Goal: Task Accomplishment & Management: Complete application form

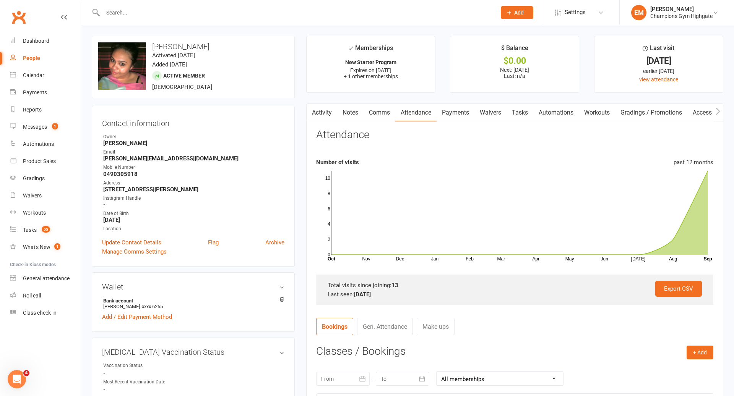
click at [346, 116] on link "Notes" at bounding box center [350, 113] width 26 height 18
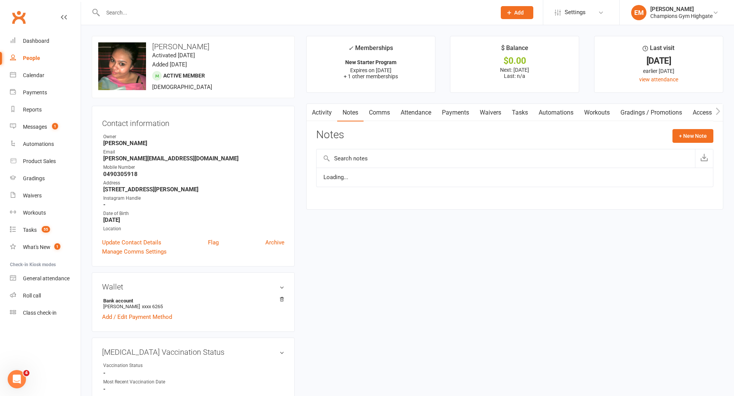
click at [329, 113] on link "Activity" at bounding box center [321, 113] width 31 height 18
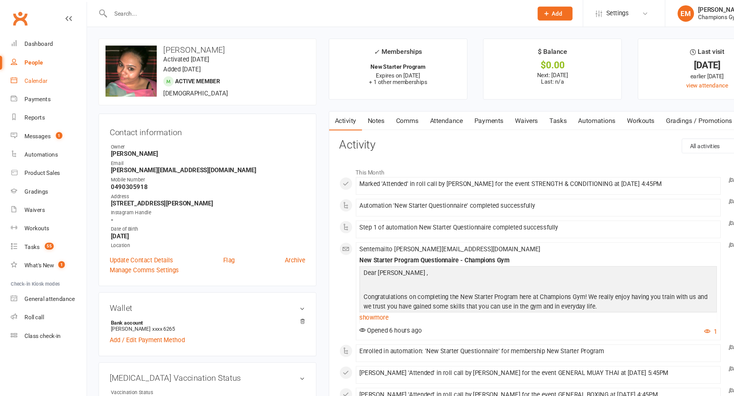
click at [34, 68] on link "Calendar" at bounding box center [45, 75] width 71 height 17
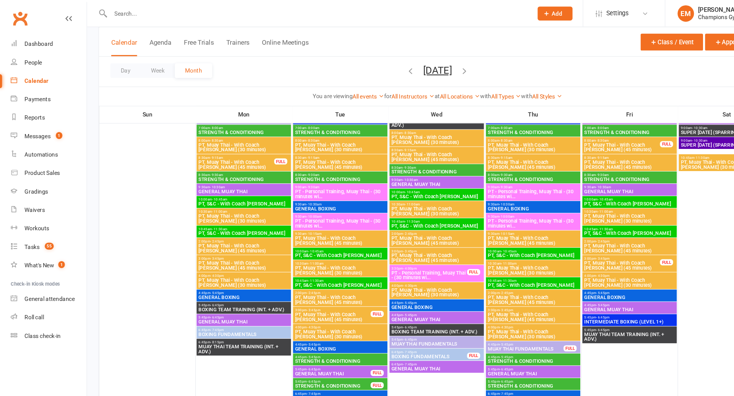
scroll to position [397, 0]
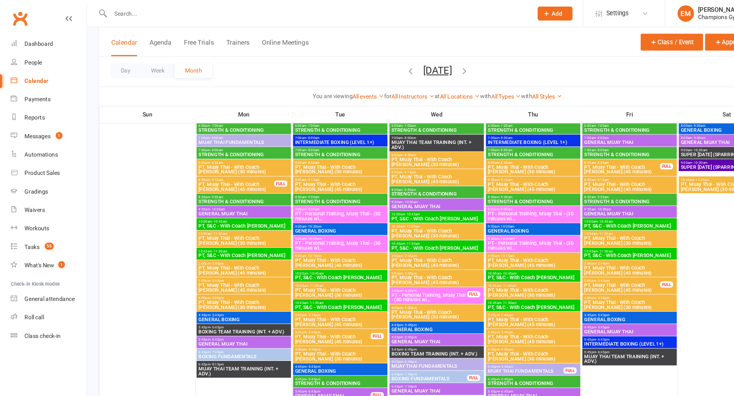
click at [577, 261] on span "3:00pm - 3:45pm" at bounding box center [579, 261] width 71 height 3
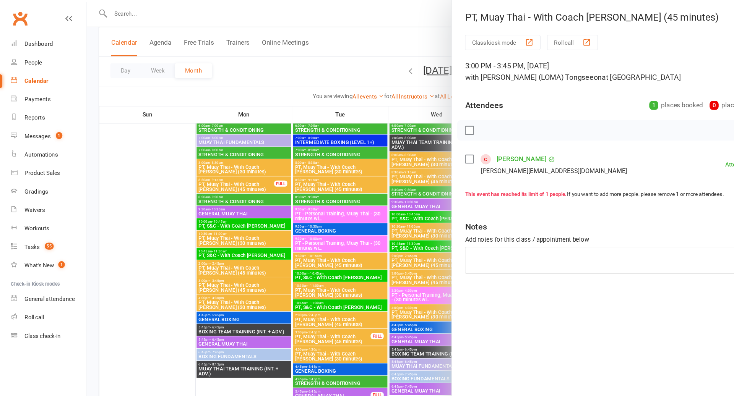
click at [411, 260] on div at bounding box center [407, 198] width 653 height 396
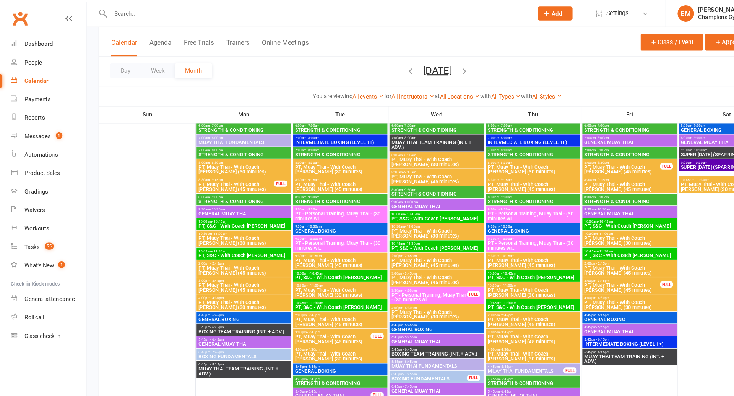
click at [609, 160] on span "PT, Muay Thai - With Coach [PERSON_NAME] (45 minutes)" at bounding box center [579, 157] width 71 height 9
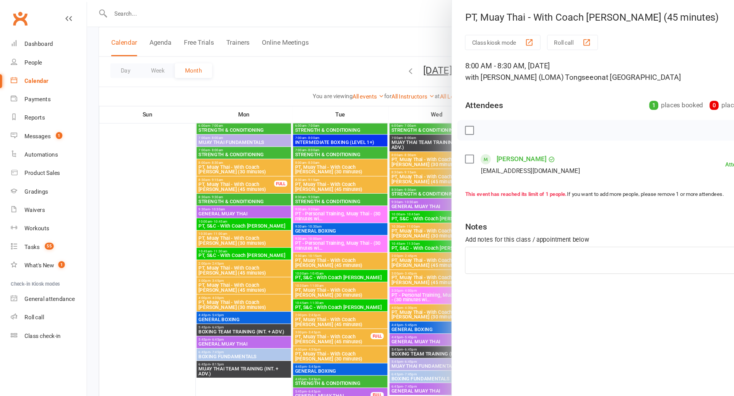
click at [354, 251] on div at bounding box center [407, 198] width 653 height 396
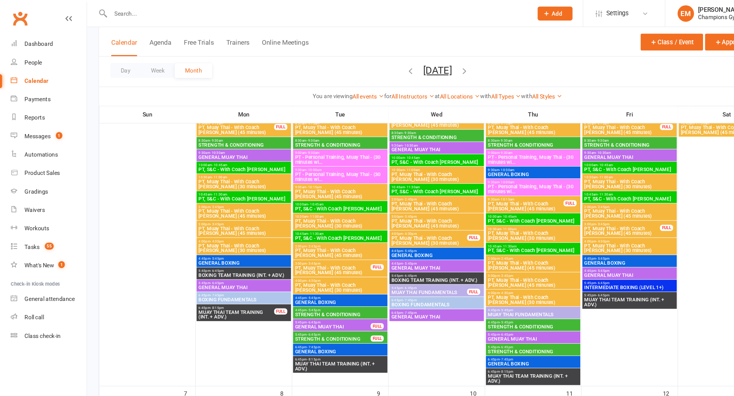
scroll to position [48, 0]
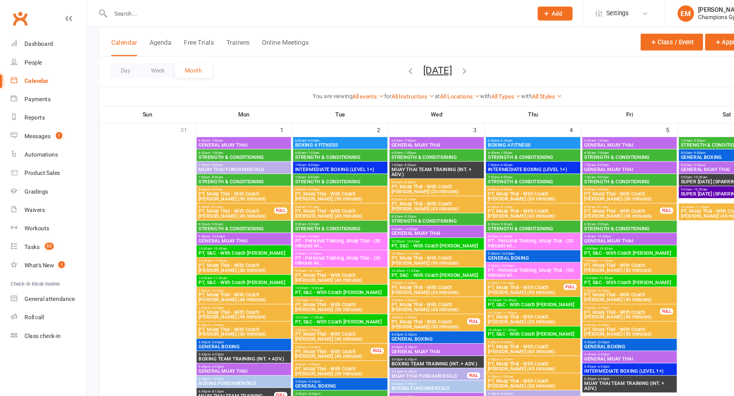
click at [575, 192] on span "8:30am - 9:15am" at bounding box center [579, 192] width 71 height 3
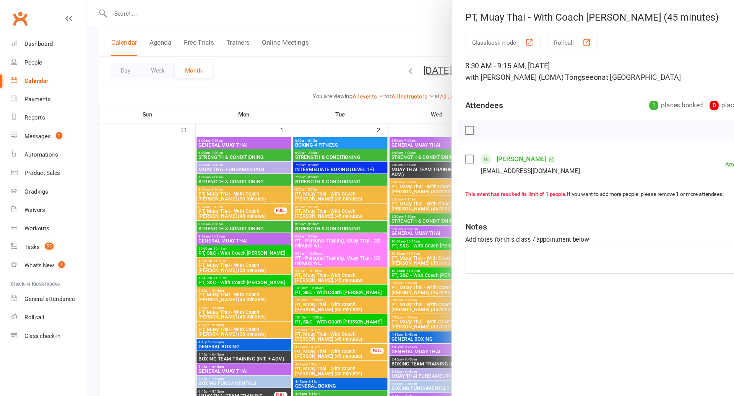
click at [379, 220] on div at bounding box center [407, 198] width 653 height 396
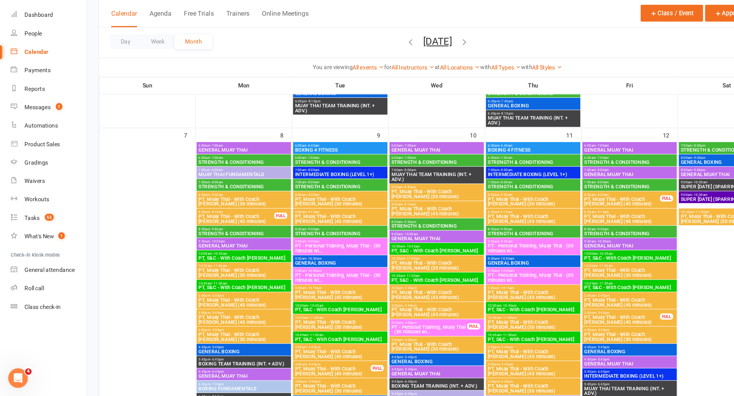
scroll to position [340, 0]
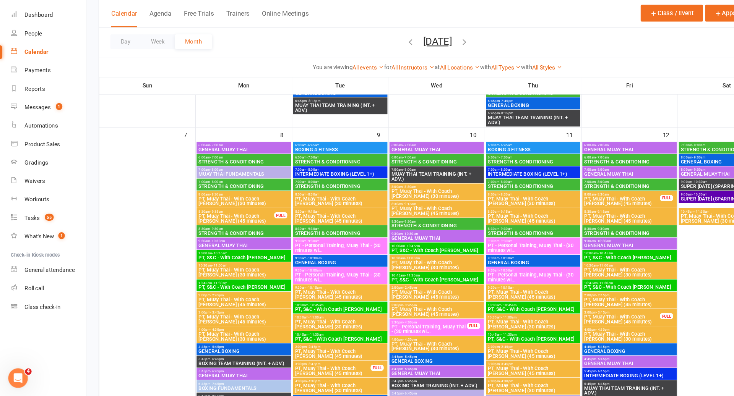
click at [562, 232] on span "PT, Muay Thai - With Coach [PERSON_NAME] (45 minutes)" at bounding box center [586, 230] width 85 height 9
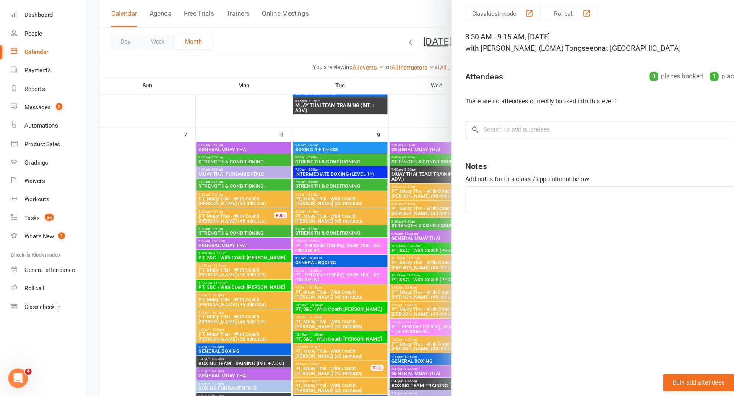
click at [391, 262] on div at bounding box center [407, 198] width 653 height 396
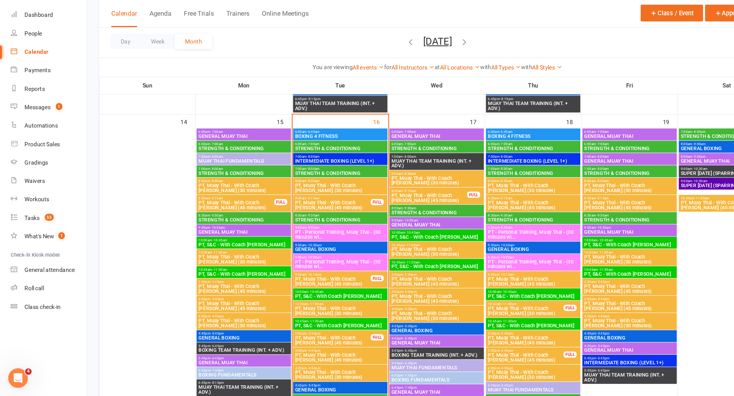
scroll to position [677, 0]
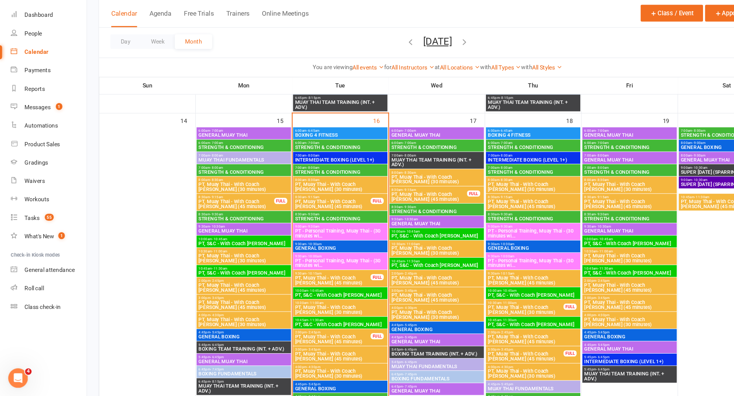
click at [553, 213] on span "PT, Muay Thai - With Coach [PERSON_NAME] (45 minutes)" at bounding box center [586, 216] width 85 height 9
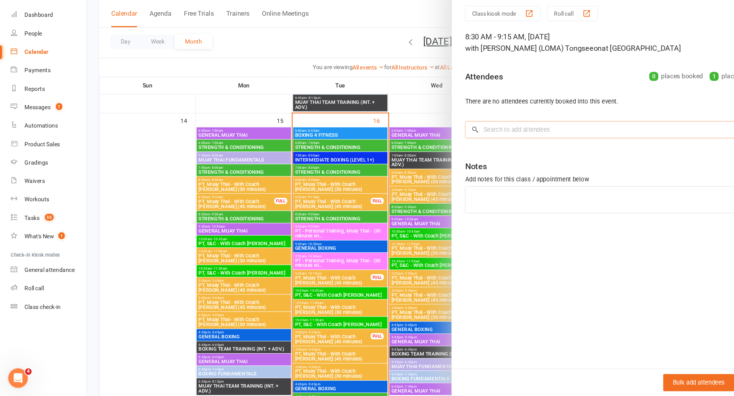
click at [505, 141] on input "search" at bounding box center [577, 148] width 288 height 16
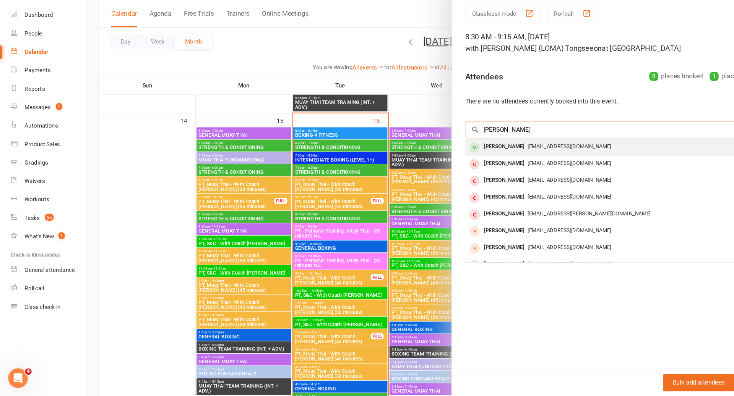
type input "[PERSON_NAME]"
click at [497, 158] on div "[EMAIL_ADDRESS][DOMAIN_NAME]" at bounding box center [577, 163] width 282 height 11
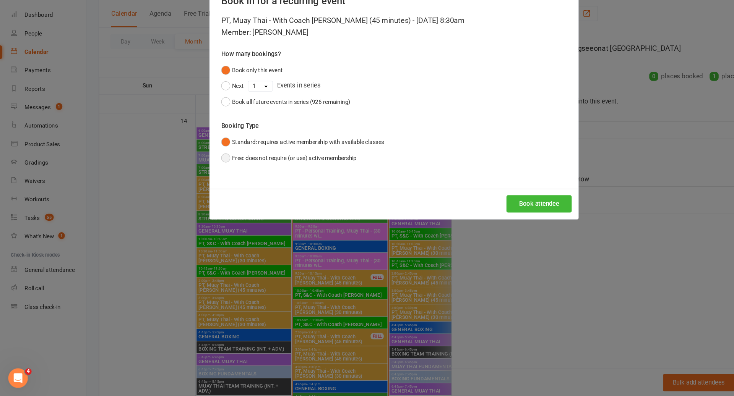
click at [262, 173] on button "Free: does not require (or use) active membership" at bounding box center [269, 174] width 126 height 15
click at [489, 220] on button "Book attendee" at bounding box center [502, 217] width 61 height 16
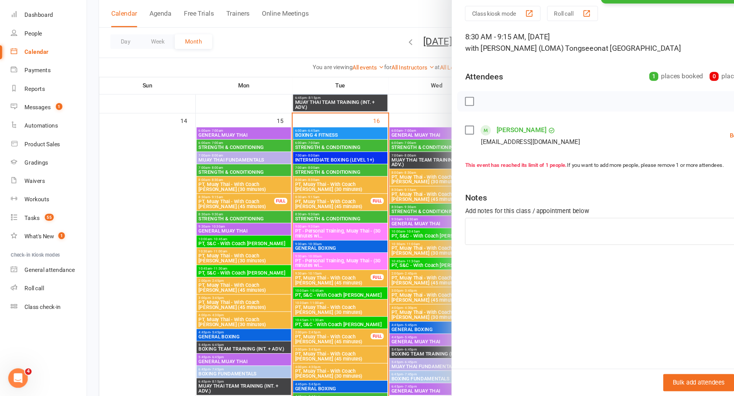
click at [407, 222] on div at bounding box center [407, 198] width 653 height 396
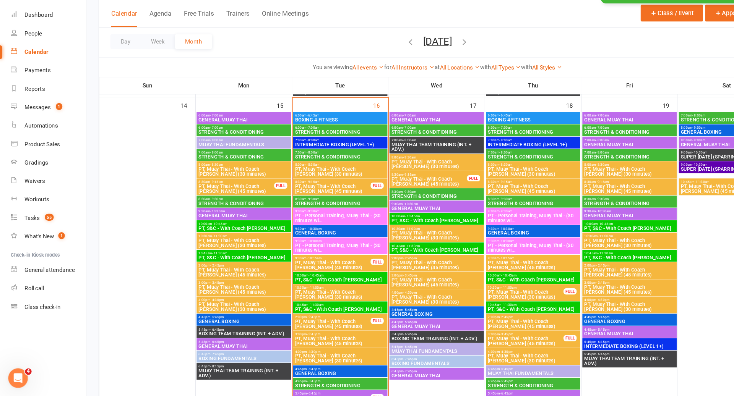
scroll to position [693, 0]
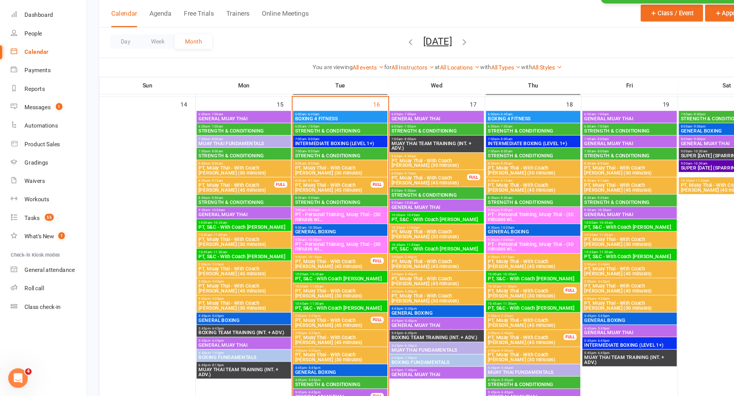
click at [256, 198] on div "FULL" at bounding box center [261, 199] width 12 height 6
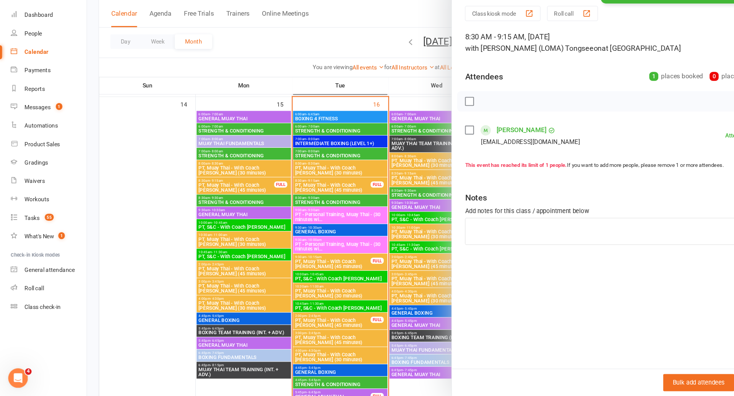
click at [256, 198] on div at bounding box center [407, 198] width 653 height 396
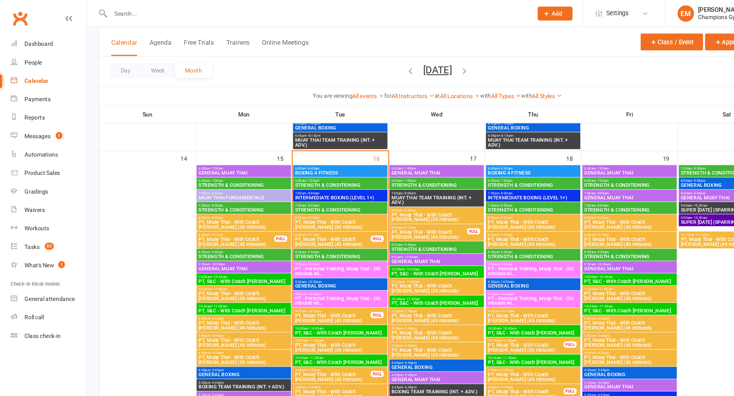
scroll to position [659, 0]
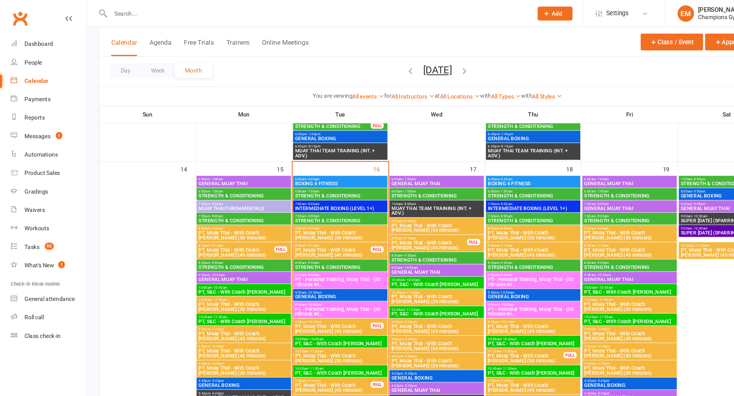
click at [389, 227] on span "PT, Muay Thai - With Coach [PERSON_NAME] (45 minutes)" at bounding box center [399, 228] width 71 height 9
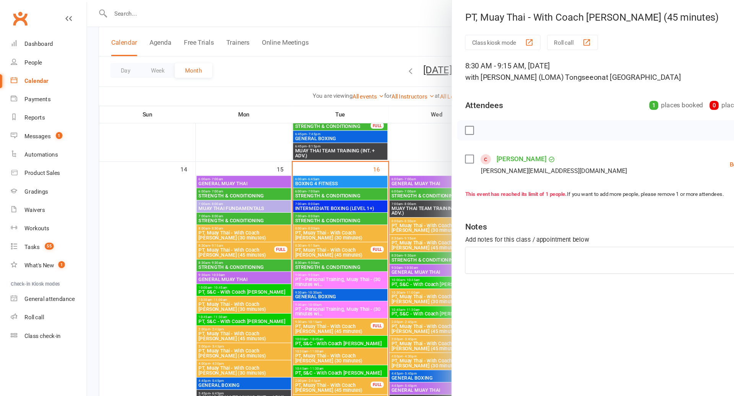
click at [389, 227] on div at bounding box center [407, 198] width 653 height 396
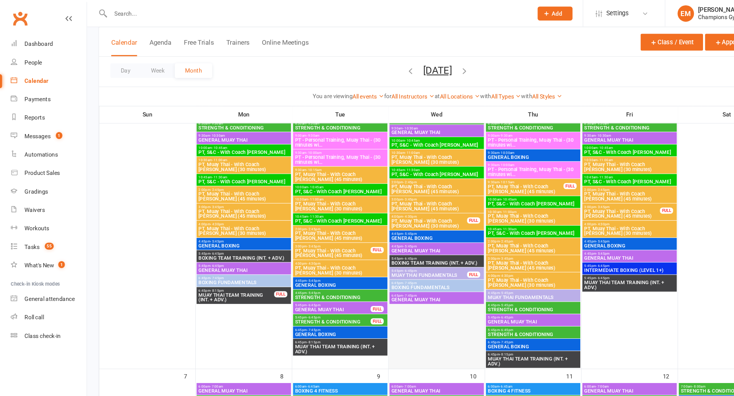
scroll to position [142, 0]
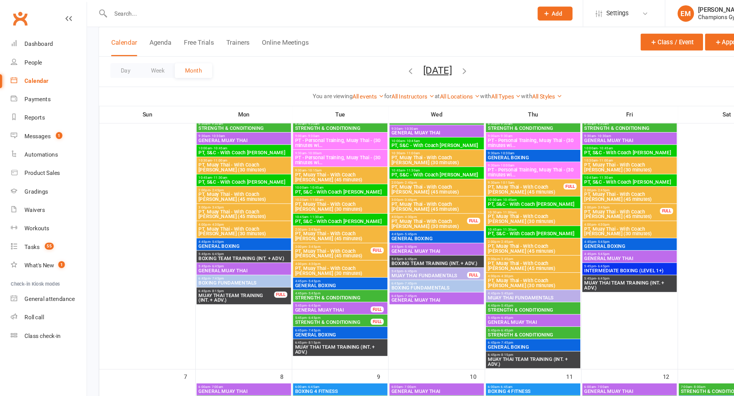
click at [400, 207] on span "PT, Muay Thai - With Coach [PERSON_NAME] (30 minutes)" at bounding box center [399, 208] width 71 height 9
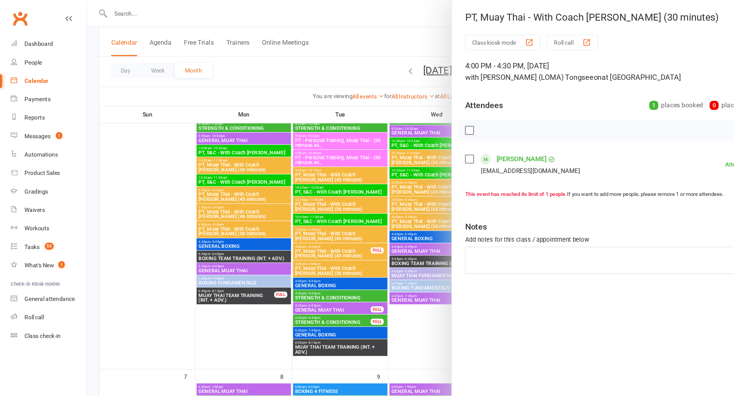
click at [400, 207] on div at bounding box center [407, 198] width 653 height 396
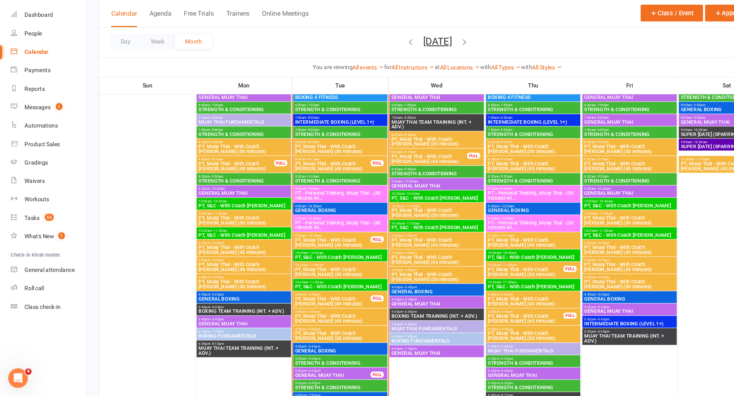
scroll to position [713, 0]
click at [394, 280] on span "PT, Muay Thai - With Coach [PERSON_NAME] (30 minutes)" at bounding box center [406, 284] width 85 height 9
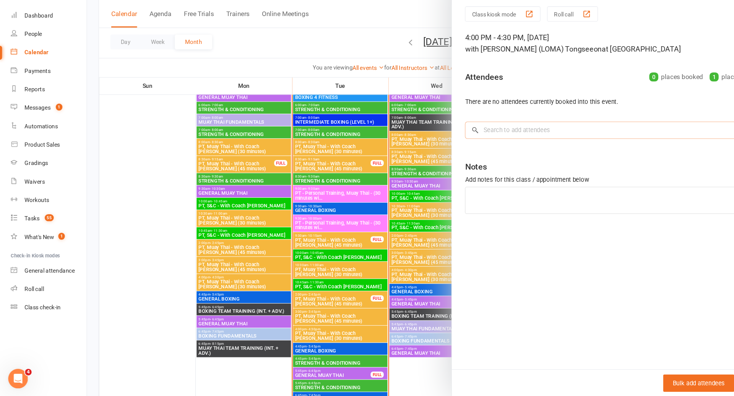
click at [478, 153] on input "search" at bounding box center [577, 148] width 288 height 16
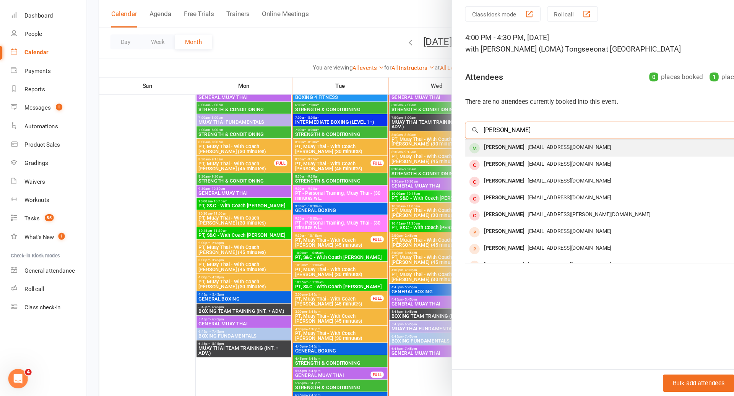
type input "[PERSON_NAME]"
click at [496, 165] on span "[EMAIL_ADDRESS][DOMAIN_NAME]" at bounding box center [530, 163] width 78 height 6
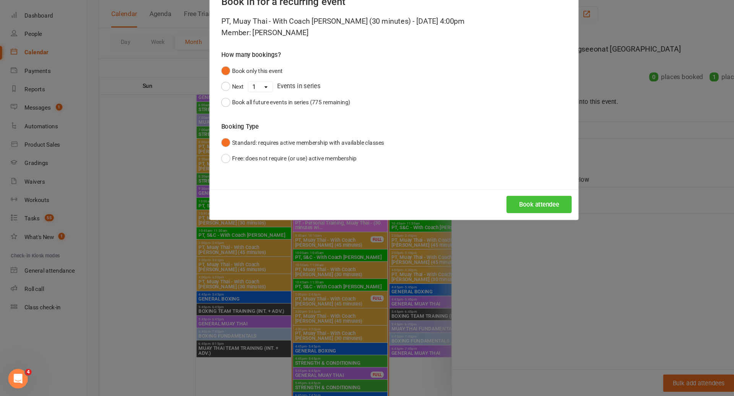
click at [484, 214] on button "Book attendee" at bounding box center [502, 217] width 61 height 16
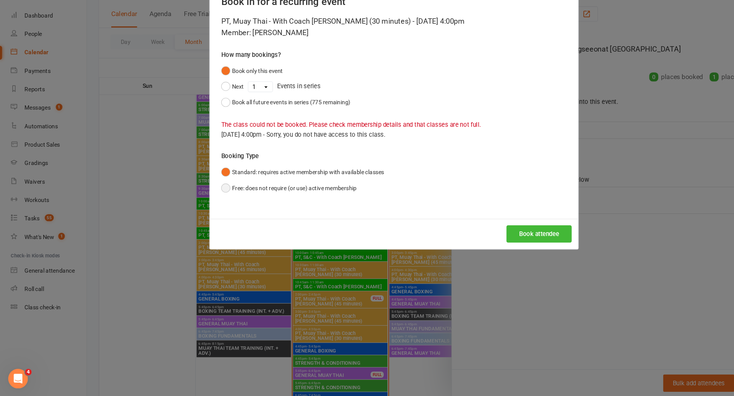
click at [314, 200] on button "Free: does not require (or use) active membership" at bounding box center [269, 201] width 126 height 15
click at [510, 250] on button "Book attendee" at bounding box center [502, 245] width 61 height 16
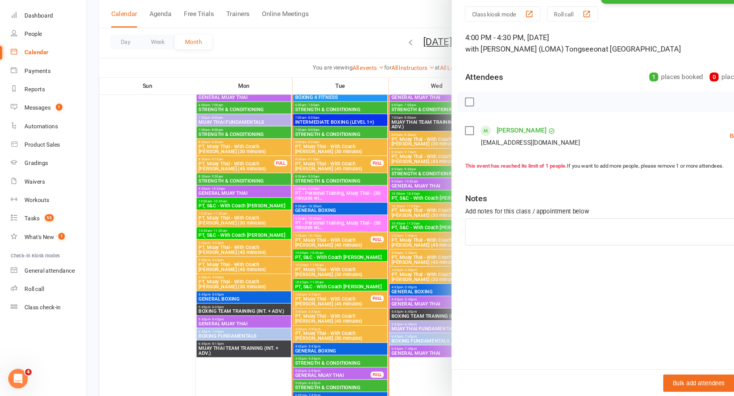
click at [335, 281] on div at bounding box center [407, 198] width 653 height 396
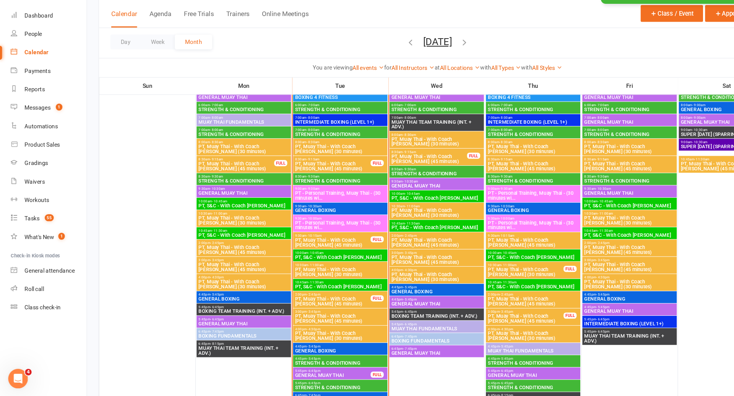
click at [572, 179] on span "PT, Muay Thai - With Coach [PERSON_NAME] (45 minutes)" at bounding box center [586, 181] width 85 height 9
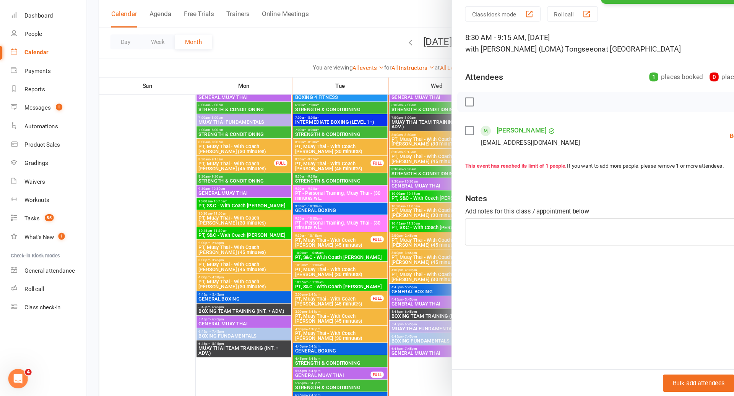
click at [391, 245] on div at bounding box center [407, 198] width 653 height 396
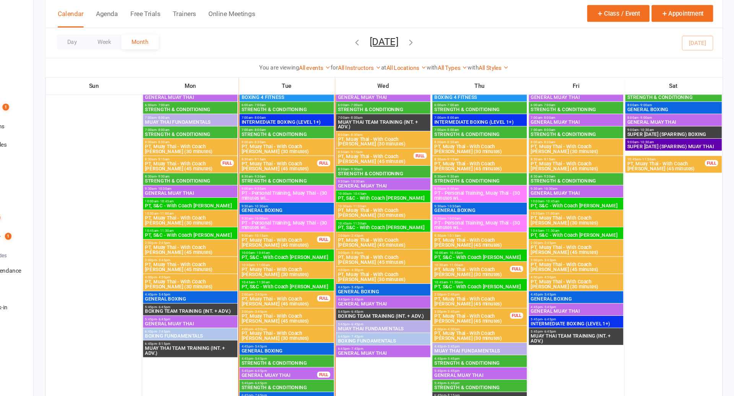
scroll to position [767, 0]
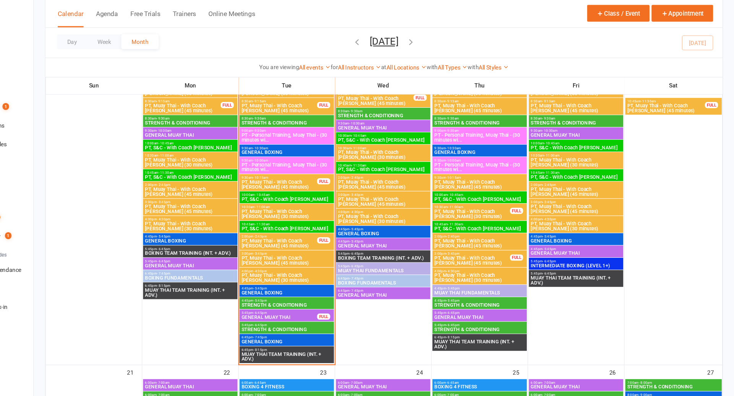
click at [330, 297] on span "GENERAL BOXING" at bounding box center [316, 299] width 85 height 5
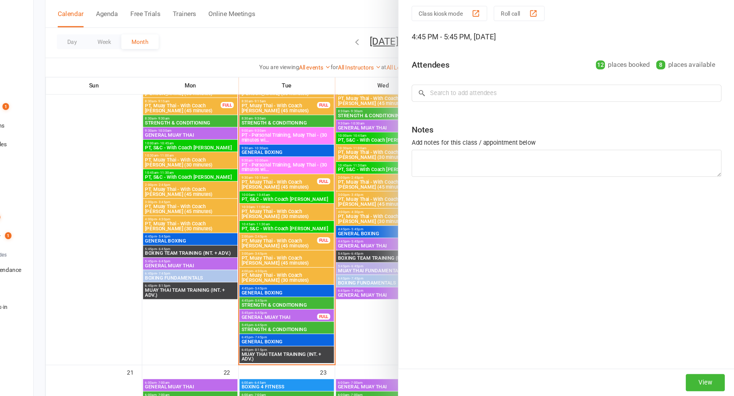
click at [330, 297] on div at bounding box center [407, 198] width 653 height 396
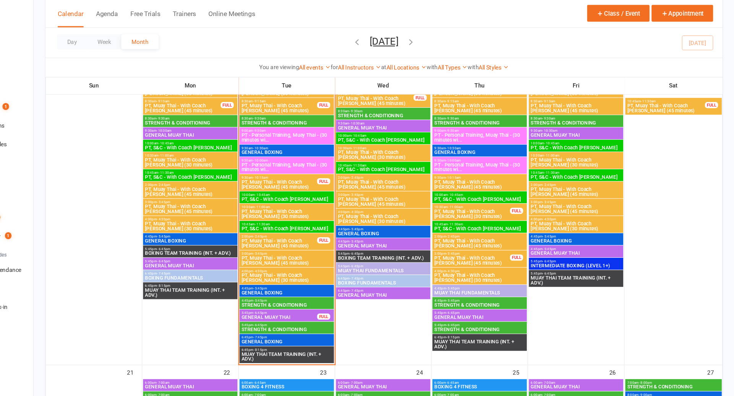
click at [330, 297] on span "GENERAL BOXING" at bounding box center [316, 299] width 85 height 5
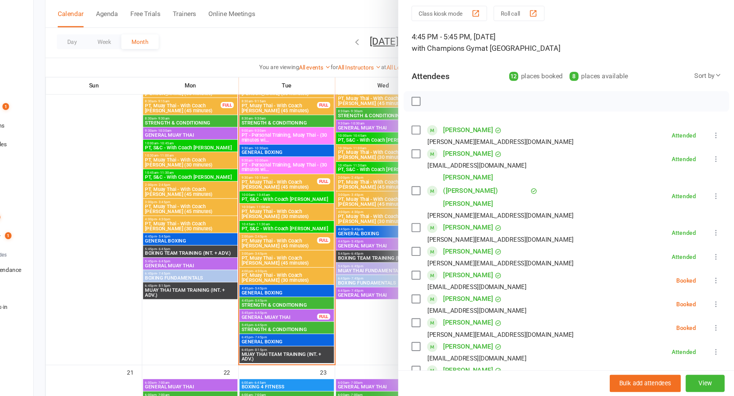
scroll to position [18, 0]
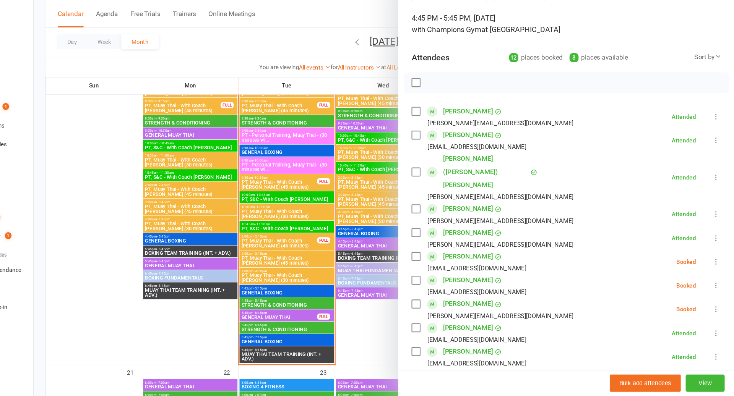
click at [439, 262] on label at bounding box center [437, 266] width 8 height 8
click at [439, 272] on div "[EMAIL_ADDRESS][DOMAIN_NAME]" at bounding box center [488, 277] width 110 height 10
click at [439, 284] on label at bounding box center [437, 288] width 8 height 8
click at [439, 306] on label at bounding box center [437, 310] width 8 height 8
click at [452, 104] on icon "button" at bounding box center [454, 104] width 8 height 8
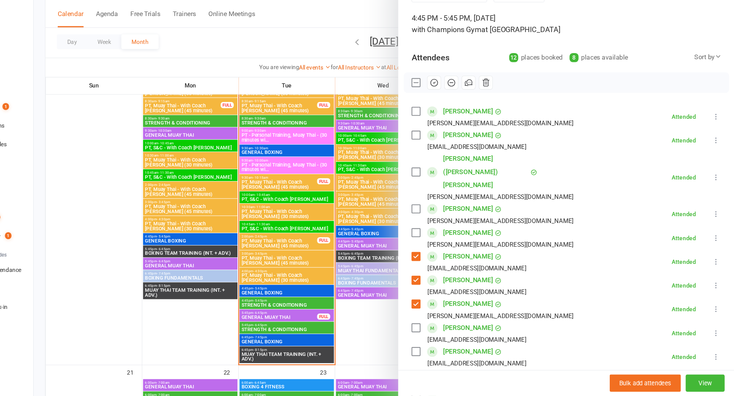
click at [314, 227] on div at bounding box center [407, 198] width 653 height 396
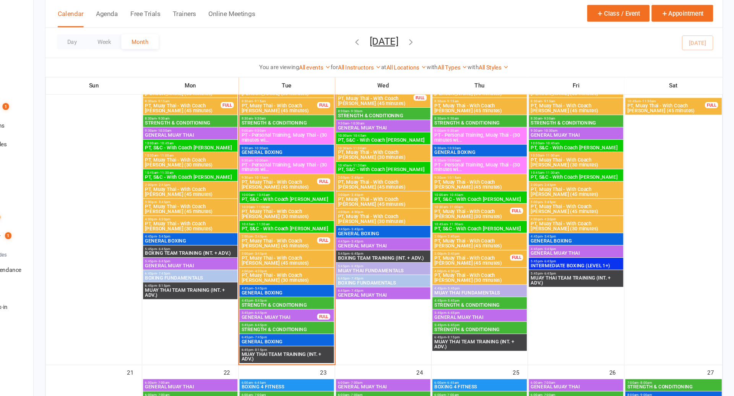
click at [318, 328] on span "5:45pm - 6:45pm" at bounding box center [316, 329] width 85 height 3
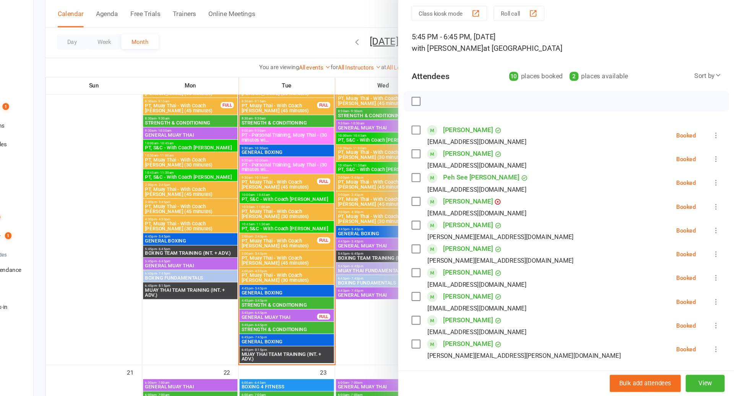
click at [361, 240] on div at bounding box center [407, 198] width 653 height 396
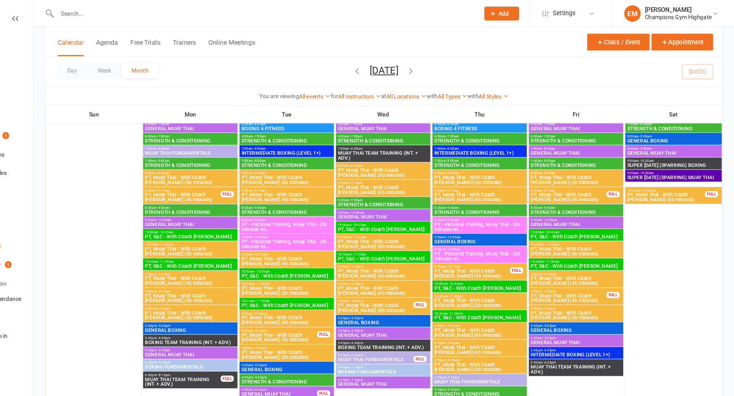
scroll to position [0, 0]
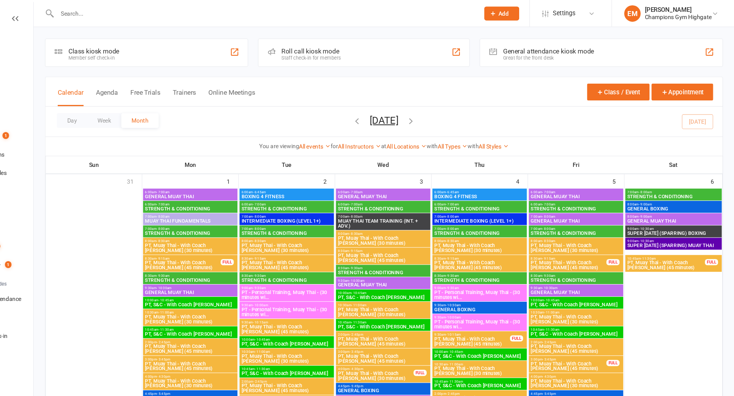
click at [277, 11] on input "text" at bounding box center [295, 12] width 390 height 11
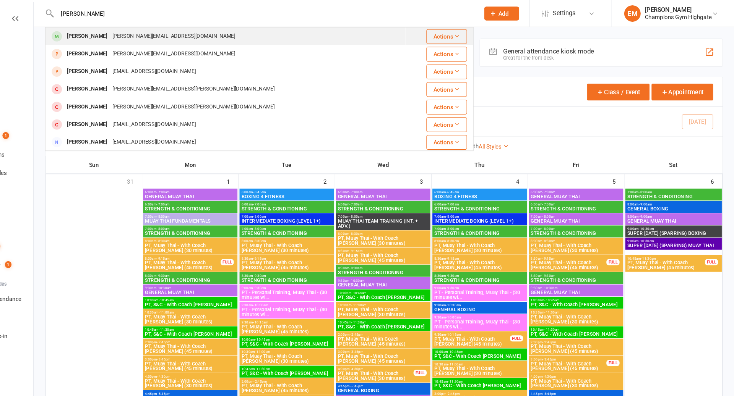
type input "[PERSON_NAME]"
click at [267, 28] on div "[PERSON_NAME] [PERSON_NAME][EMAIL_ADDRESS][DOMAIN_NAME]" at bounding box center [259, 34] width 334 height 16
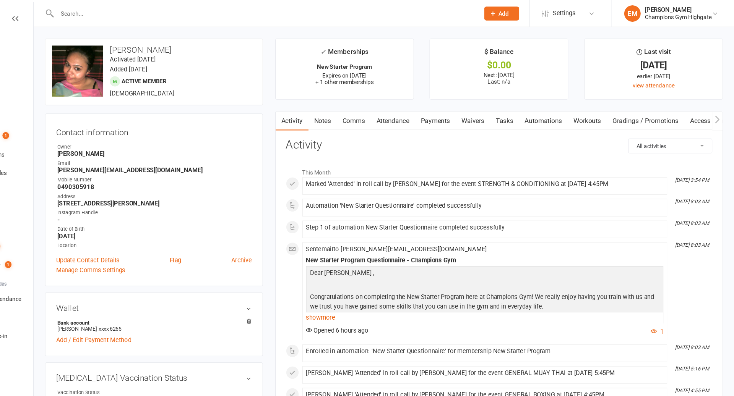
click at [354, 113] on link "Notes" at bounding box center [350, 113] width 26 height 18
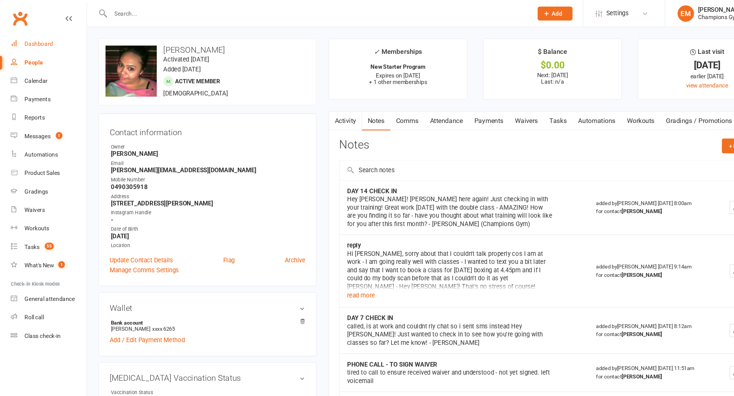
click at [39, 37] on link "Dashboard" at bounding box center [45, 40] width 71 height 17
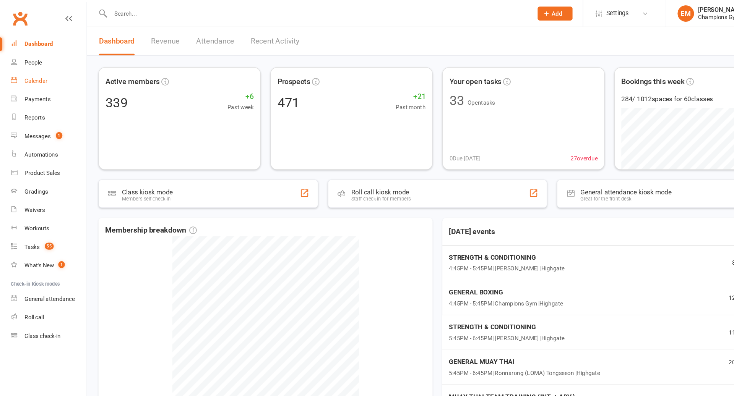
click at [23, 78] on link "Calendar" at bounding box center [45, 75] width 71 height 17
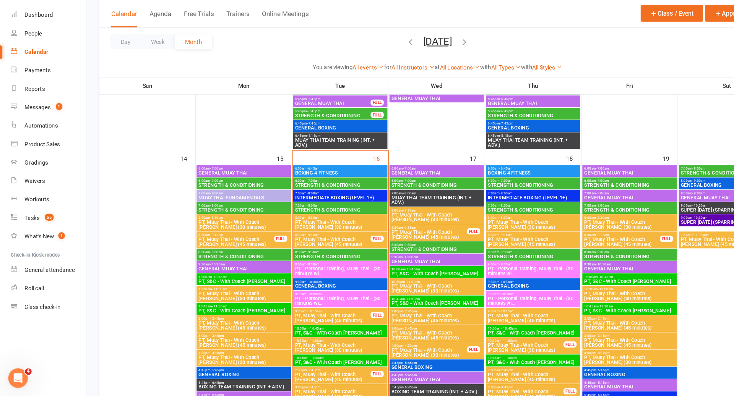
scroll to position [674, 0]
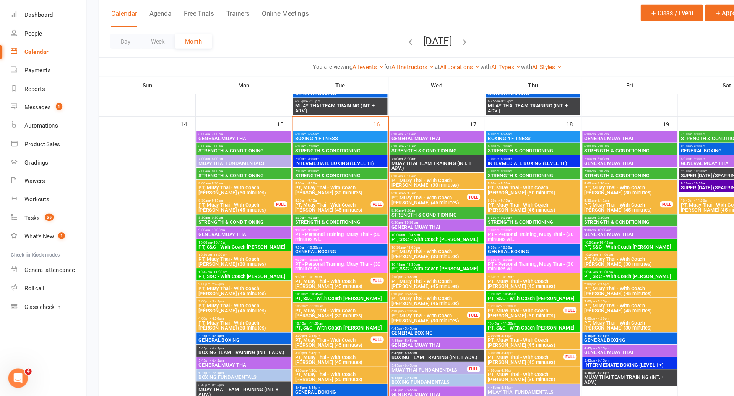
click at [568, 266] on span "PT, Muay Thai - With Coach [PERSON_NAME] (30 minutes)" at bounding box center [586, 270] width 85 height 9
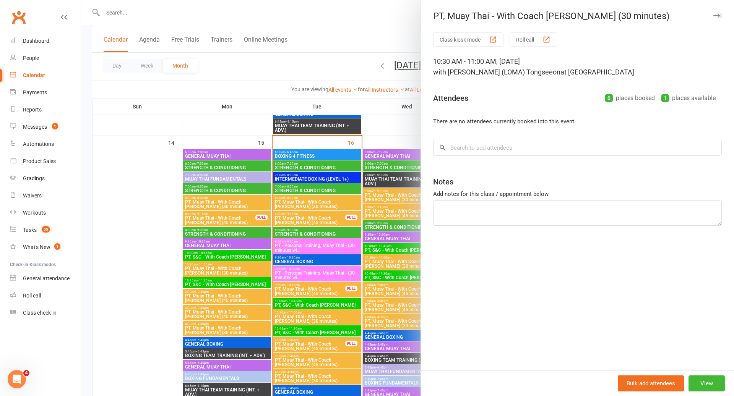
click at [392, 192] on div at bounding box center [407, 198] width 653 height 396
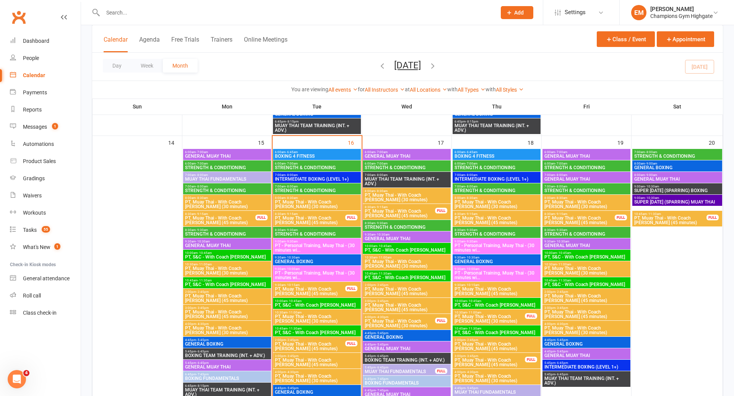
click at [575, 272] on span "PT, Muay Thai - With Coach [PERSON_NAME] (30 minutes)" at bounding box center [586, 270] width 85 height 9
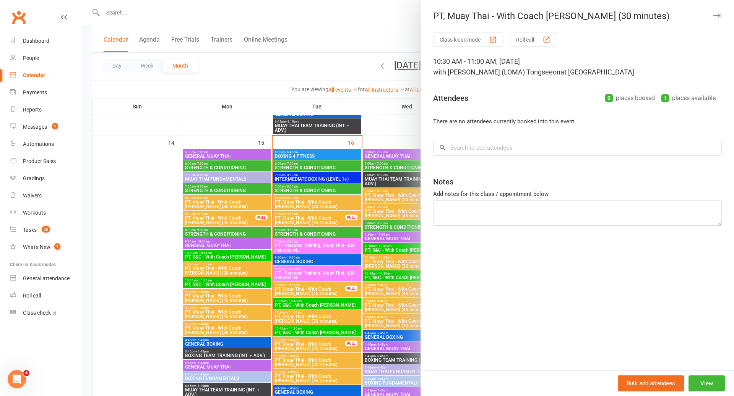
click at [717, 13] on button "button" at bounding box center [716, 15] width 9 height 9
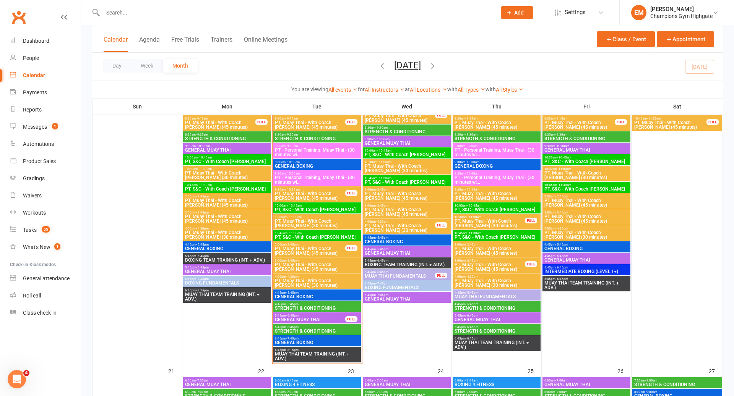
scroll to position [782, 0]
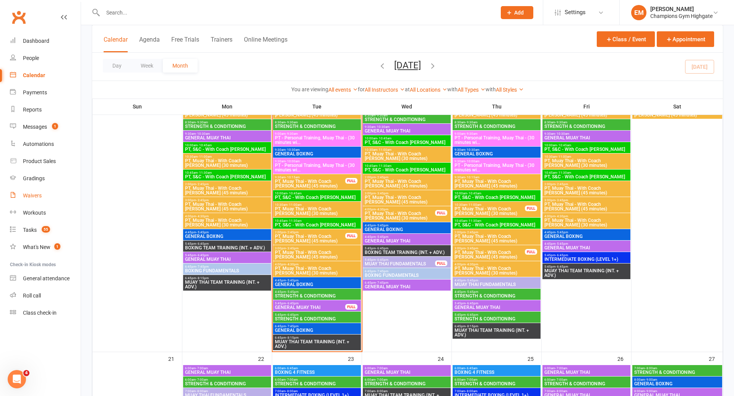
click at [36, 197] on div "Waivers" at bounding box center [32, 196] width 19 height 6
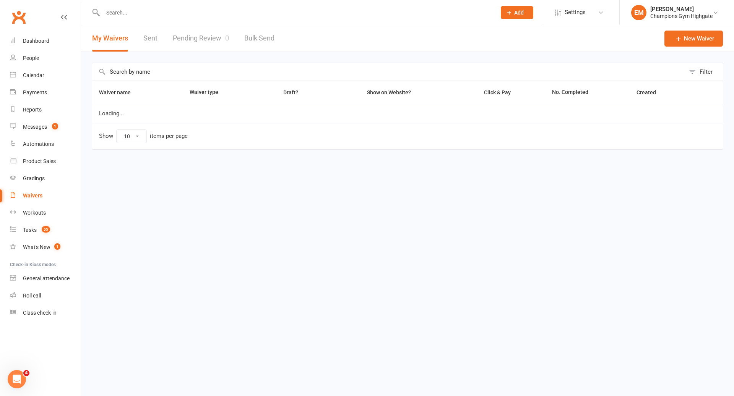
click at [166, 74] on input "text" at bounding box center [388, 72] width 593 height 18
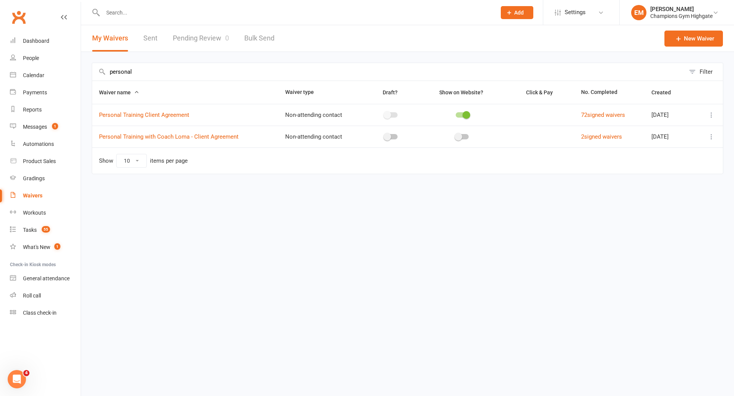
type input "personal"
click at [715, 116] on icon at bounding box center [711, 115] width 8 height 8
click at [663, 162] on link "Copy external link to clipboard" at bounding box center [670, 159] width 90 height 15
click at [712, 115] on icon at bounding box center [711, 115] width 8 height 8
click at [676, 163] on link "Copy external link to clipboard" at bounding box center [670, 159] width 90 height 15
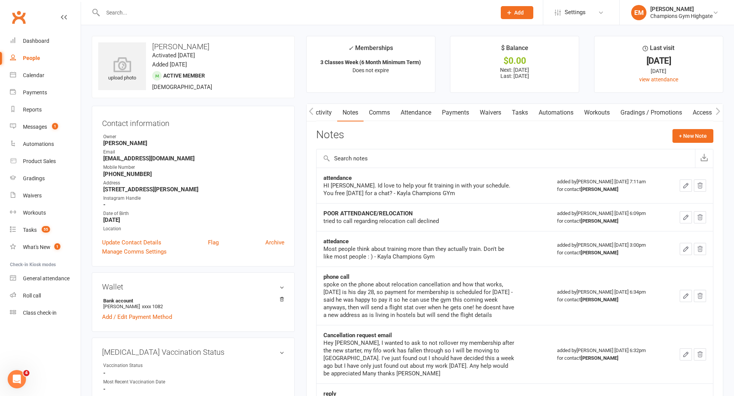
scroll to position [0, 0]
click at [21, 69] on link "Calendar" at bounding box center [45, 75] width 71 height 17
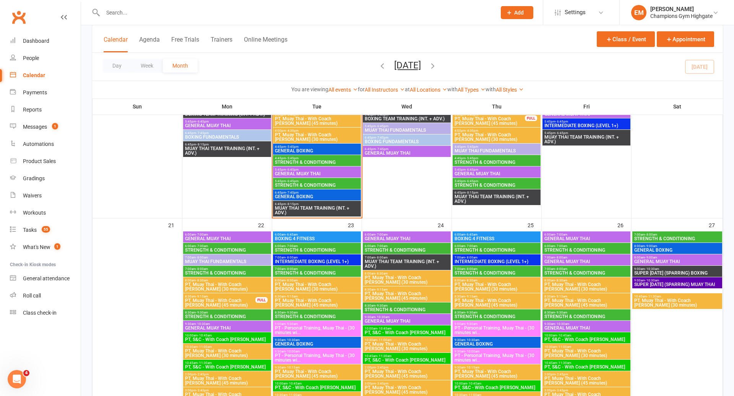
scroll to position [916, 0]
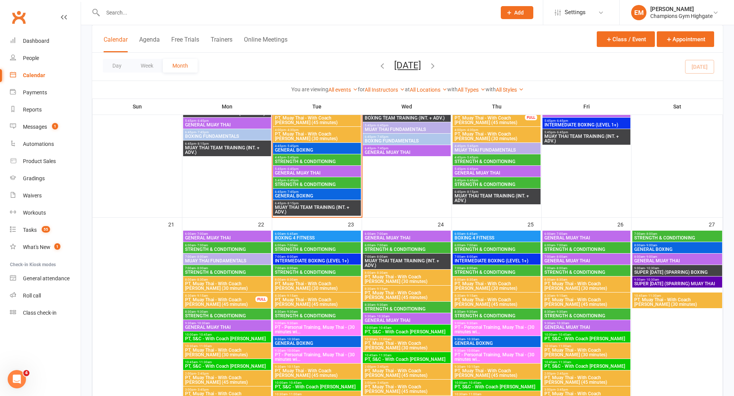
click at [309, 148] on span "GENERAL BOXING" at bounding box center [316, 150] width 85 height 5
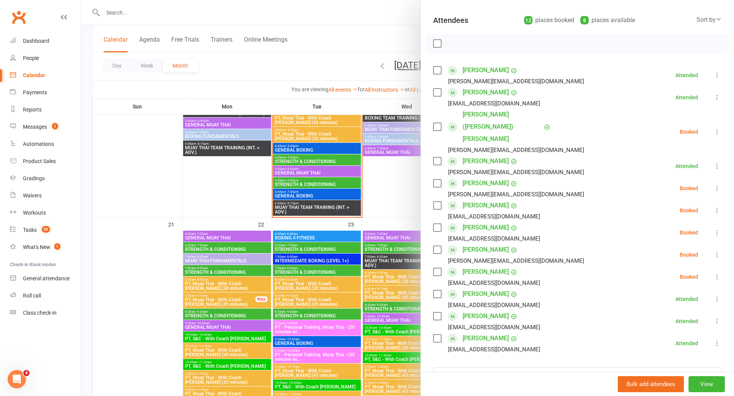
scroll to position [78, 0]
click at [436, 123] on label at bounding box center [437, 127] width 8 height 8
click at [448, 44] on button "button" at bounding box center [453, 43] width 13 height 13
click at [436, 179] on label at bounding box center [437, 183] width 8 height 8
click at [437, 123] on label at bounding box center [437, 127] width 8 height 8
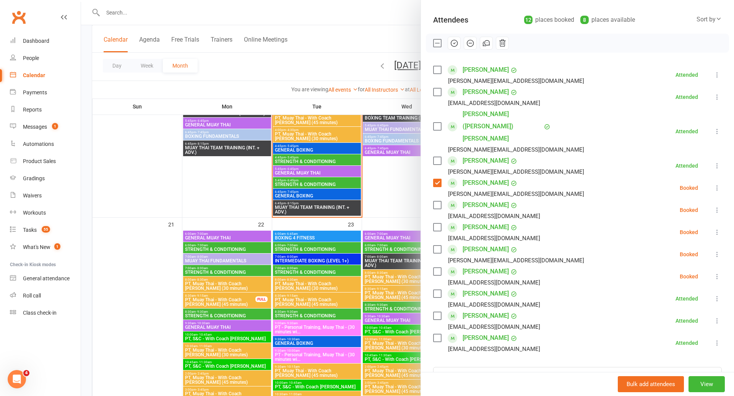
click at [458, 45] on icon "button" at bounding box center [454, 43] width 8 height 8
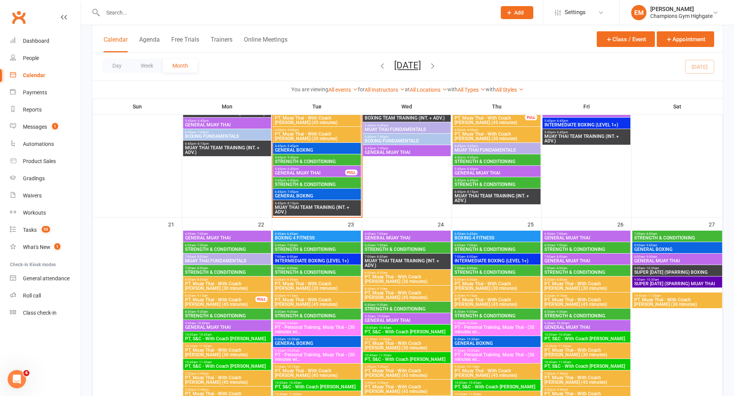
click at [329, 159] on span "STRENGTH & CONDITIONING" at bounding box center [316, 161] width 85 height 5
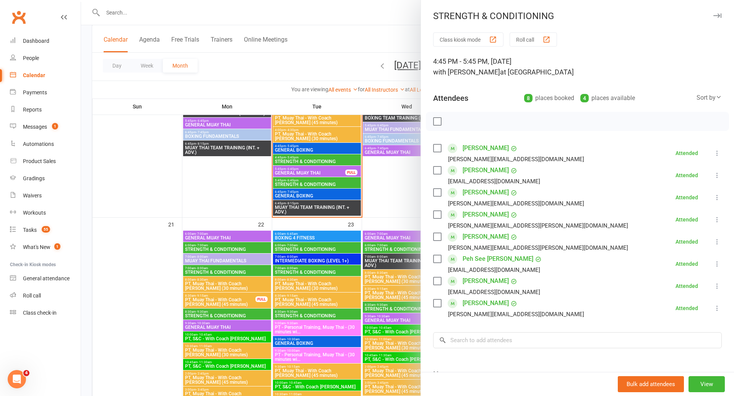
click at [329, 159] on div at bounding box center [407, 198] width 653 height 396
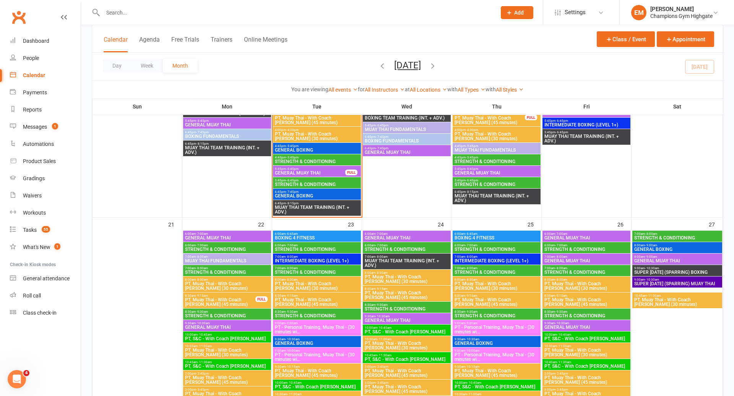
click at [325, 172] on span "GENERAL MUAY THAI" at bounding box center [309, 173] width 71 height 5
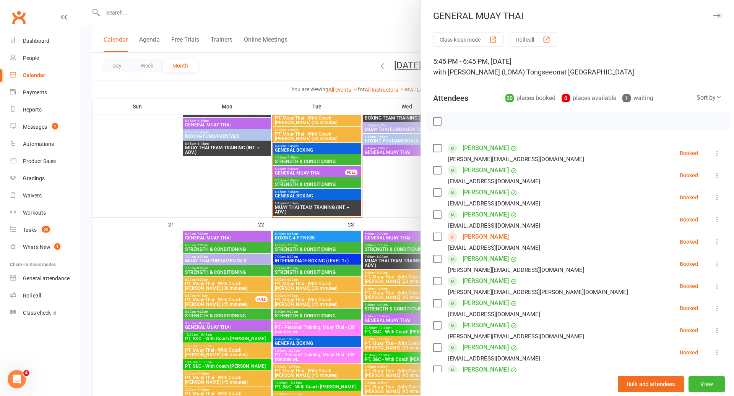
click at [325, 172] on div at bounding box center [407, 198] width 653 height 396
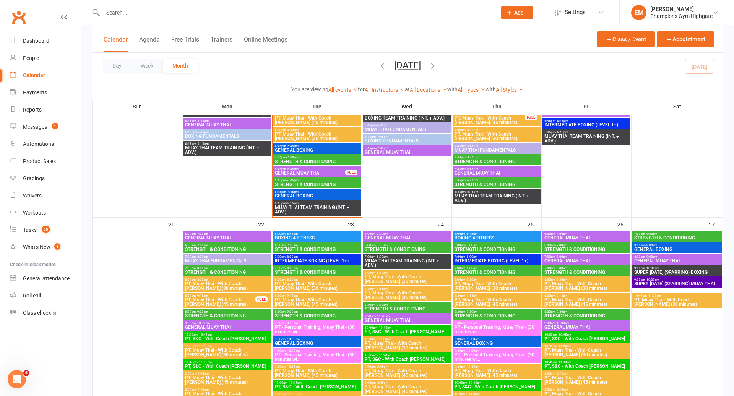
click at [325, 184] on span "STRENGTH & CONDITIONING" at bounding box center [316, 184] width 85 height 5
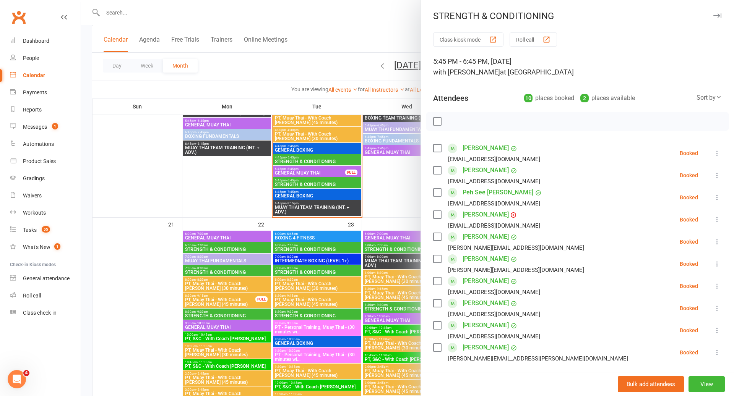
click at [325, 184] on div at bounding box center [407, 198] width 653 height 396
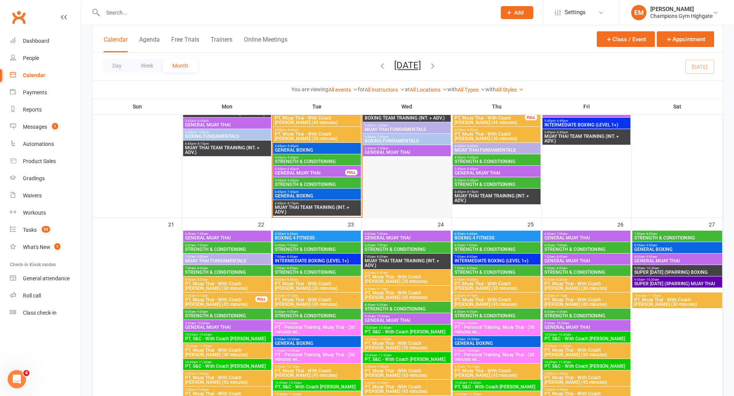
scroll to position [843, 0]
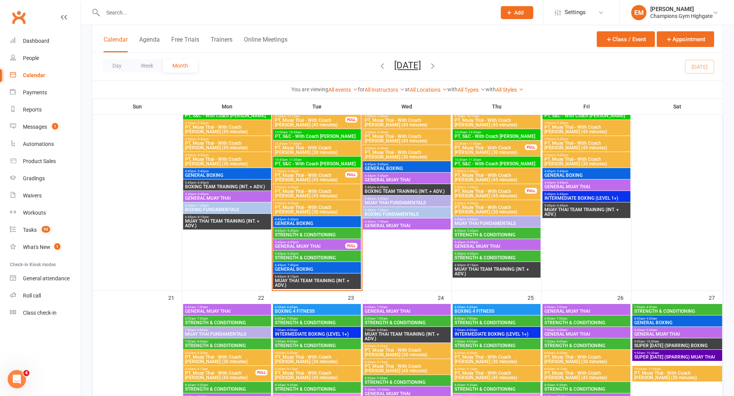
click at [369, 6] on div at bounding box center [291, 12] width 399 height 25
click at [348, 13] on input "text" at bounding box center [295, 12] width 390 height 11
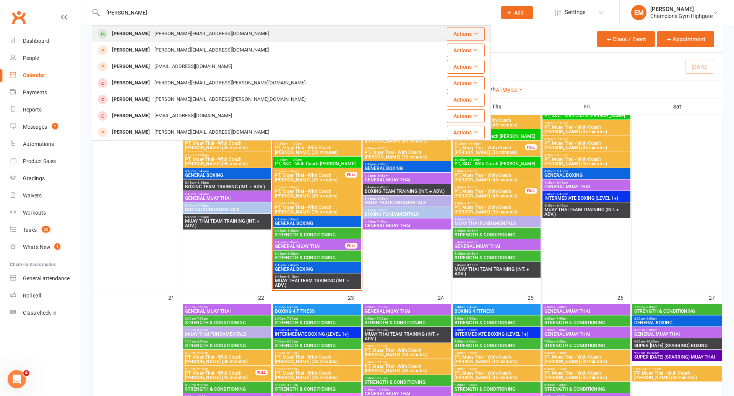
type input "[PERSON_NAME]"
click at [302, 28] on div "[PERSON_NAME] [PERSON_NAME][EMAIL_ADDRESS][DOMAIN_NAME]" at bounding box center [259, 34] width 334 height 16
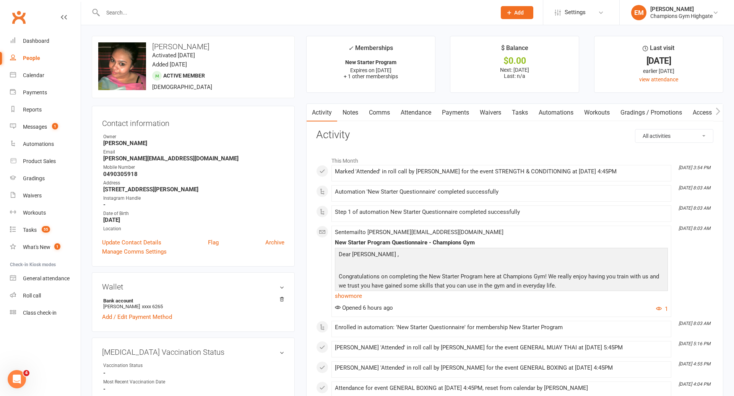
click at [352, 111] on link "Notes" at bounding box center [350, 113] width 26 height 18
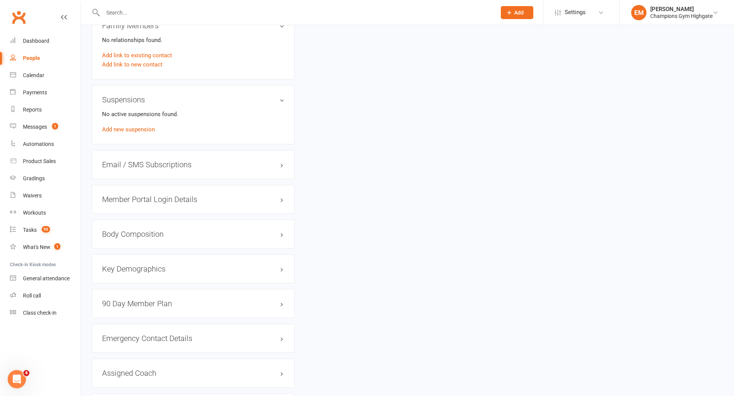
scroll to position [600, 0]
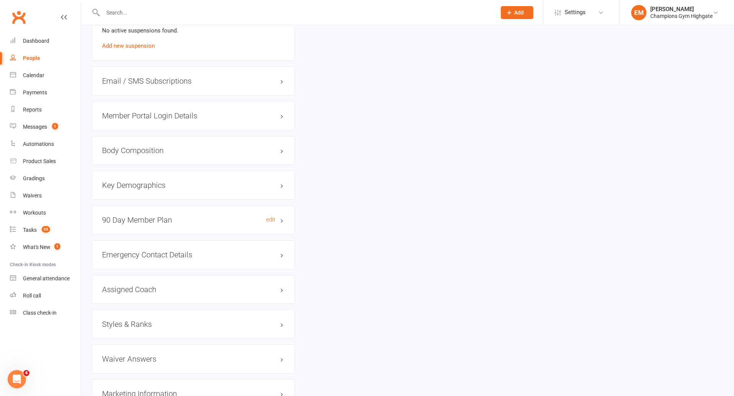
click at [188, 216] on h3 "90 Day Member Plan edit" at bounding box center [193, 220] width 182 height 8
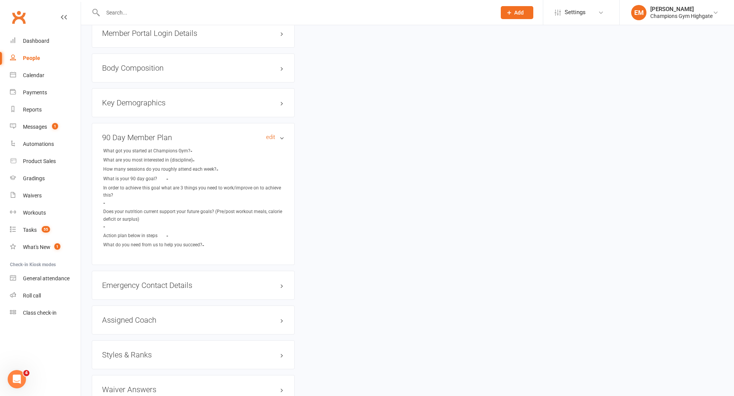
scroll to position [705, 0]
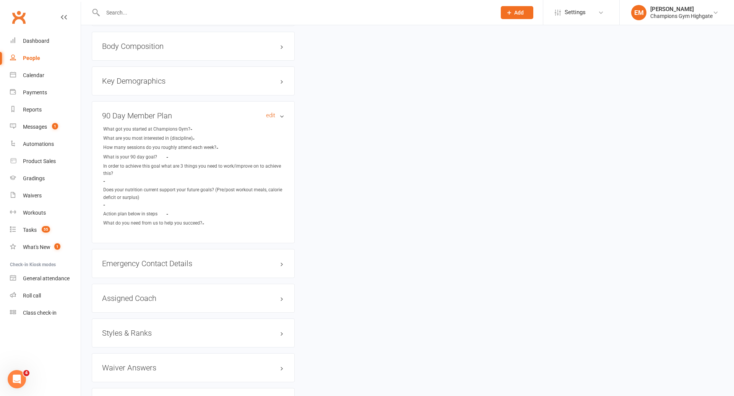
click at [269, 112] on h3 "90 Day Member Plan edit" at bounding box center [193, 116] width 182 height 8
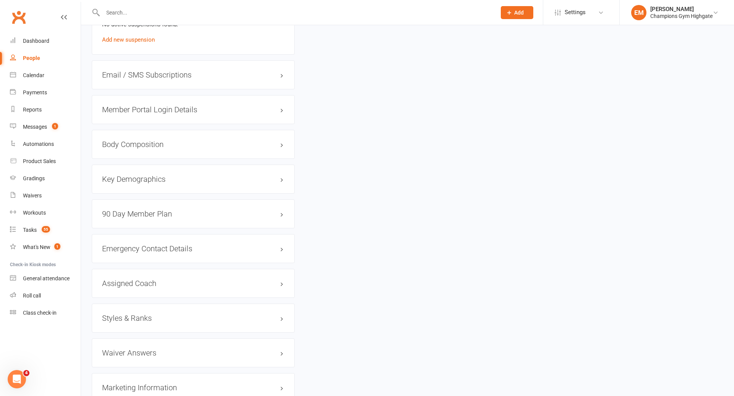
scroll to position [608, 0]
click at [277, 214] on div "90 Day Member Plan edit" at bounding box center [193, 212] width 203 height 29
click at [269, 209] on link "edit" at bounding box center [270, 212] width 9 height 6
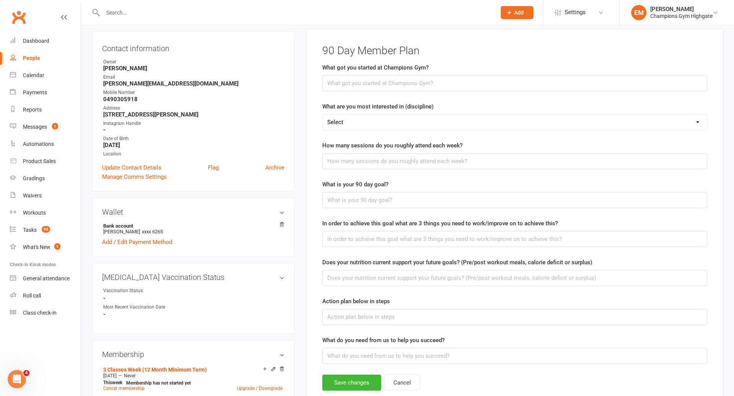
scroll to position [65, 0]
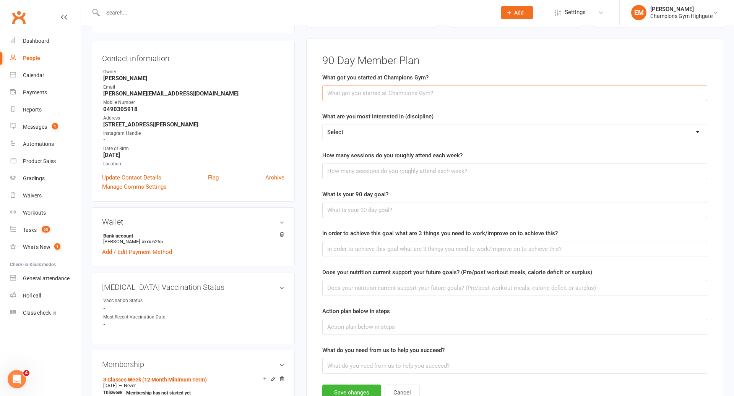
click at [379, 94] on input "text" at bounding box center [514, 93] width 385 height 16
type input "Interested in the sport"
click at [392, 136] on select "Select Muay Thai Boxing SAC All Disciplines Not quite sure yet" at bounding box center [514, 132] width 384 height 15
click at [372, 131] on select "Select Muay Thai Boxing SAC All Disciplines Not quite sure yet" at bounding box center [514, 132] width 384 height 15
select select "Muay Thai"
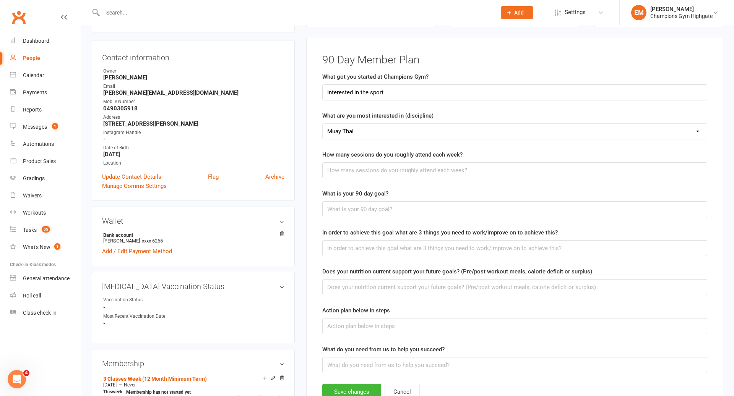
scroll to position [76, 0]
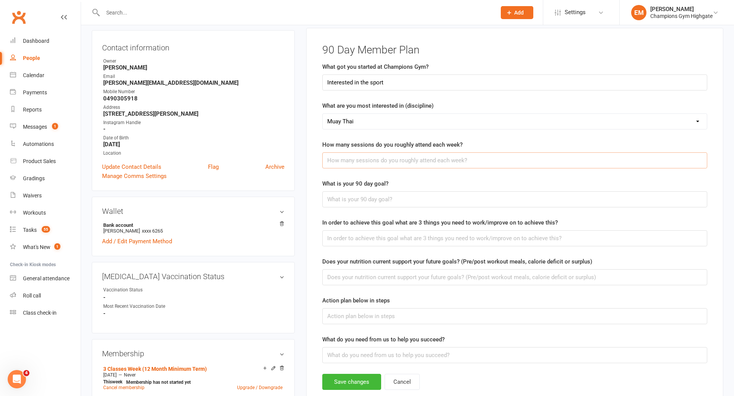
click at [374, 165] on input "text" at bounding box center [514, 160] width 385 height 16
type input "3"
click at [357, 203] on input "text" at bounding box center [514, 199] width 385 height 16
type input "b"
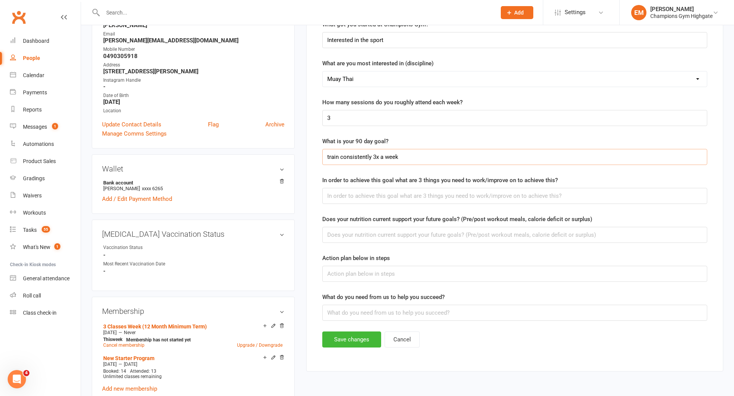
scroll to position [122, 0]
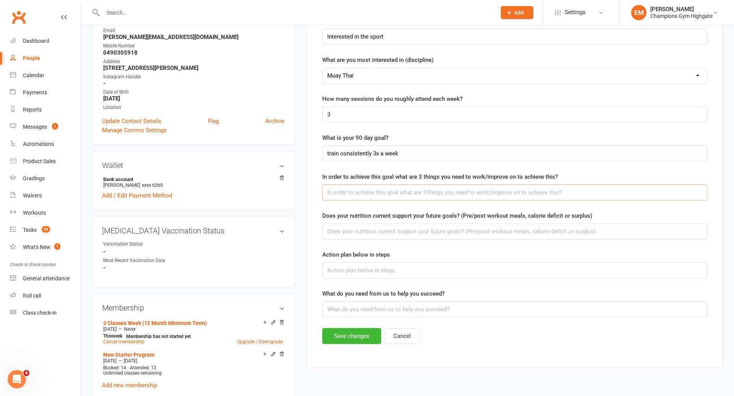
click at [415, 187] on input "text" at bounding box center [514, 193] width 385 height 16
click at [413, 147] on input "train consistently 3x a week" at bounding box center [514, 154] width 385 height 16
click at [412, 150] on input "train consistently 3x a week" at bounding box center [514, 154] width 385 height 16
type input "train consistently 3x a week - loose weight"
click at [379, 186] on input "text" at bounding box center [514, 193] width 385 height 16
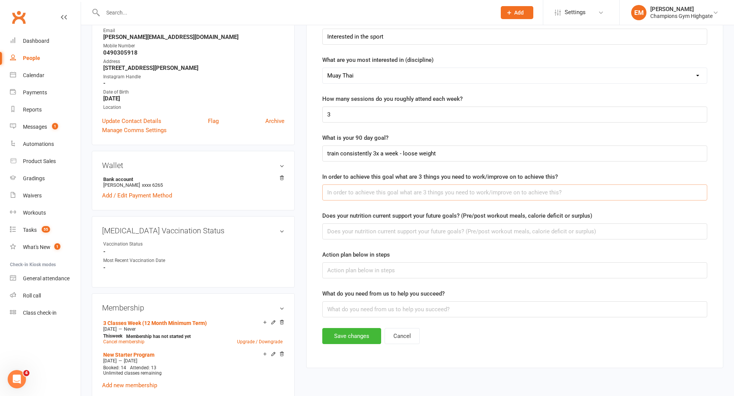
click at [372, 193] on input "text" at bounding box center [514, 193] width 385 height 16
type input "t"
type input "b"
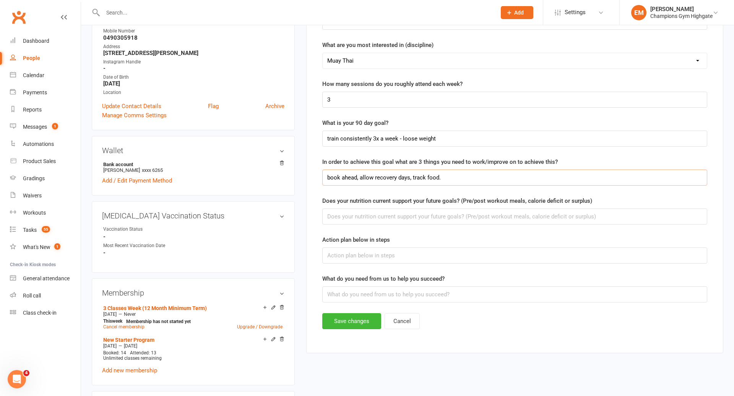
scroll to position [137, 0]
type input "book ahead, allow recovery days, track food."
click at [380, 225] on form "What got you started at Champions Gym? Interested in the sport What are you mos…" at bounding box center [514, 151] width 385 height 301
click at [378, 230] on form "What got you started at Champions Gym? Interested in the sport What are you mos…" at bounding box center [514, 151] width 385 height 301
click at [378, 222] on form "What got you started at Champions Gym? Interested in the sport What are you mos…" at bounding box center [514, 151] width 385 height 301
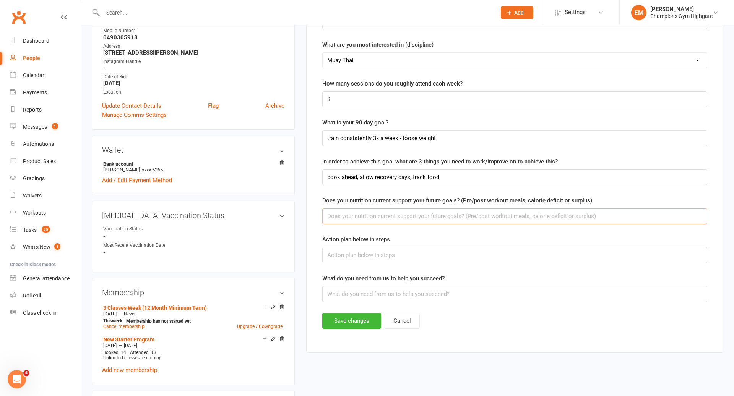
click at [378, 219] on input "text" at bounding box center [514, 216] width 385 height 16
drag, startPoint x: 472, startPoint y: 218, endPoint x: 461, endPoint y: 217, distance: 11.5
click at [461, 217] on input "No, calorie surplus, timing and number of meals/day" at bounding box center [514, 216] width 385 height 16
type input "No, calorie surplus, timing and number of meals/day inadequate"
click at [436, 256] on input "text" at bounding box center [514, 255] width 385 height 16
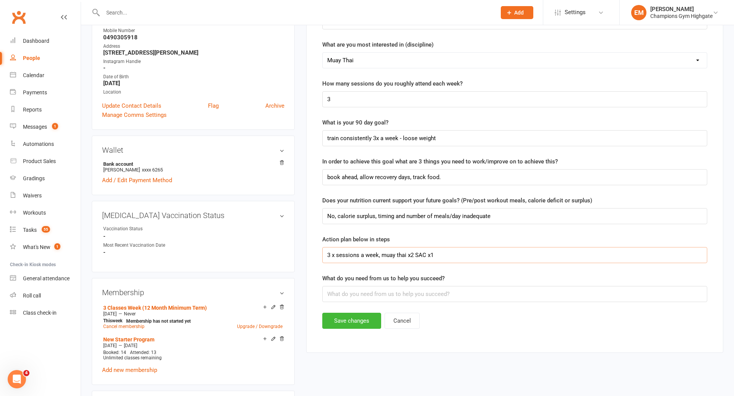
click at [379, 254] on input "3 x sessions a week, muay thai x2 SAC x1" at bounding box center [514, 255] width 385 height 16
click at [462, 250] on input "3 x sessions a week - muay thai x2 SAC x1" at bounding box center [514, 255] width 385 height 16
type input "3 x sessions a week - muay thai x2 SAC x1. Track calories on down days to under…"
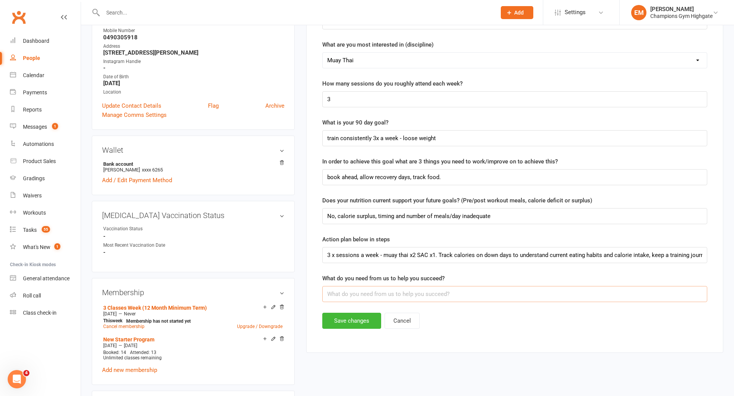
click at [384, 289] on input "text" at bounding box center [514, 294] width 385 height 16
type input "A"
type input "Check in's, nutrition advice, motivation."
click at [356, 320] on button "Save changes" at bounding box center [351, 321] width 59 height 16
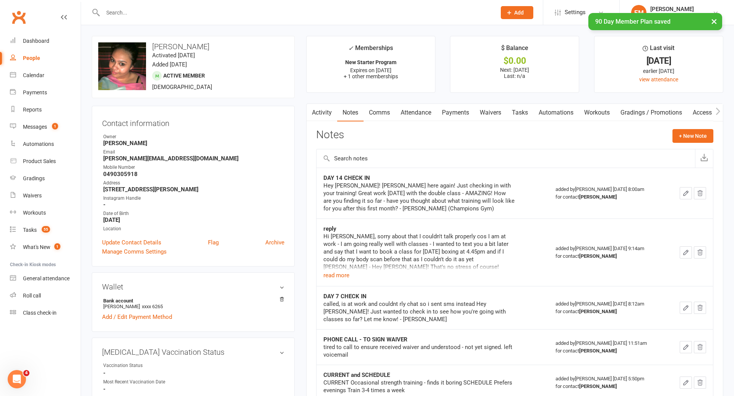
click at [383, 114] on link "Comms" at bounding box center [379, 113] width 32 height 18
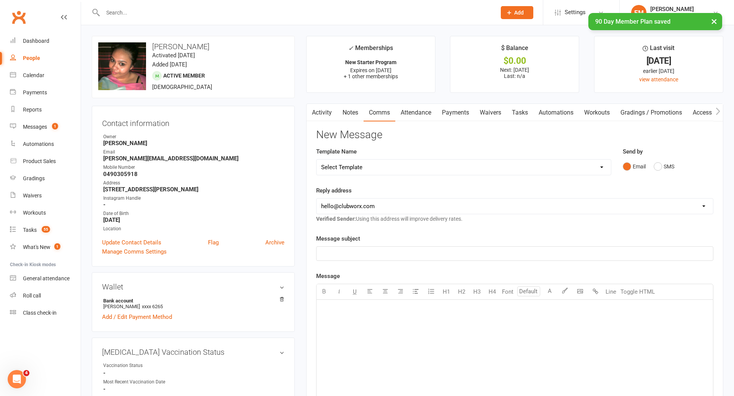
click at [678, 171] on div "Email SMS" at bounding box center [667, 166] width 91 height 15
click at [672, 168] on button "SMS" at bounding box center [663, 166] width 21 height 15
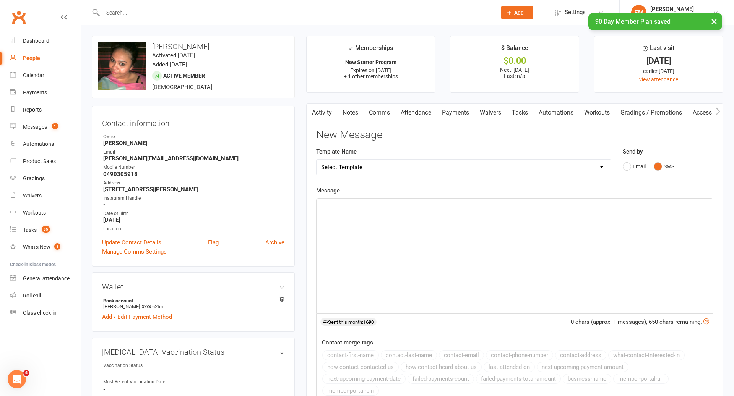
drag, startPoint x: 634, startPoint y: 192, endPoint x: 542, endPoint y: 290, distance: 134.4
click at [542, 291] on div "﻿" at bounding box center [514, 256] width 396 height 115
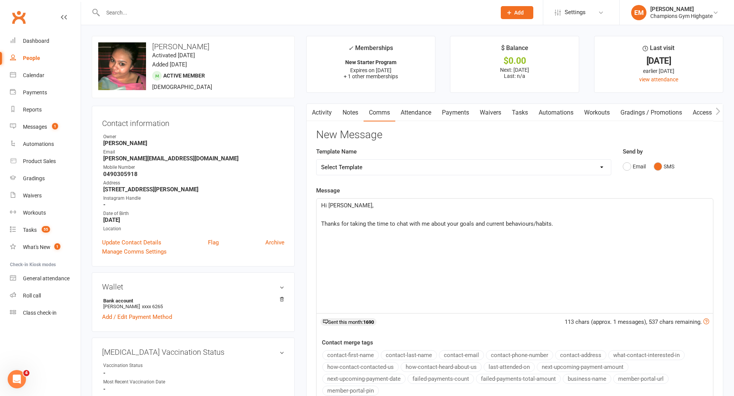
drag, startPoint x: 565, startPoint y: 227, endPoint x: 431, endPoint y: 222, distance: 134.6
click at [430, 222] on p "Thanks for taking the time to chat with me about your goals and current behavio…" at bounding box center [514, 223] width 387 height 9
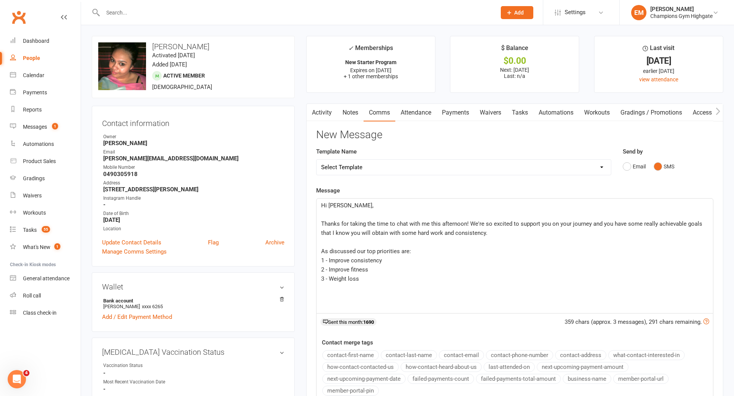
click at [376, 267] on p "2 - Improve fitness" at bounding box center [514, 269] width 387 height 9
drag, startPoint x: 374, startPoint y: 267, endPoint x: 368, endPoint y: 272, distance: 7.6
click at [368, 272] on p "2 - Improve fitness" at bounding box center [514, 269] width 387 height 9
click at [386, 256] on p "1 - Improve consistency" at bounding box center [514, 260] width 387 height 9
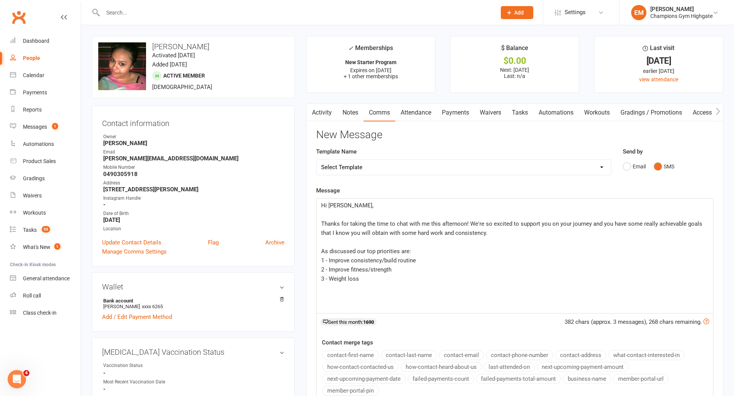
click at [416, 272] on p "2 - Improve fitness/strength" at bounding box center [514, 269] width 387 height 9
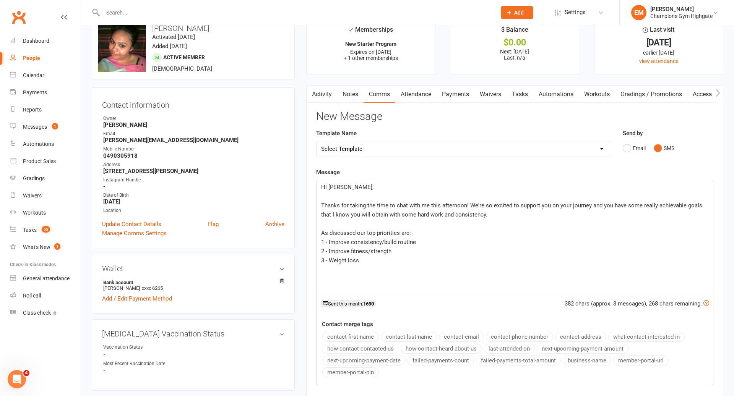
scroll to position [19, 0]
click at [405, 262] on p "3 - Weight loss" at bounding box center [514, 260] width 387 height 9
click at [524, 289] on span "- Book training a week ahead of time, you could do this on the weekend with you…" at bounding box center [439, 287] width 236 height 7
click at [633, 274] on p "Action points:" at bounding box center [514, 278] width 387 height 9
click at [619, 283] on p "- Book training a week ahead of time, you could do this on the weekend with you…" at bounding box center [514, 287] width 387 height 9
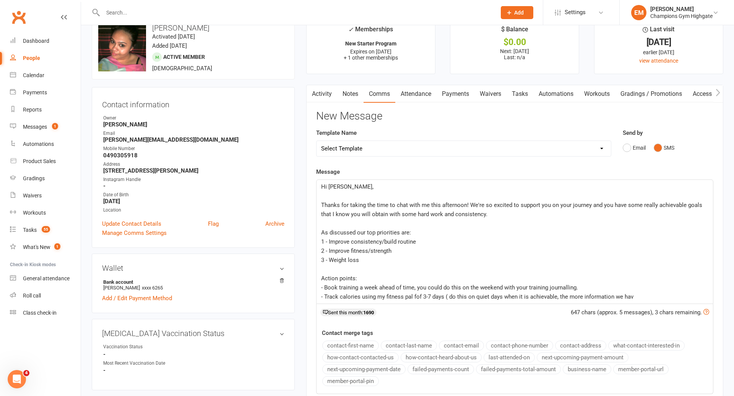
drag, startPoint x: 646, startPoint y: 291, endPoint x: 299, endPoint y: 167, distance: 368.0
copy div "Hi Melissa, ﻿ Thanks for taking the time to chat with me this afternoon! We're …"
click at [639, 149] on button "Email" at bounding box center [633, 148] width 23 height 15
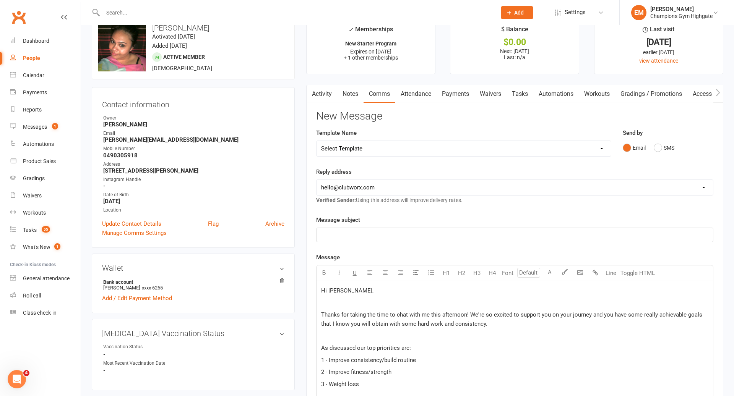
click at [421, 193] on select "hello@clubworx.com membershighgate@championsgym.com.au helen@championsgym.com.a…" at bounding box center [514, 187] width 396 height 15
click at [424, 186] on select "hello@clubworx.com membershighgate@championsgym.com.au helen@championsgym.com.a…" at bounding box center [514, 187] width 396 height 15
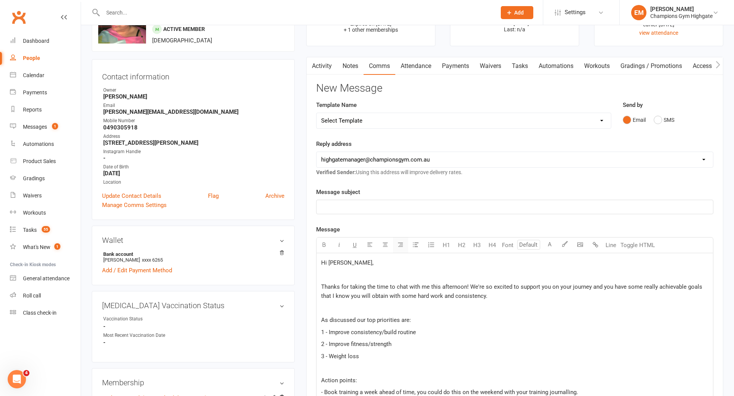
scroll to position [44, 0]
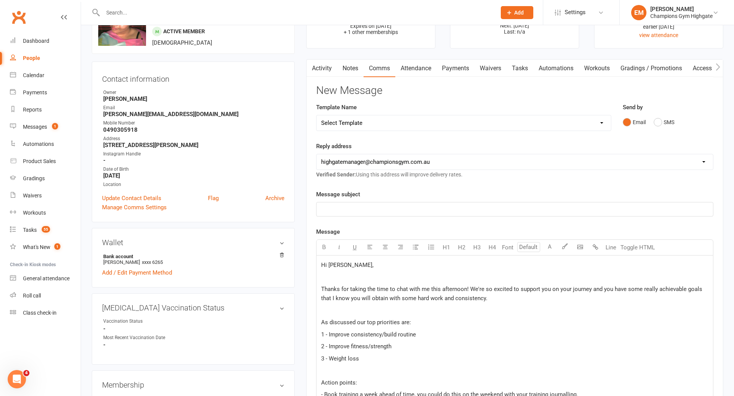
click at [407, 159] on select "hello@clubworx.com membershighgate@championsgym.com.au helen@championsgym.com.a…" at bounding box center [514, 161] width 396 height 15
select select "1"
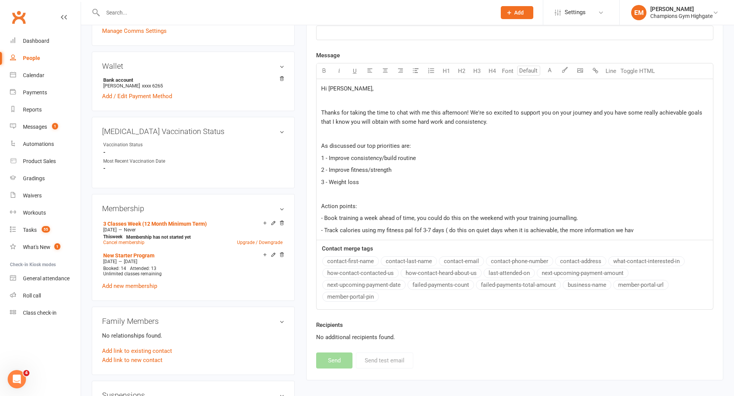
scroll to position [222, 0]
click at [641, 231] on p "- Track calories using my fitness pal fof 3-7 days ( do this on quiet days when…" at bounding box center [514, 229] width 387 height 9
click at [418, 231] on span "- Track calories using my fitness pal fof 3-7 days ( do this on quiet days when…" at bounding box center [477, 229] width 312 height 7
click at [642, 228] on p "- Track calories using my fitness pal for 3-7 days ( do this on quiet days when…" at bounding box center [514, 229] width 387 height 9
click at [558, 226] on span "- Track calories using my fitness pal for 3-7 days ( do this on quiet days when…" at bounding box center [477, 229] width 312 height 7
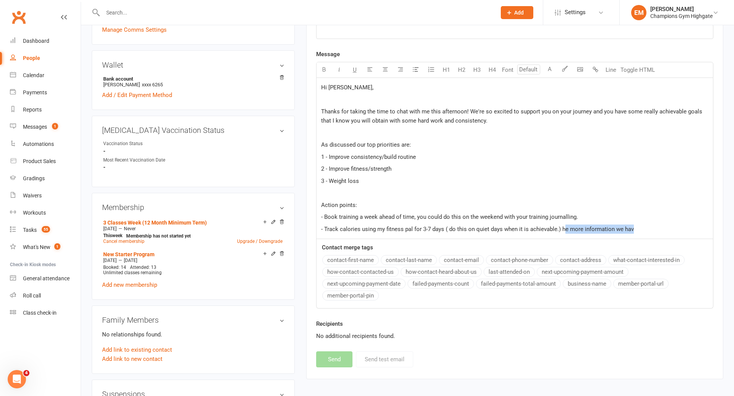
drag, startPoint x: 664, startPoint y: 228, endPoint x: 561, endPoint y: 227, distance: 102.8
click at [561, 227] on p "- Track calories using my fitness pal for 3-7 days ( do this on quiet days when…" at bounding box center [514, 229] width 387 height 9
click at [416, 212] on p "- Book training a week ahead of time, you could do this on the weekend with you…" at bounding box center [514, 216] width 387 height 9
click at [594, 207] on p "Action points:" at bounding box center [514, 205] width 387 height 9
click at [588, 218] on p "- Book training a week ahead of time (you could do this on the weekend with you…" at bounding box center [514, 216] width 387 height 9
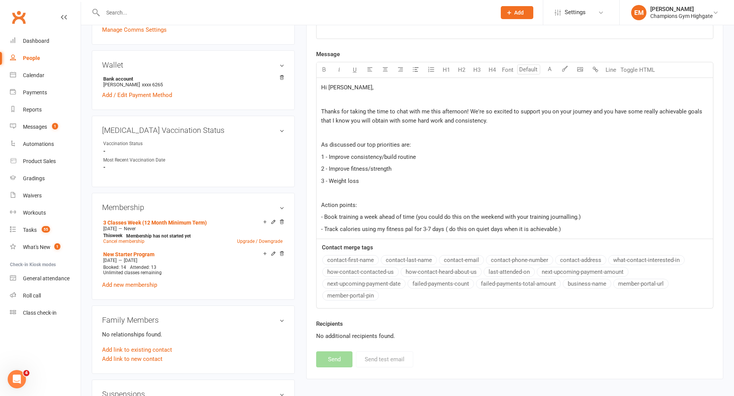
click at [573, 230] on p "- Track calories using my fitness pal for 3-7 days ( do this on quiet days when…" at bounding box center [514, 229] width 387 height 9
click at [556, 227] on span "- Track calories using my fitness pal for 3-7 days ( do this on quiet days when…" at bounding box center [441, 229] width 240 height 7
drag, startPoint x: 556, startPoint y: 227, endPoint x: 530, endPoint y: 228, distance: 25.6
click at [530, 228] on span "- Track calories using my fitness pal for 3-7 days ( do this on quiet days when…" at bounding box center [441, 229] width 240 height 7
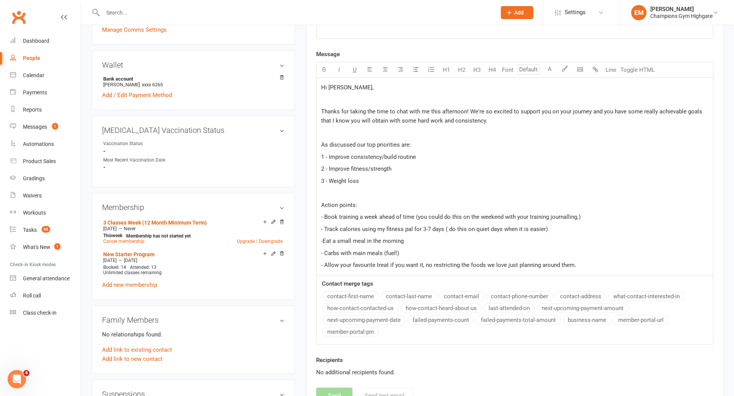
scroll to position [274, 0]
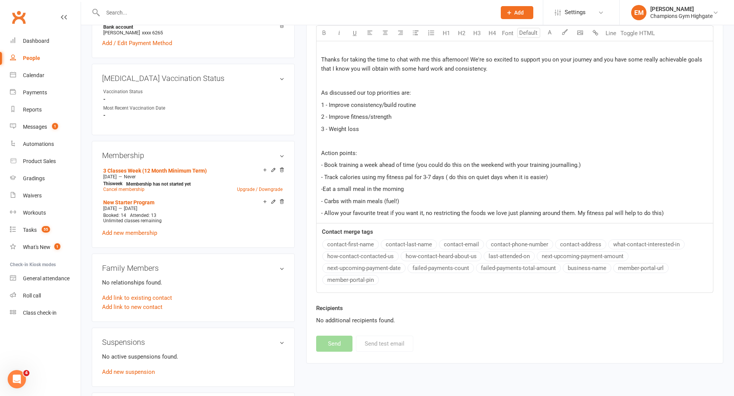
click at [574, 211] on span "- Allow your favourite treat if you want it, no restricting the foods we love j…" at bounding box center [492, 213] width 342 height 7
click at [583, 212] on span "- Allow your favourite treat if you want it, no restricting the foods we love j…" at bounding box center [493, 213] width 344 height 7
drag, startPoint x: 670, startPoint y: 211, endPoint x: 579, endPoint y: 211, distance: 90.9
click at [579, 211] on p "- Allow your favourite treat if you want it, no restricting the foods we love j…" at bounding box center [514, 213] width 387 height 9
click at [560, 175] on p "- Track calories using my fitness pal for 3-7 days ( do this on quiet days when…" at bounding box center [514, 177] width 387 height 9
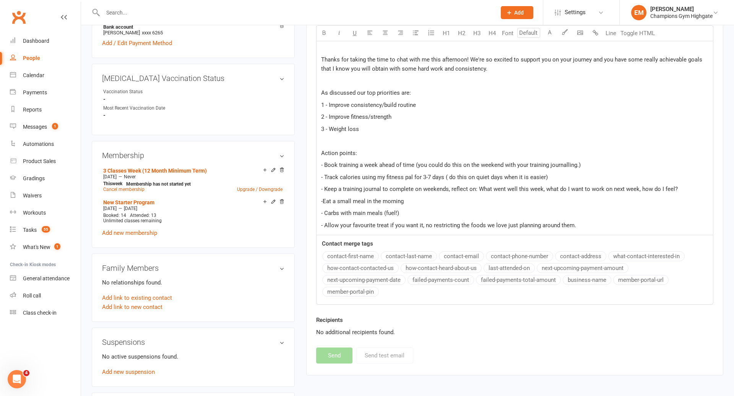
click at [637, 190] on span "- Keep a training journal to complete on weekends, reflect on: What went well t…" at bounding box center [499, 189] width 356 height 7
click at [539, 190] on span "- Keep a training journal to complete on weekends, reflect on: What went well t…" at bounding box center [500, 189] width 358 height 7
click at [544, 190] on span "- Keep a training journal to complete on weekends, reflect on: What went well t…" at bounding box center [500, 189] width 358 height 7
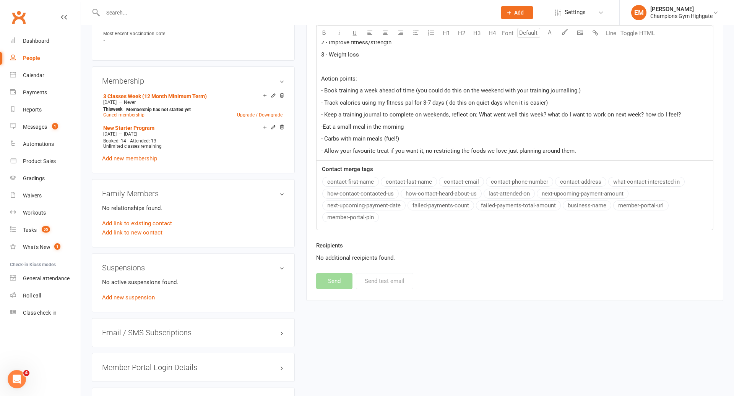
scroll to position [347, 0]
click at [610, 152] on p "- Allow your favourite treat if you want it, no restricting the foods we love j…" at bounding box center [514, 151] width 387 height 9
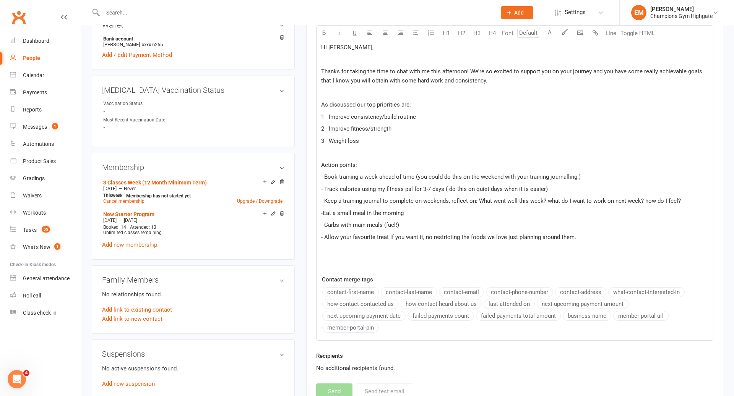
scroll to position [246, 0]
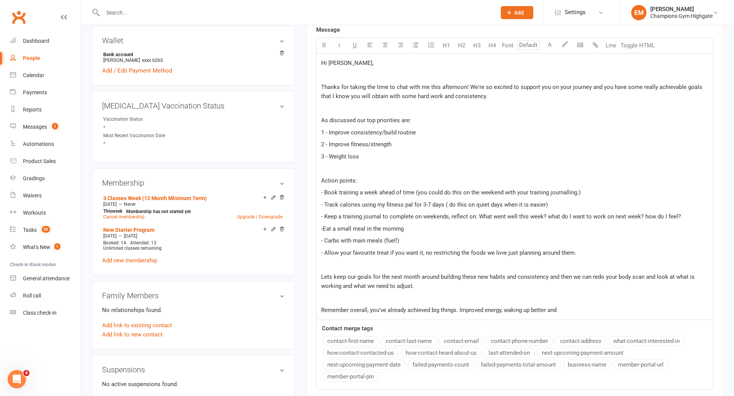
click at [368, 310] on span "Remember overall, you've already achieved big things. Improved energy, waking u…" at bounding box center [438, 310] width 235 height 7
click at [546, 311] on p "Remember you've already achieved big things. Improved energy, waking up better …" at bounding box center [514, 310] width 387 height 9
click at [440, 309] on span "Remember you've already achieved big things. Improved energy, waking up better …" at bounding box center [429, 310] width 216 height 7
click at [577, 308] on p "Remember you've already achieved big things including Improved energy, waking u…" at bounding box center [514, 310] width 387 height 9
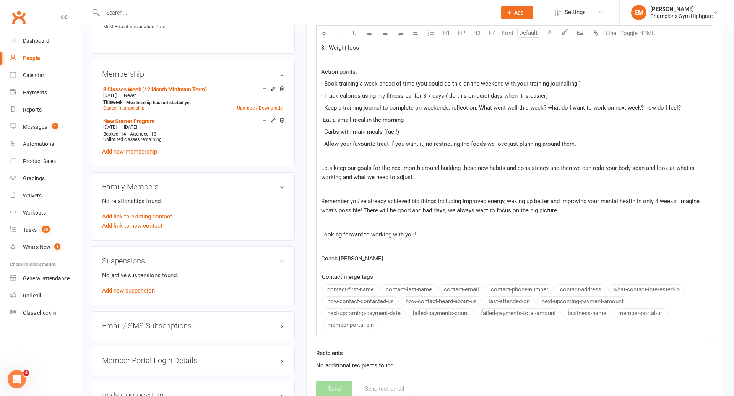
scroll to position [353, 0]
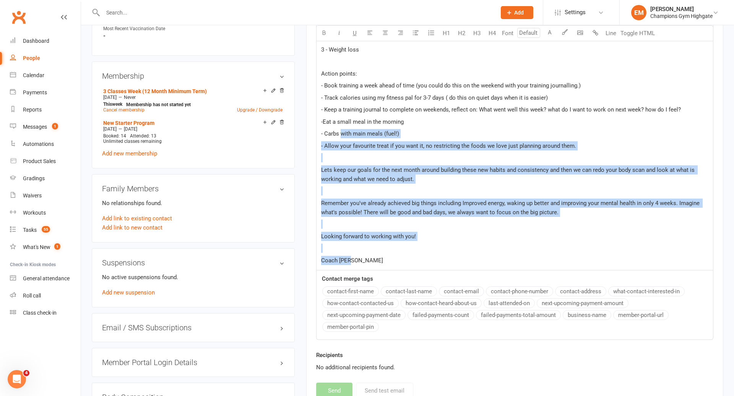
drag, startPoint x: 426, startPoint y: 263, endPoint x: 342, endPoint y: 129, distance: 158.8
click at [342, 129] on div "Hi Melissa, Thanks for taking the time to chat with me this afternoon! We're so…" at bounding box center [514, 109] width 396 height 324
click at [342, 130] on span "- Carbs with main meals (fuel!)" at bounding box center [360, 133] width 78 height 7
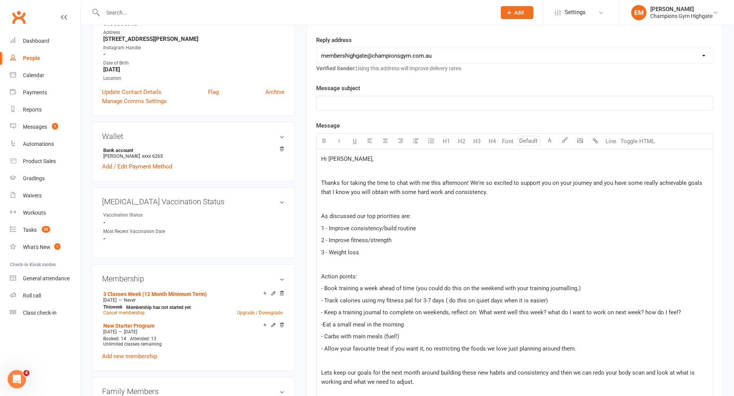
scroll to position [125, 0]
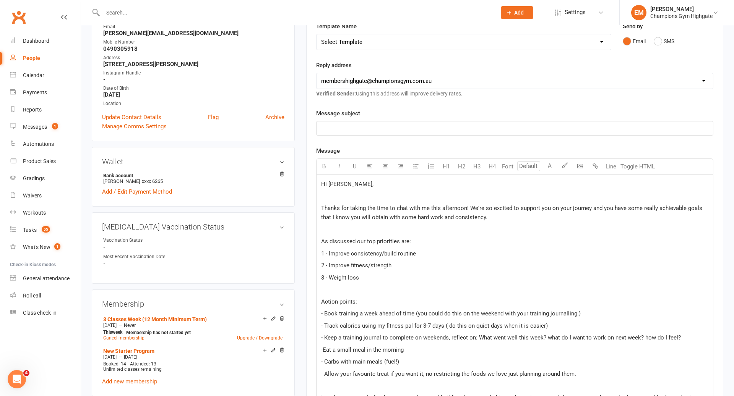
click at [342, 129] on p "﻿" at bounding box center [514, 128] width 387 height 9
click at [352, 128] on span "Goal Setting - Champions Gym" at bounding box center [360, 128] width 78 height 7
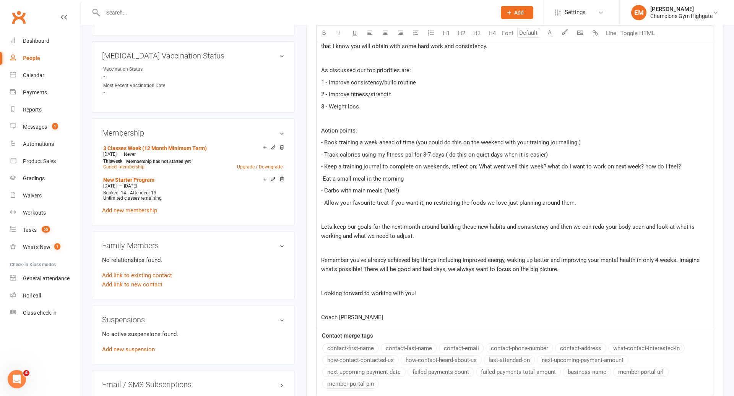
scroll to position [492, 0]
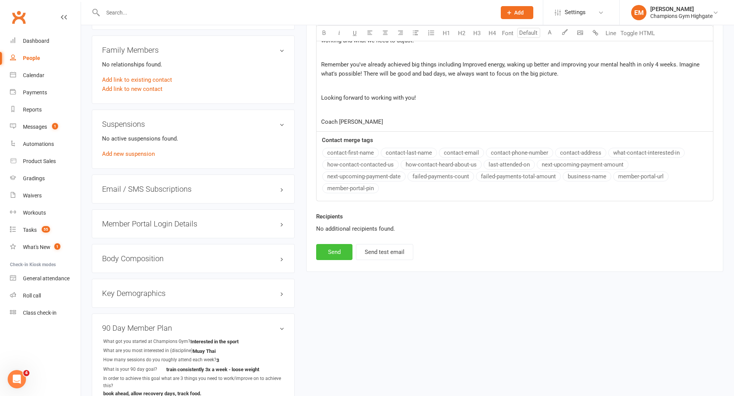
click at [334, 253] on button "Send" at bounding box center [334, 252] width 36 height 16
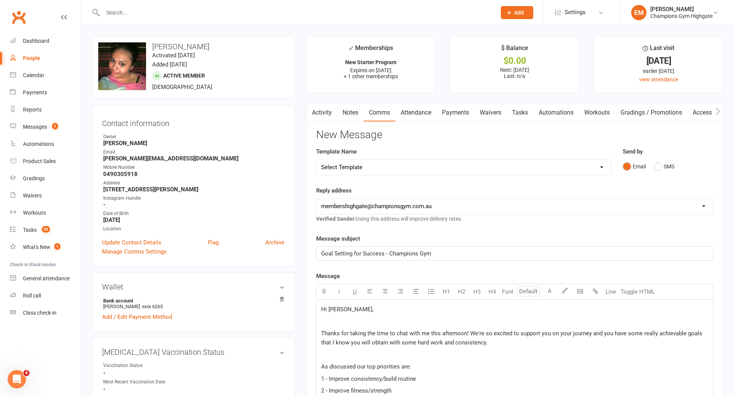
click at [326, 113] on link "Activity" at bounding box center [321, 113] width 31 height 18
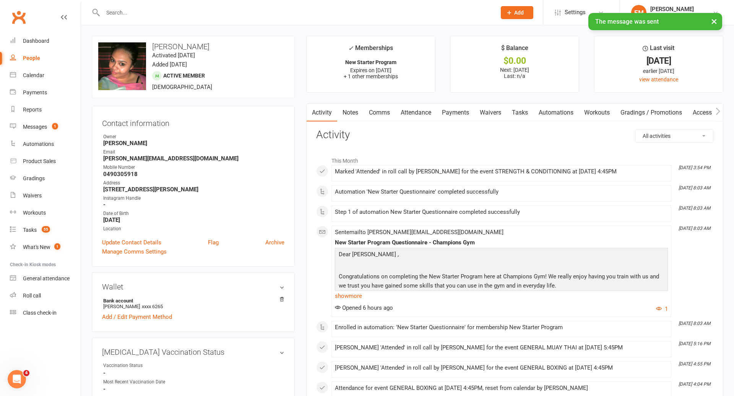
click at [351, 285] on p "Congratulations on completing the New Starter Program here at Champions Gym! We…" at bounding box center [501, 282] width 329 height 20
click at [352, 110] on link "Notes" at bounding box center [350, 113] width 26 height 18
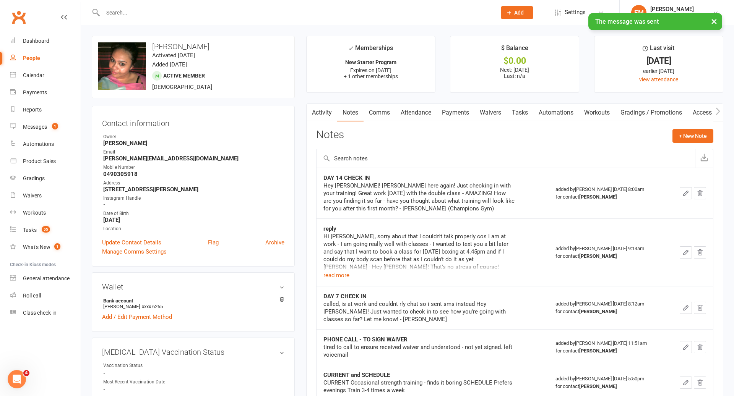
click at [332, 115] on link "Activity" at bounding box center [321, 113] width 31 height 18
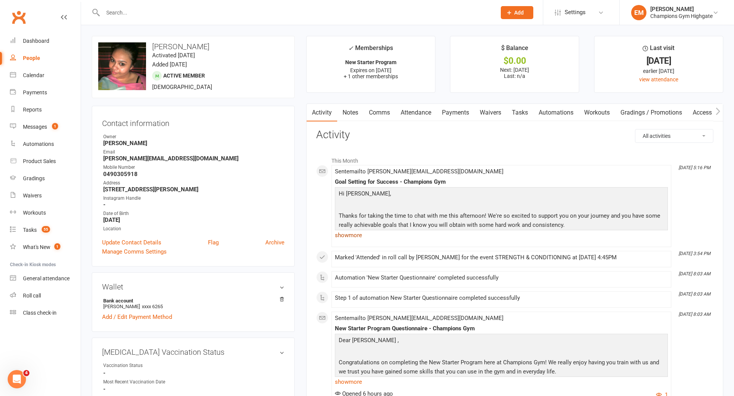
click at [356, 238] on link "show more" at bounding box center [501, 235] width 333 height 11
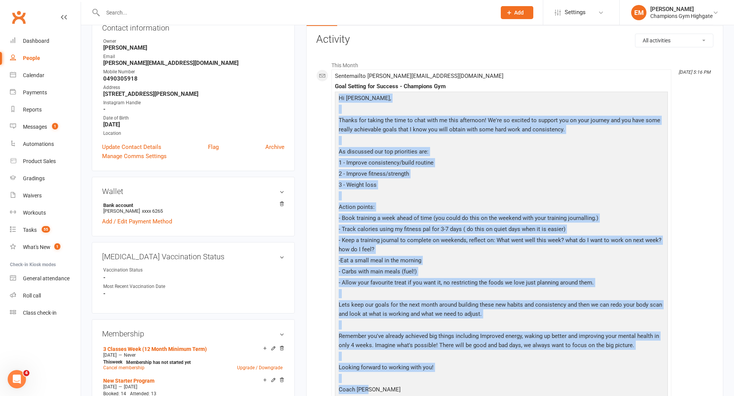
scroll to position [120, 0]
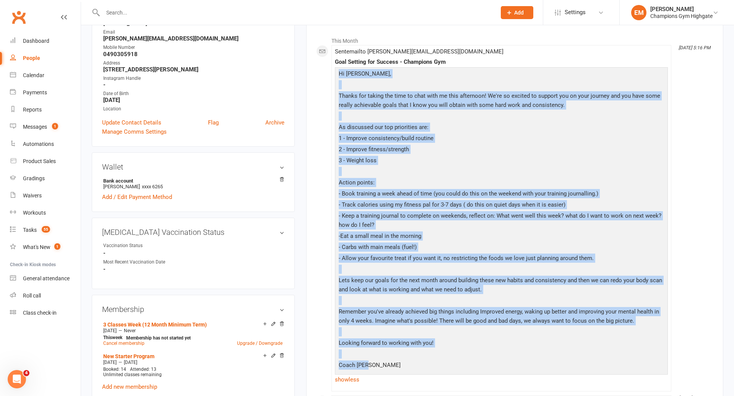
drag, startPoint x: 338, startPoint y: 195, endPoint x: 433, endPoint y: 363, distance: 192.8
click at [433, 363] on div "Hi Melissa, Thanks for taking the time to chat with me this afternoon! We're so…" at bounding box center [501, 220] width 329 height 303
copy div "Hi Melissa, Thanks for taking the time to chat with me this afternoon! We're so…"
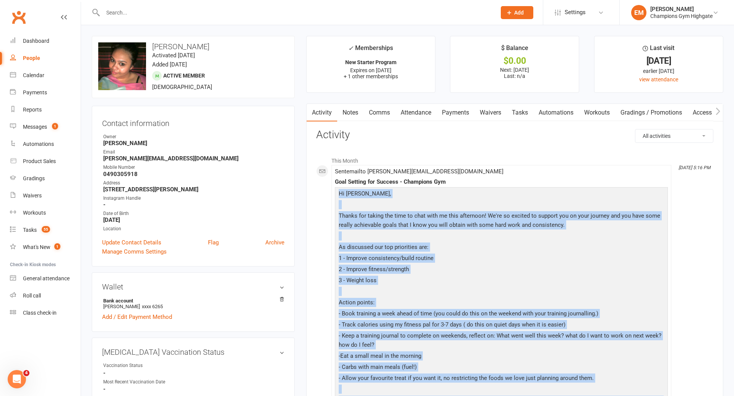
click at [357, 120] on link "Notes" at bounding box center [350, 113] width 26 height 18
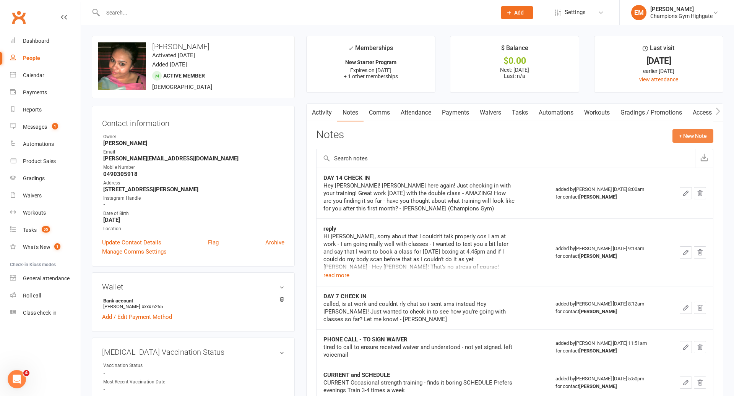
click at [681, 137] on button "+ New Note" at bounding box center [692, 136] width 41 height 14
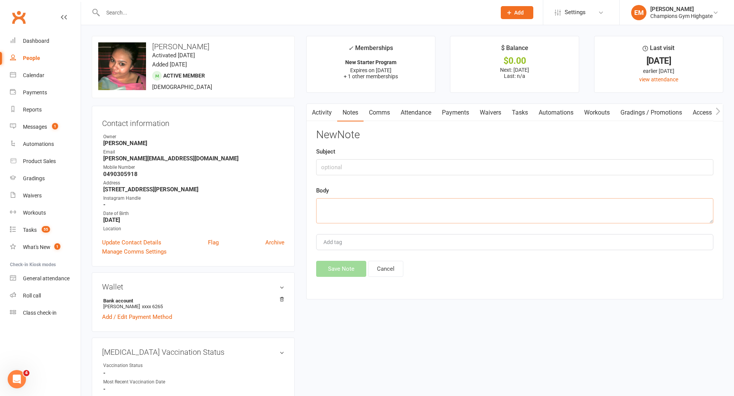
click at [399, 205] on textarea at bounding box center [514, 210] width 397 height 25
paste textarea "Hi Melissa, Thanks for taking the time to chat with me this afternoon! We're so…"
type textarea "Hi Melissa, Thanks for taking the time to chat with me this afternoon! We're so…"
click at [360, 163] on input "text" at bounding box center [514, 167] width 397 height 16
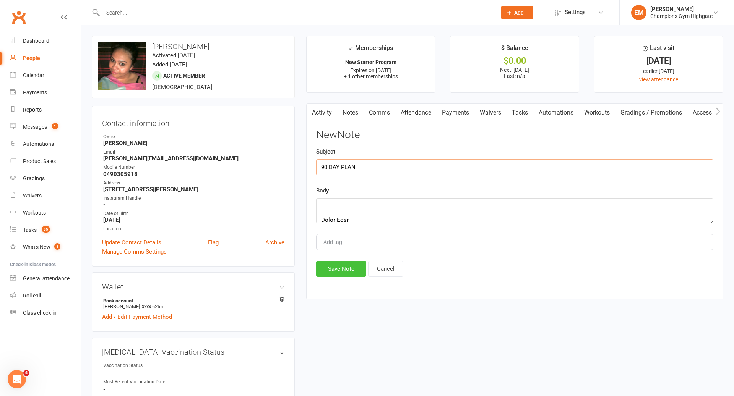
type input "90 DAY PLAN"
click at [354, 263] on button "Save Note" at bounding box center [341, 269] width 50 height 16
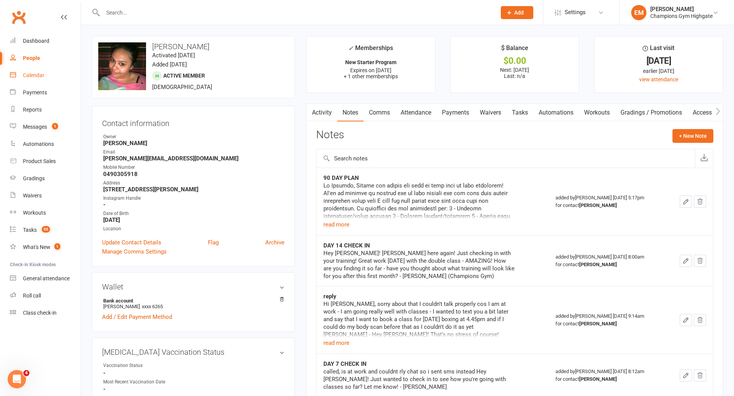
click at [20, 81] on link "Calendar" at bounding box center [45, 75] width 71 height 17
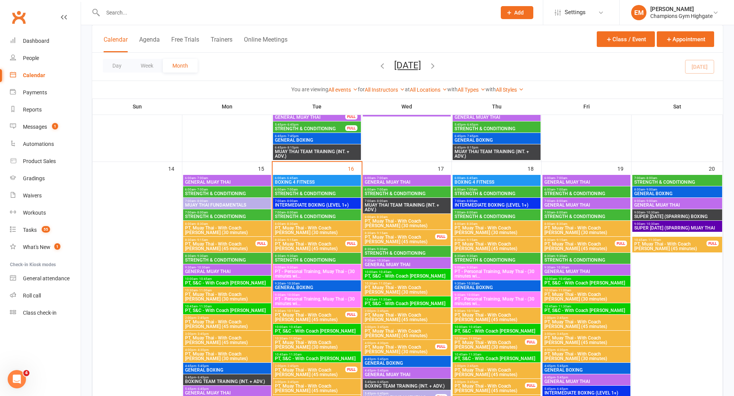
scroll to position [658, 0]
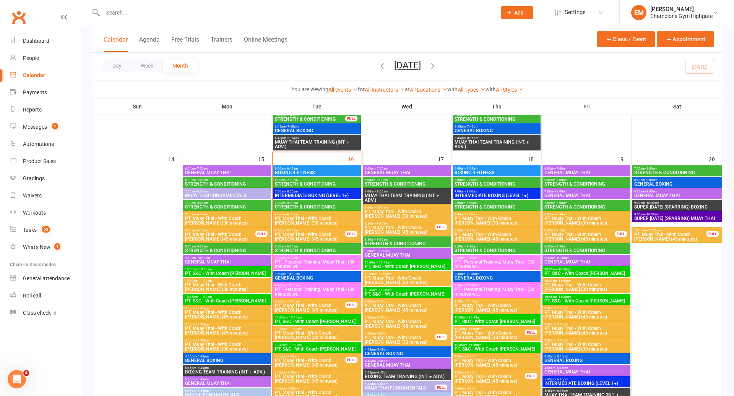
click at [589, 281] on span "10:30am - 11:00am" at bounding box center [586, 280] width 85 height 3
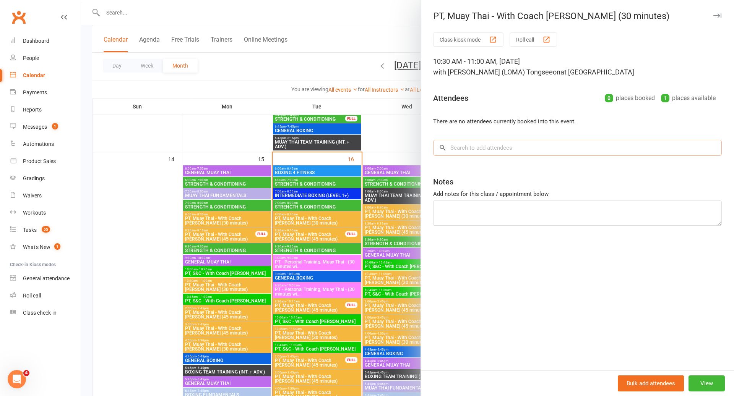
click at [565, 146] on input "search" at bounding box center [577, 148] width 288 height 16
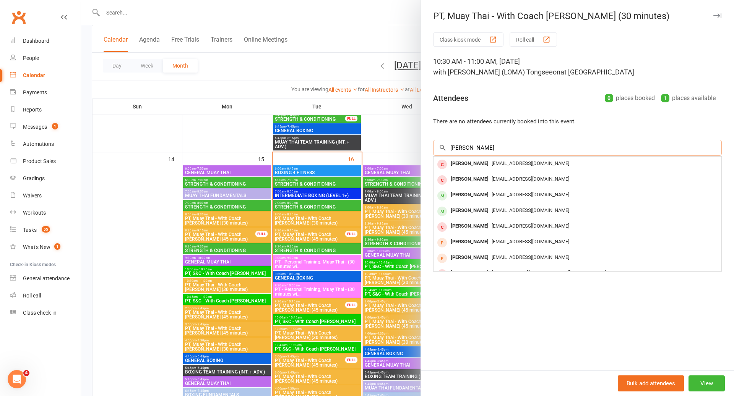
type input "jesse jam"
click at [377, 214] on div at bounding box center [407, 198] width 653 height 396
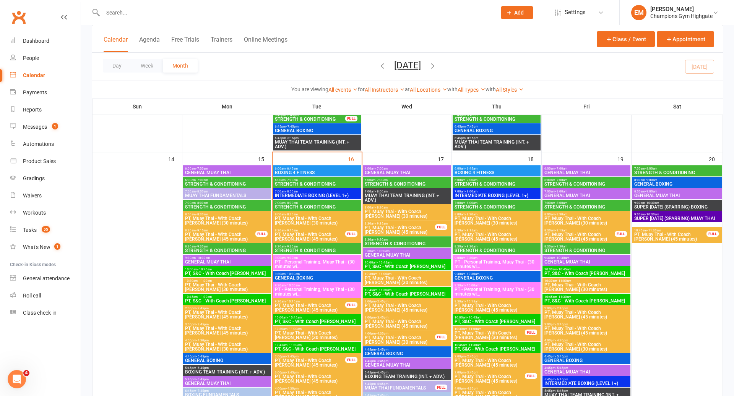
click at [523, 11] on button "Add" at bounding box center [517, 12] width 32 height 13
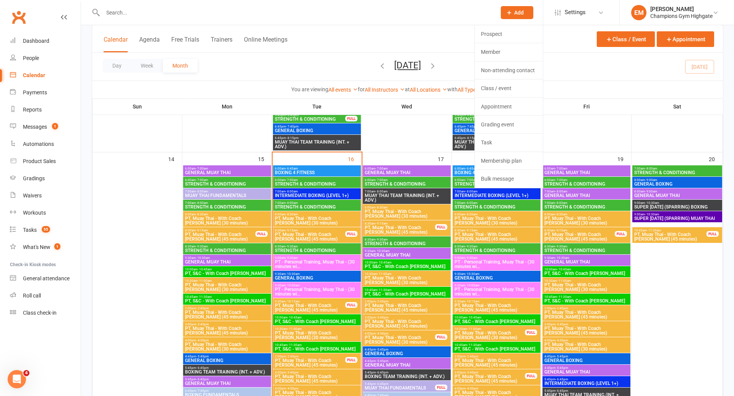
click at [432, 23] on div at bounding box center [291, 12] width 399 height 25
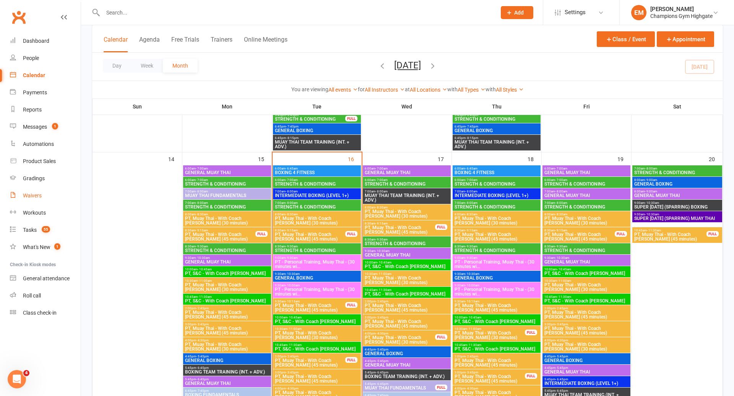
click at [31, 196] on div "Waivers" at bounding box center [32, 196] width 19 height 6
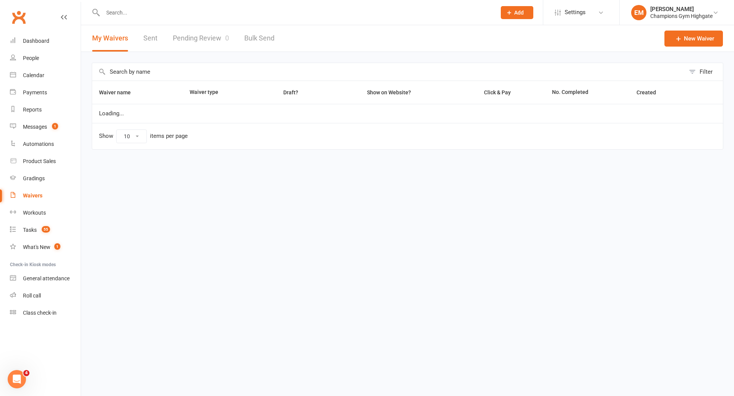
click at [166, 77] on input "text" at bounding box center [388, 72] width 593 height 18
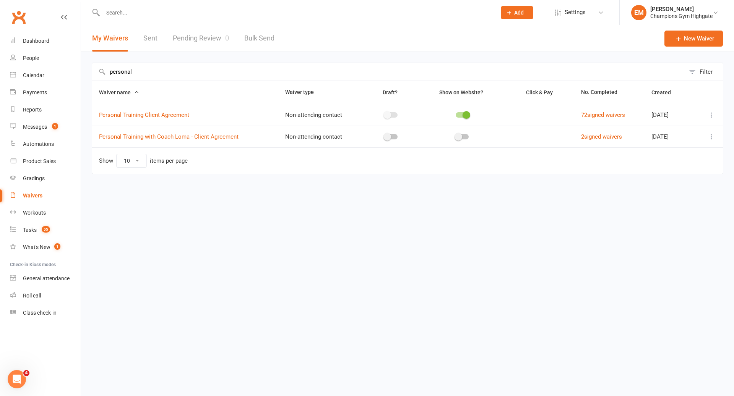
type input "personal"
click at [711, 119] on td at bounding box center [709, 115] width 28 height 22
click at [711, 113] on icon at bounding box center [711, 115] width 8 height 8
click at [671, 159] on link "Copy external link to clipboard" at bounding box center [670, 159] width 90 height 15
click at [507, 13] on div "× URL copied to clipboard" at bounding box center [362, 13] width 724 height 0
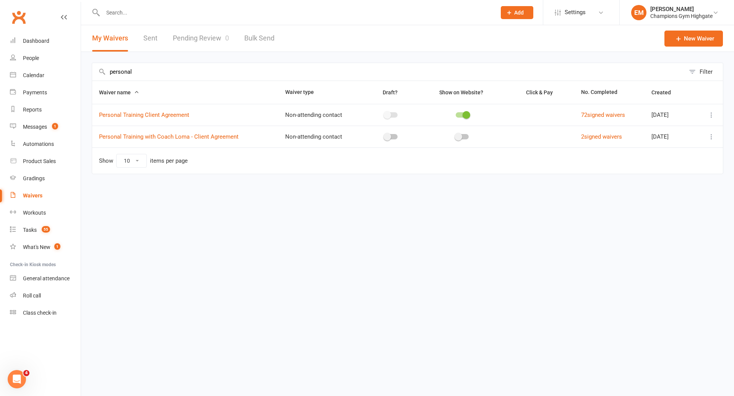
click at [507, 15] on icon at bounding box center [509, 12] width 7 height 7
click at [488, 51] on link "Member" at bounding box center [509, 52] width 68 height 18
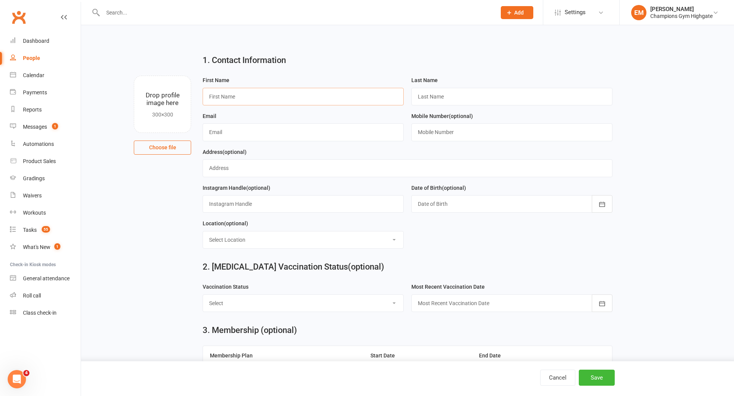
click at [333, 96] on input "text" at bounding box center [303, 97] width 201 height 18
type input "Jesse"
type input "James"
click at [321, 131] on input "text" at bounding box center [303, 132] width 201 height 18
click at [308, 139] on input "text" at bounding box center [303, 132] width 201 height 18
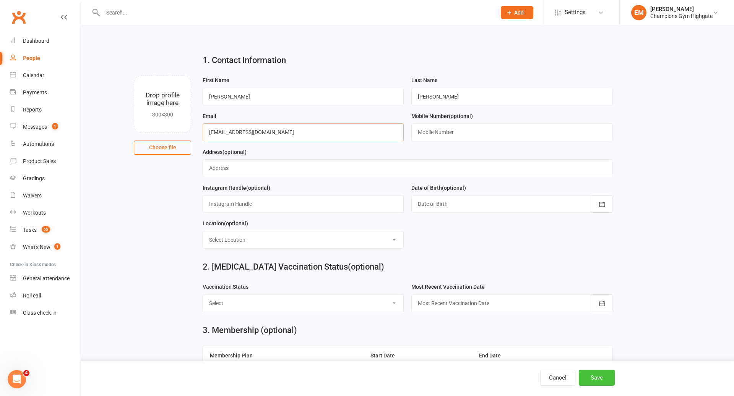
type input "jessejgabrielson@gmail.com"
click at [613, 384] on button "Save" at bounding box center [596, 378] width 36 height 16
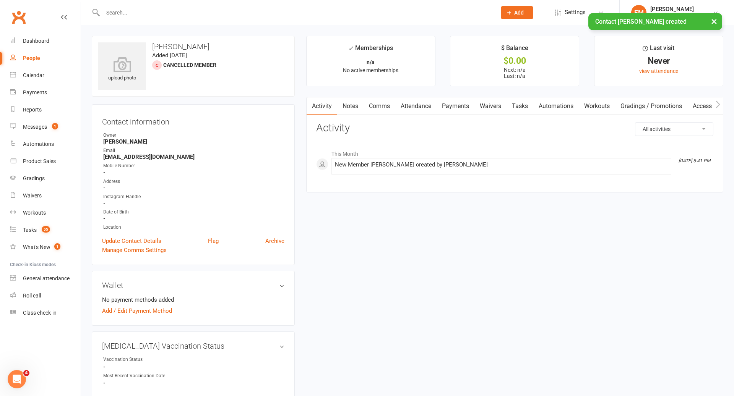
click at [495, 107] on link "Waivers" at bounding box center [490, 106] width 32 height 18
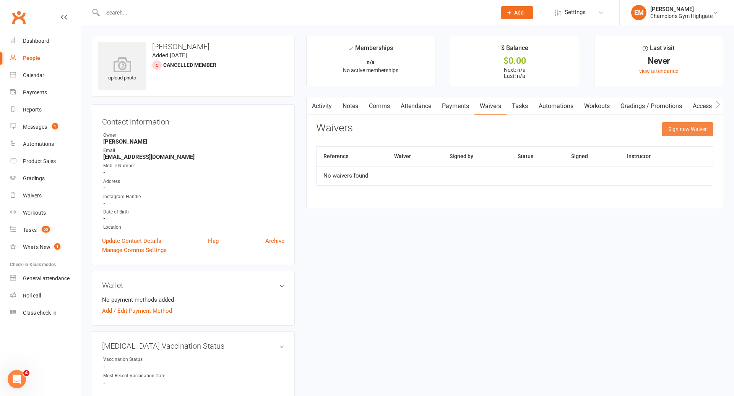
click at [695, 135] on button "Sign new Waiver" at bounding box center [687, 129] width 52 height 14
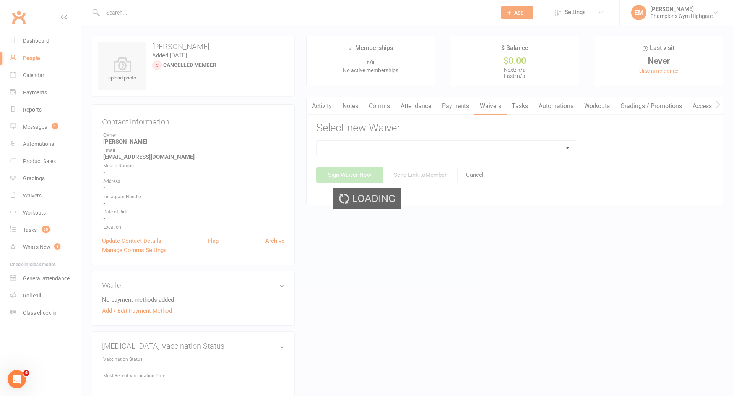
click at [447, 144] on div "Loading" at bounding box center [367, 198] width 734 height 396
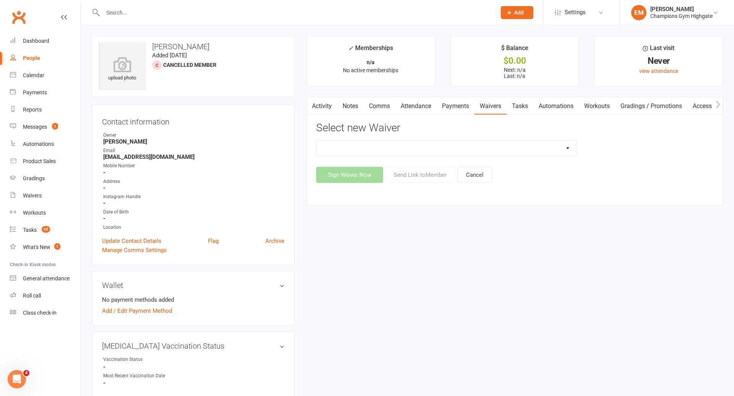
click at [447, 144] on select "Casual Waiver - First Timers Casual Waiver (STAFF ONLY) Champions Gym Cancellat…" at bounding box center [446, 148] width 260 height 15
click at [381, 102] on link "Comms" at bounding box center [379, 106] width 32 height 18
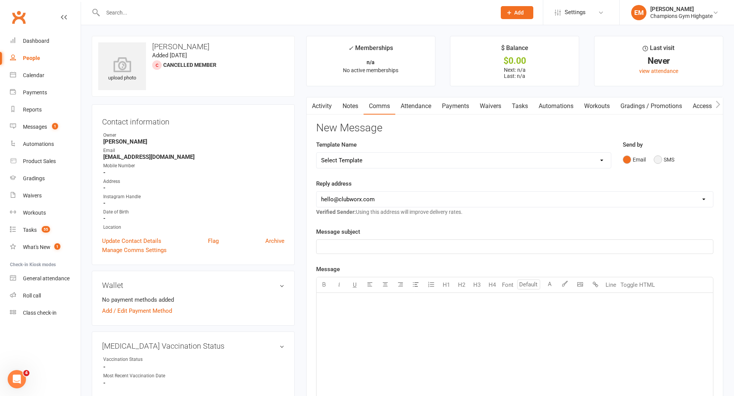
click at [660, 155] on button "SMS" at bounding box center [663, 159] width 21 height 15
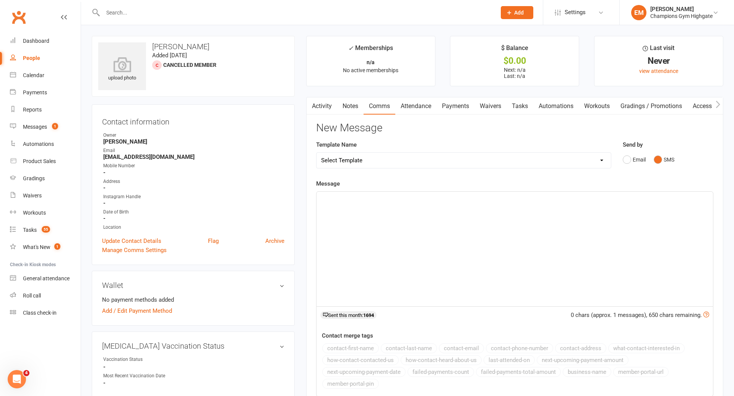
click at [499, 205] on div "﻿" at bounding box center [514, 249] width 396 height 115
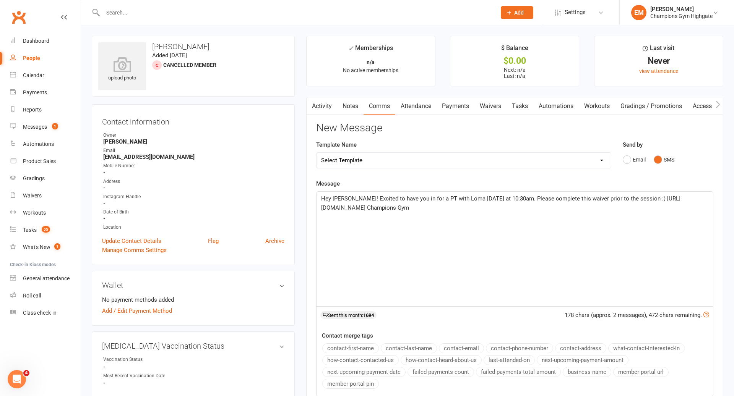
click at [426, 206] on span "Hey Jesse! Excited to have you in for a PT with Loma this Friday at 10:30am. Pl…" at bounding box center [500, 203] width 359 height 16
drag, startPoint x: 474, startPoint y: 227, endPoint x: 225, endPoint y: 133, distance: 266.2
copy span "Hey Jesse! Excited to have you in for a PT with Loma this Friday at 10:30am. Pl…"
click at [627, 152] on div "Send by Email SMS" at bounding box center [667, 153] width 91 height 27
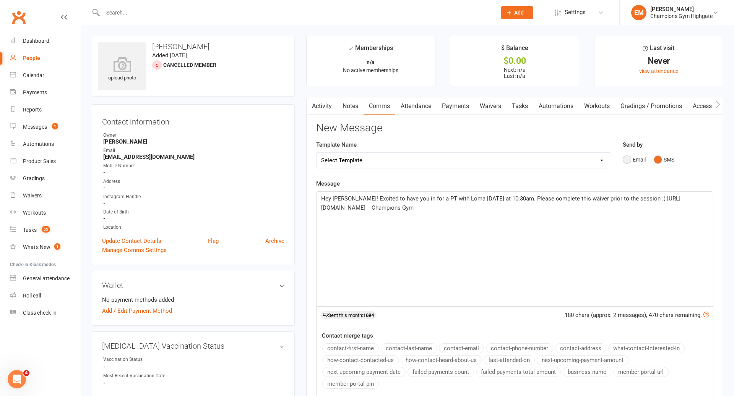
click at [628, 156] on button "Email" at bounding box center [633, 159] width 23 height 15
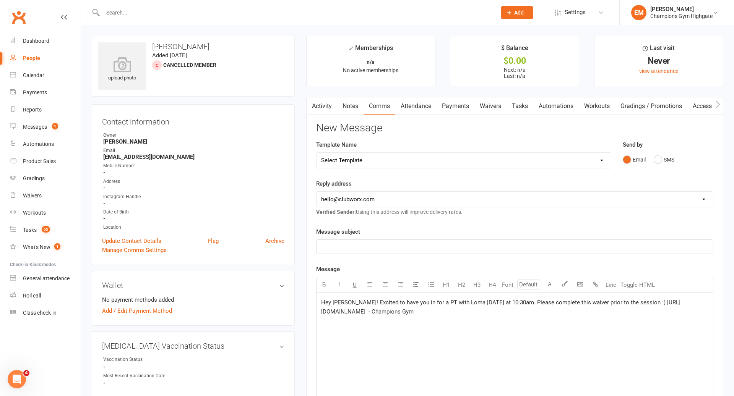
click at [471, 208] on div "Reply address hello@clubworx.com membershighgate@championsgym.com.au helen@cham…" at bounding box center [514, 197] width 397 height 37
click at [472, 202] on select "hello@clubworx.com membershighgate@championsgym.com.au helen@championsgym.com.a…" at bounding box center [514, 199] width 396 height 15
select select "1"
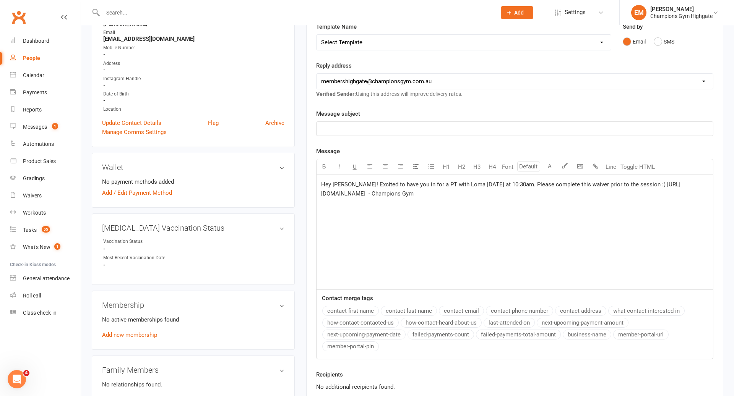
scroll to position [130, 0]
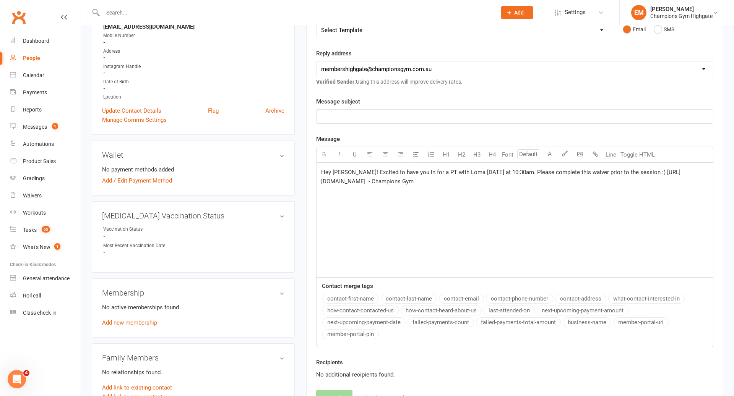
click at [480, 229] on div "Hey Jesse! Excited to have you in for a PT with Loma this Friday at 10:30am. Pl…" at bounding box center [514, 220] width 396 height 115
click at [411, 176] on p "Hey Jesse! Excited to have you in for a PT with Loma this Friday at 10:30am. Pl…" at bounding box center [514, 177] width 387 height 18
click at [430, 178] on span "Hey Jesse! Excited to have you in for a PT with Loma this Friday at 10:30am. Pl…" at bounding box center [500, 177] width 359 height 16
drag, startPoint x: 423, startPoint y: 181, endPoint x: 314, endPoint y: 184, distance: 108.5
click at [314, 184] on div "Activity Notes Comms Attendance Payments Waivers Tasks Automations Workouts Gra…" at bounding box center [514, 192] width 417 height 451
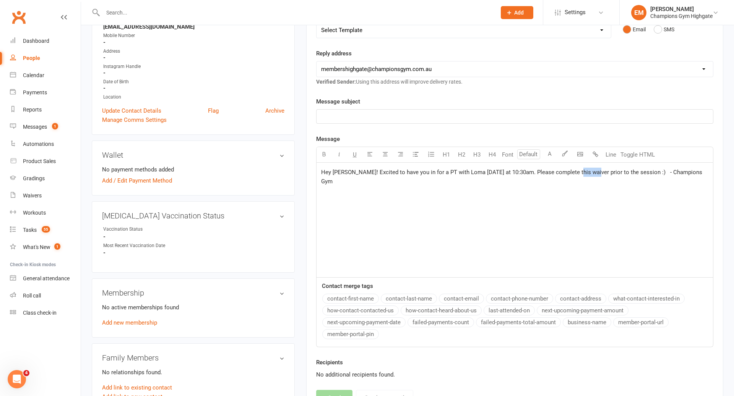
drag, startPoint x: 586, startPoint y: 171, endPoint x: 568, endPoint y: 171, distance: 18.0
click at [568, 171] on span "Hey Jesse! Excited to have you in for a PT with Loma this Friday at 10:30am. Pl…" at bounding box center [512, 177] width 382 height 16
click at [582, 177] on div "Hey Jesse! Excited to have you in for a PT with Loma this Friday at 10:30am. Pl…" at bounding box center [514, 220] width 396 height 115
drag, startPoint x: 588, startPoint y: 172, endPoint x: 574, endPoint y: 172, distance: 13.8
click at [574, 172] on span "Hey Jesse! Excited to have you in for a PT with Loma this Friday at 10:30am. Pl…" at bounding box center [512, 177] width 382 height 16
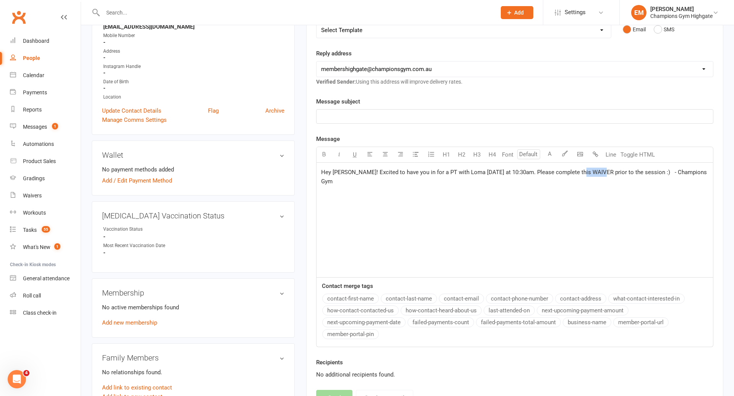
drag, startPoint x: 591, startPoint y: 172, endPoint x: 571, endPoint y: 171, distance: 20.3
click at [571, 171] on span "Hey Jesse! Excited to have you in for a PT with Loma this Friday at 10:30am. Pl…" at bounding box center [514, 177] width 387 height 16
click at [591, 171] on span "WAIVER" at bounding box center [601, 172] width 21 height 7
click at [591, 170] on span "WAIVER" at bounding box center [601, 172] width 21 height 7
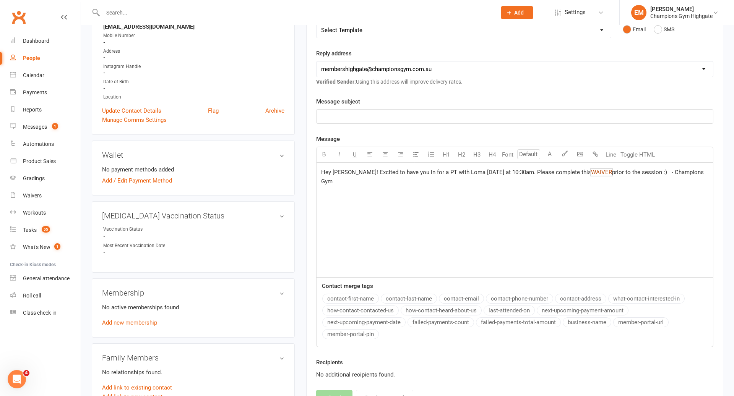
drag, startPoint x: 592, startPoint y: 172, endPoint x: 576, endPoint y: 169, distance: 15.9
click at [576, 169] on p "Hey Jesse! Excited to have you in for a PT with Loma this Friday at 10:30am. Pl…" at bounding box center [514, 177] width 387 height 18
drag, startPoint x: 590, startPoint y: 169, endPoint x: 571, endPoint y: 170, distance: 18.4
click at [571, 170] on span "Hey Jesse! Excited to have you in for a PT with Loma this Friday at 10:30am. Pl…" at bounding box center [467, 172] width 292 height 7
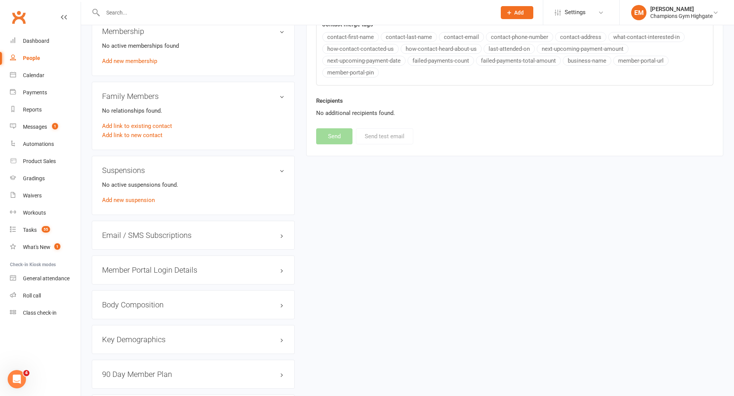
click at [404, 81] on div "Contact merge tags contact-first-name contact-last-name contact-email contact-p…" at bounding box center [514, 51] width 397 height 70
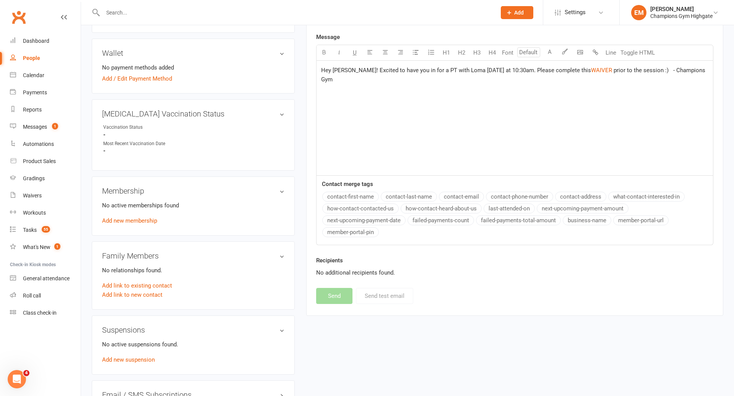
scroll to position [0, 0]
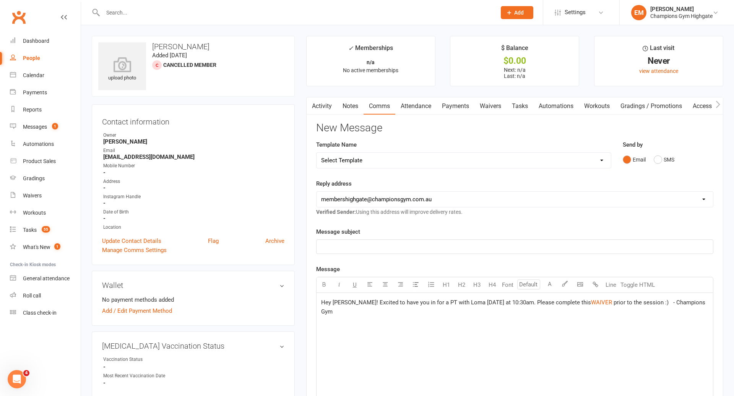
click at [587, 328] on div "Hey Jesse! Excited to have you in for a PT with Loma this Friday at 10:30am. Pl…" at bounding box center [514, 350] width 396 height 115
click at [468, 245] on p "﻿" at bounding box center [514, 246] width 387 height 9
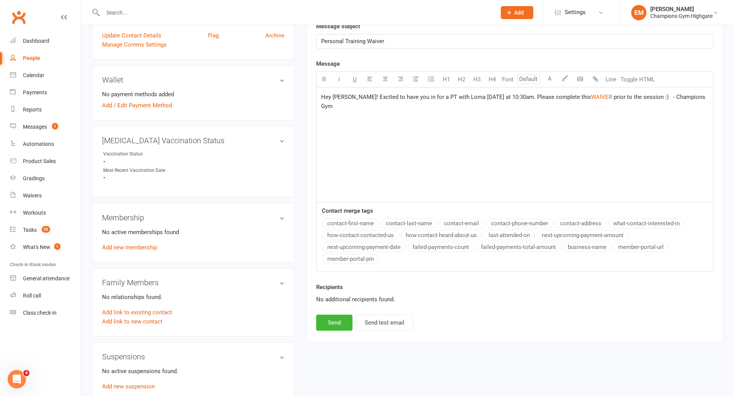
scroll to position [208, 0]
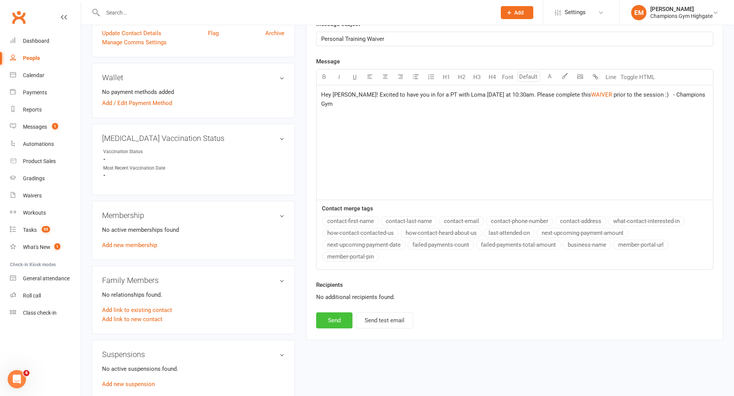
click at [331, 317] on button "Send" at bounding box center [334, 321] width 36 height 16
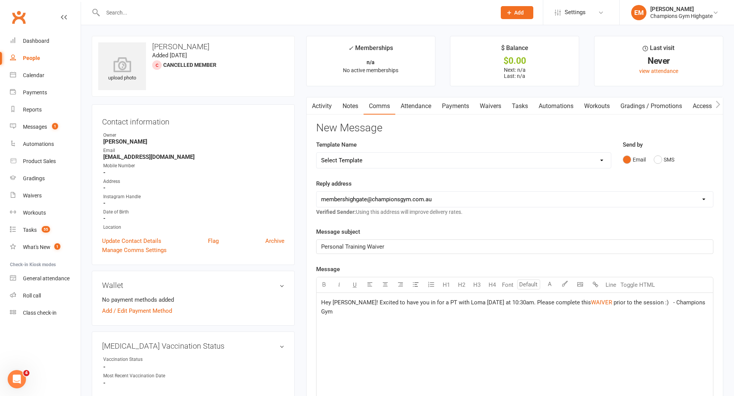
select select "0"
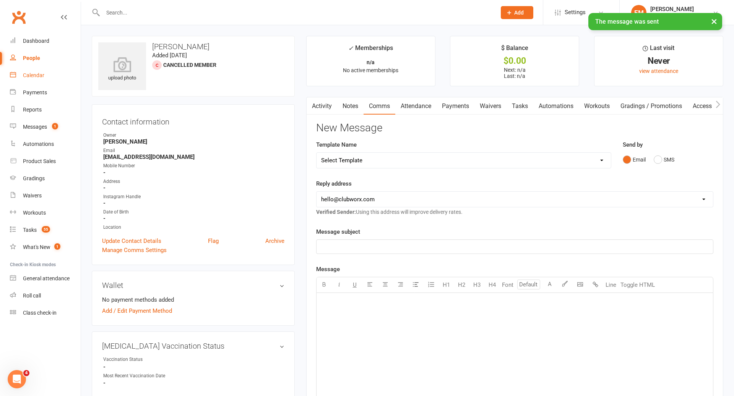
click at [29, 73] on div "Calendar" at bounding box center [33, 75] width 21 height 6
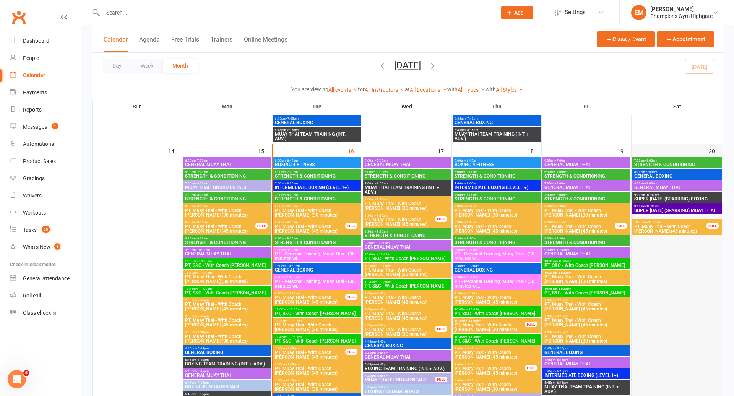
scroll to position [663, 0]
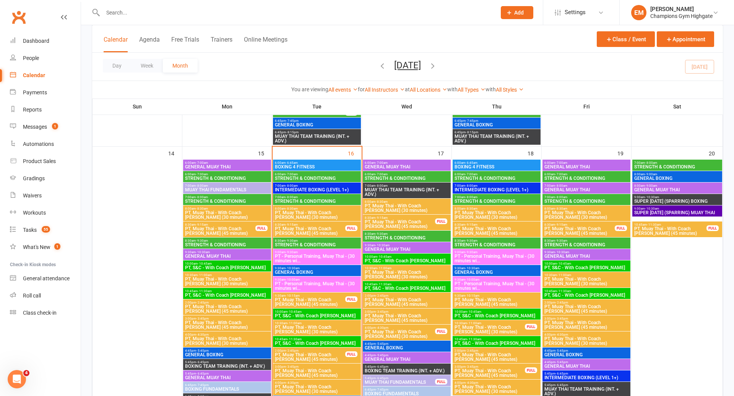
click at [584, 282] on span "PT, Muay Thai - With Coach [PERSON_NAME] (30 minutes)" at bounding box center [586, 281] width 85 height 9
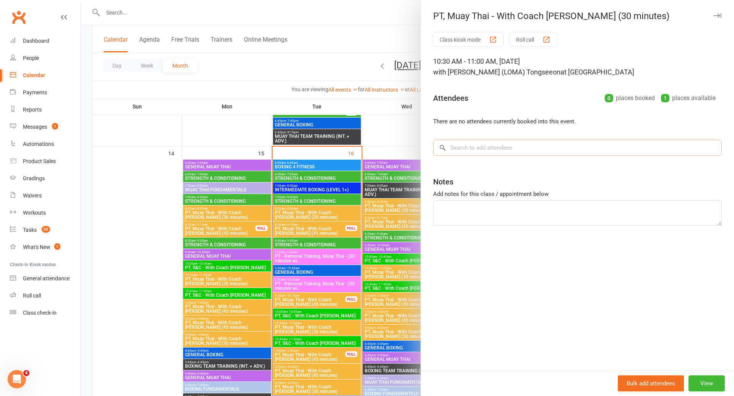
click at [580, 146] on input "search" at bounding box center [577, 148] width 288 height 16
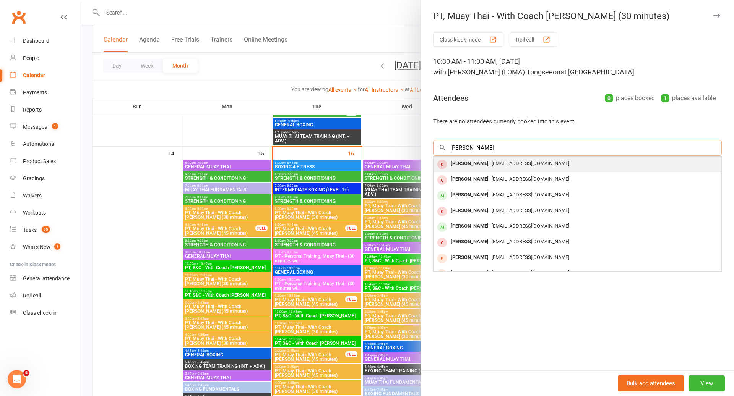
type input "jesse"
click at [484, 169] on div "Jesse James jessejgabrielson@gmail.com" at bounding box center [577, 165] width 288 height 16
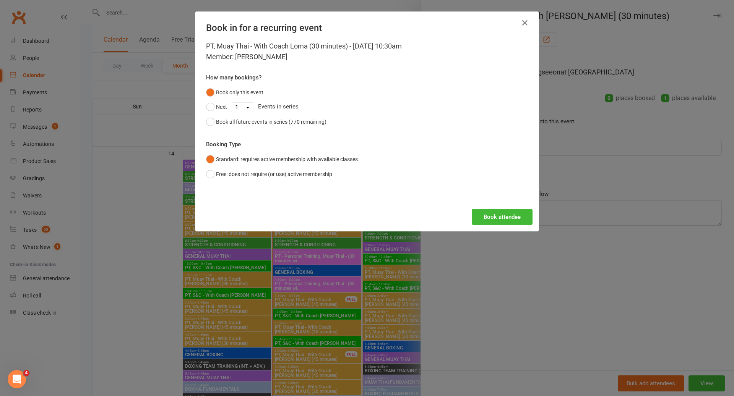
click at [309, 183] on div "PT, Muay Thai - With Coach Loma (30 minutes) - Sep 19, 2025 10:30am Member: Jes…" at bounding box center [366, 122] width 343 height 162
click at [314, 177] on button "Free: does not require (or use) active membership" at bounding box center [269, 174] width 126 height 15
click at [495, 217] on button "Book attendee" at bounding box center [502, 217] width 61 height 16
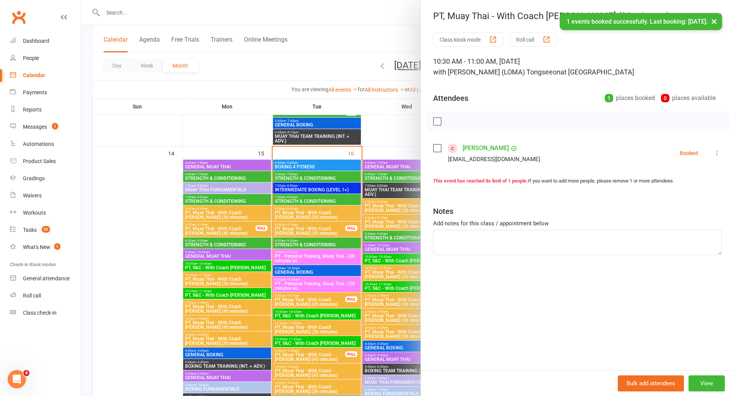
click at [384, 187] on div at bounding box center [407, 198] width 653 height 396
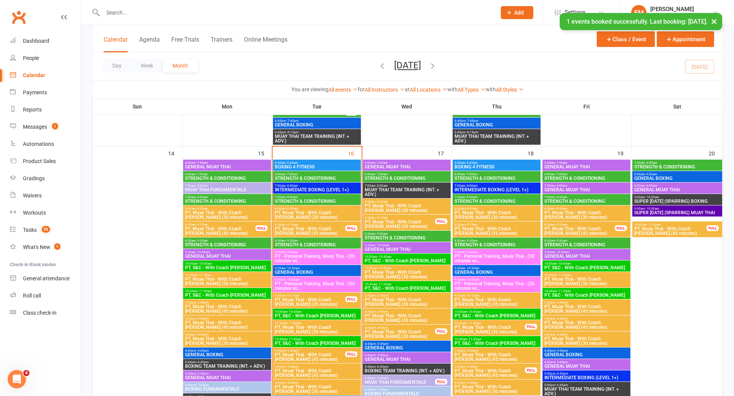
click at [576, 230] on span "PT, Muay Thai - With Coach [PERSON_NAME] (45 minutes)" at bounding box center [579, 231] width 71 height 9
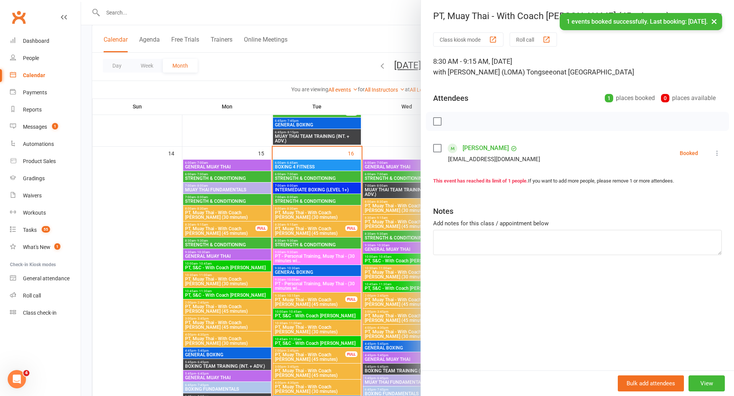
click at [397, 275] on div at bounding box center [407, 198] width 653 height 396
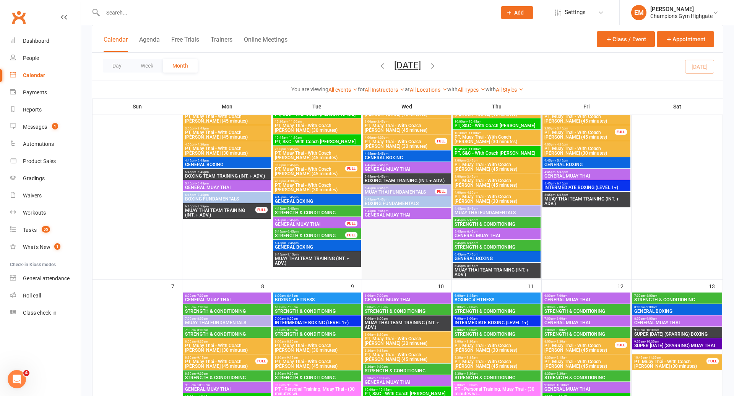
scroll to position [204, 0]
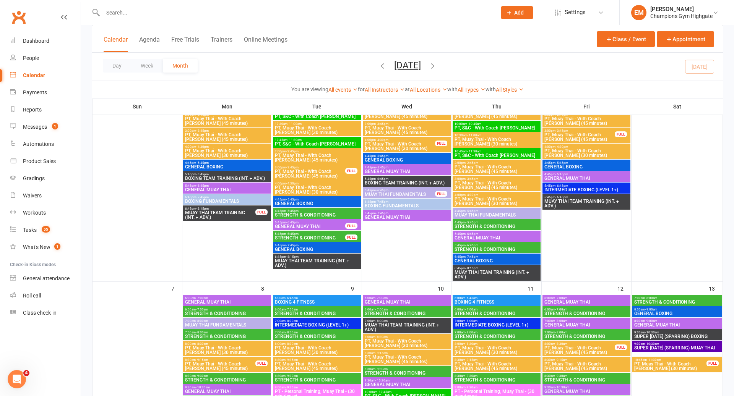
click at [405, 147] on span "PT, Muay Thai - With Coach [PERSON_NAME] (30 minutes)" at bounding box center [399, 146] width 71 height 9
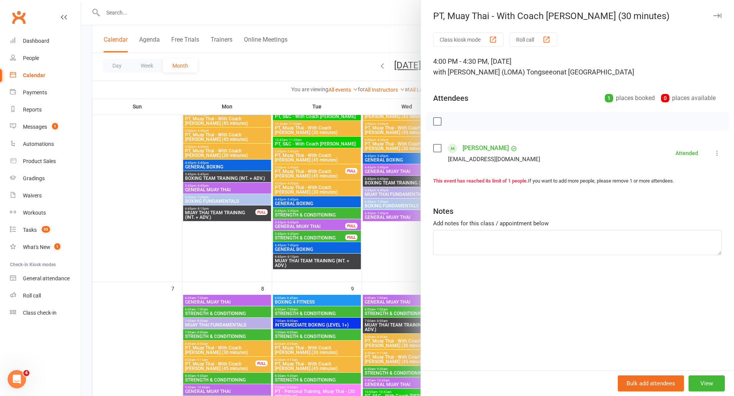
click at [345, 217] on div at bounding box center [407, 198] width 653 height 396
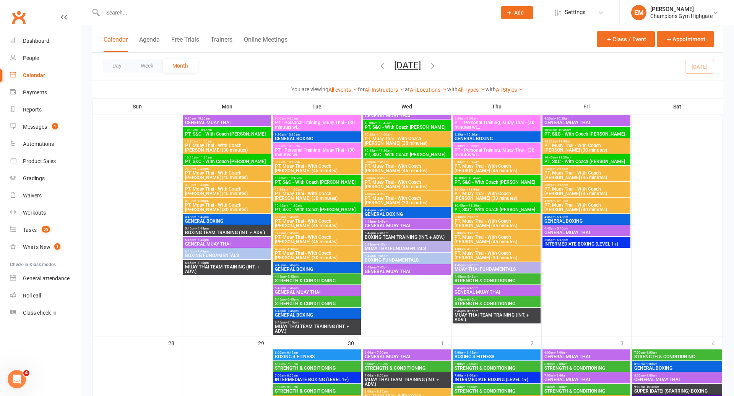
scroll to position [1122, 0]
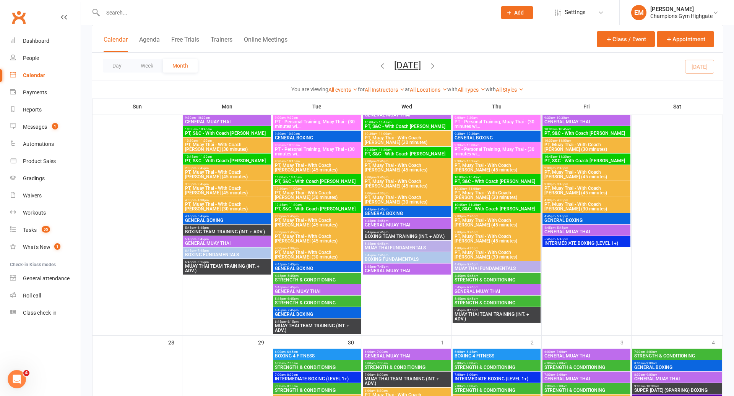
click at [388, 193] on span "4:00pm - 4:30pm" at bounding box center [406, 193] width 85 height 3
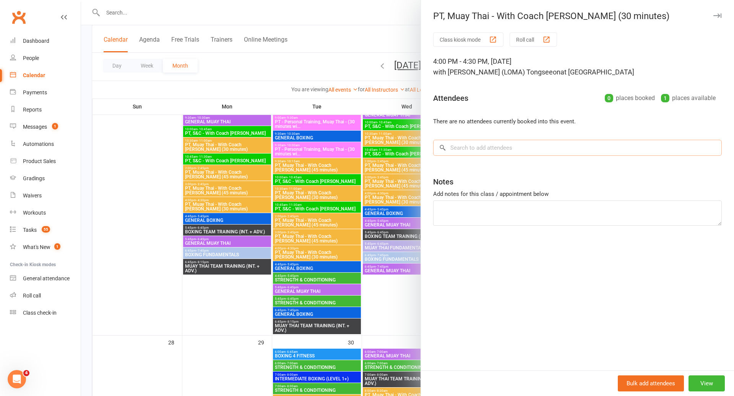
click at [485, 140] on input "search" at bounding box center [577, 148] width 288 height 16
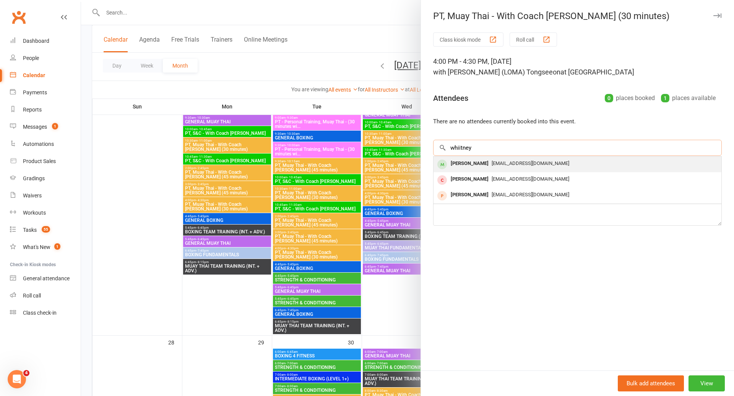
type input "whiitney"
click at [475, 157] on div "Whitney Tuna admin@championsgym.com.au" at bounding box center [577, 165] width 288 height 16
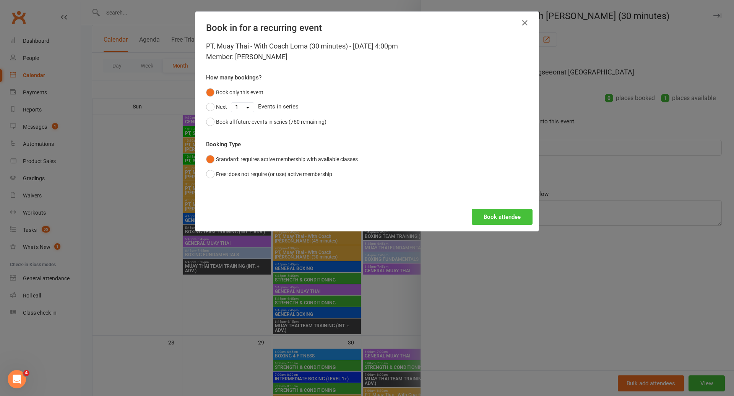
click at [499, 219] on button "Book attendee" at bounding box center [502, 217] width 61 height 16
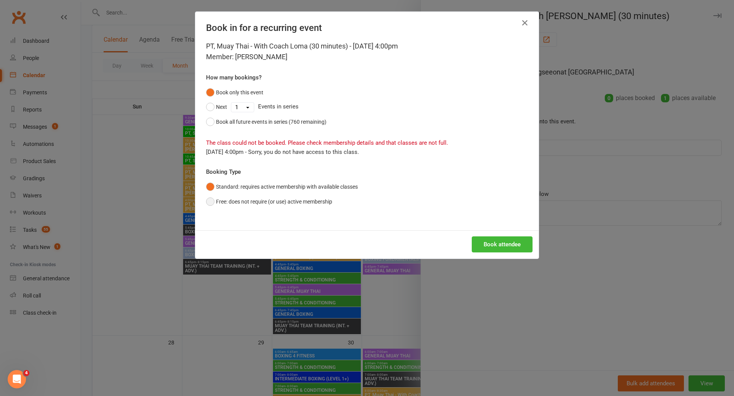
click at [264, 197] on button "Free: does not require (or use) active membership" at bounding box center [269, 201] width 126 height 15
click at [512, 248] on button "Book attendee" at bounding box center [502, 245] width 61 height 16
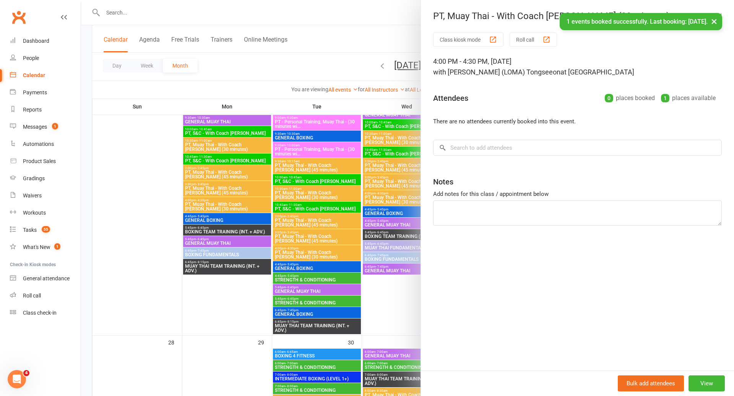
click at [394, 277] on div at bounding box center [407, 198] width 653 height 396
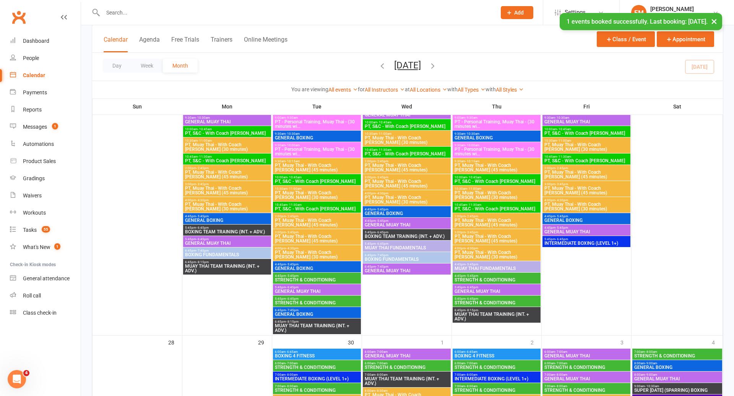
click at [403, 196] on span "PT, Muay Thai - With Coach [PERSON_NAME] (30 minutes)" at bounding box center [406, 199] width 85 height 9
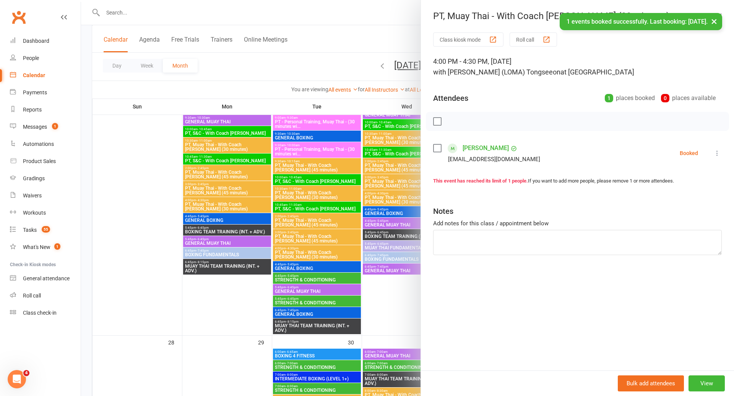
click at [394, 201] on div at bounding box center [407, 198] width 653 height 396
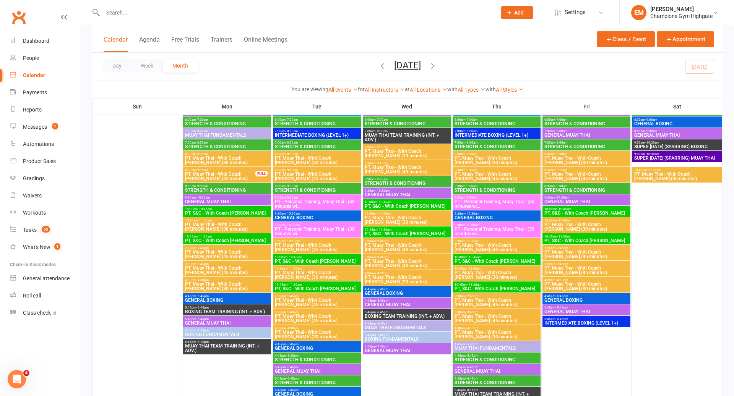
scroll to position [1046, 0]
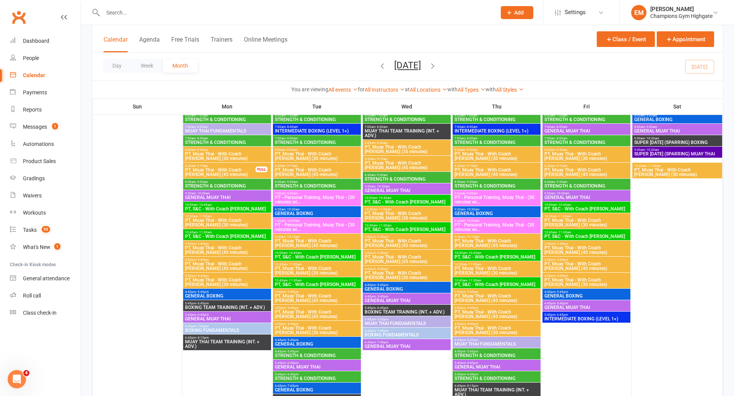
click at [395, 269] on span "4:00pm - 4:30pm" at bounding box center [406, 268] width 85 height 3
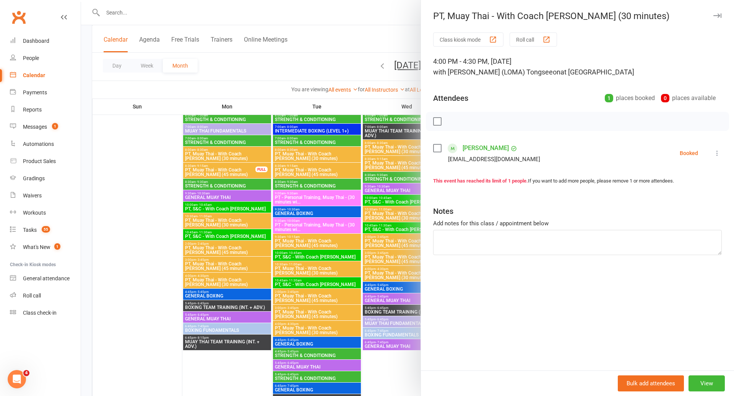
click at [395, 269] on div at bounding box center [407, 198] width 653 height 396
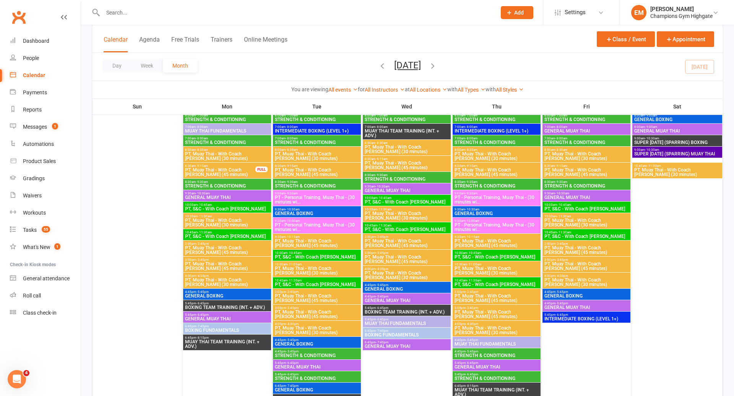
click at [593, 168] on span "PT, Muay Thai - With Coach [PERSON_NAME] (45 minutes)" at bounding box center [586, 172] width 85 height 9
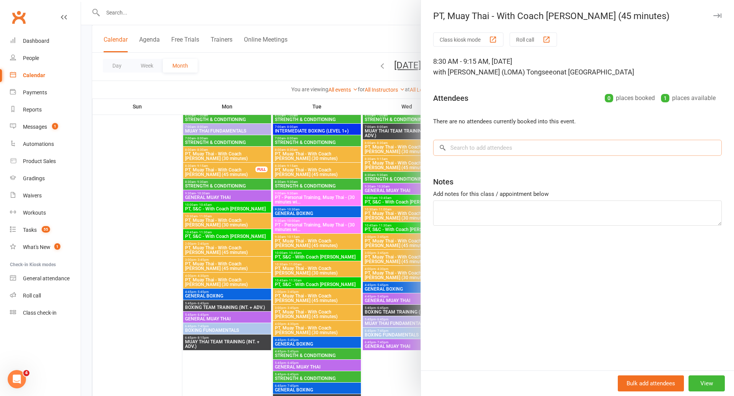
click at [561, 149] on input "search" at bounding box center [577, 148] width 288 height 16
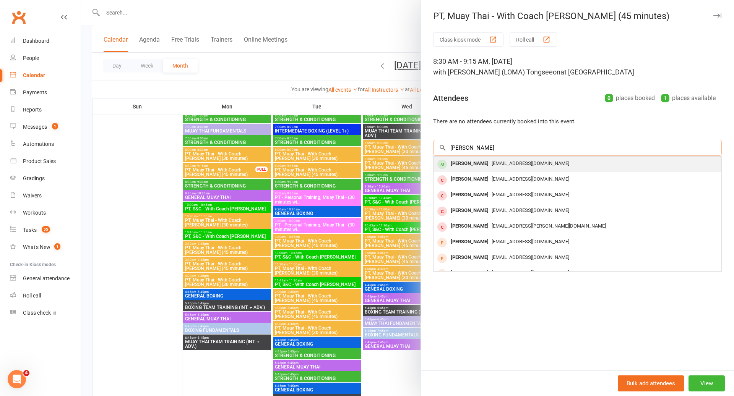
type input "[PERSON_NAME]"
click at [534, 163] on span "[EMAIL_ADDRESS][DOMAIN_NAME]" at bounding box center [530, 163] width 78 height 6
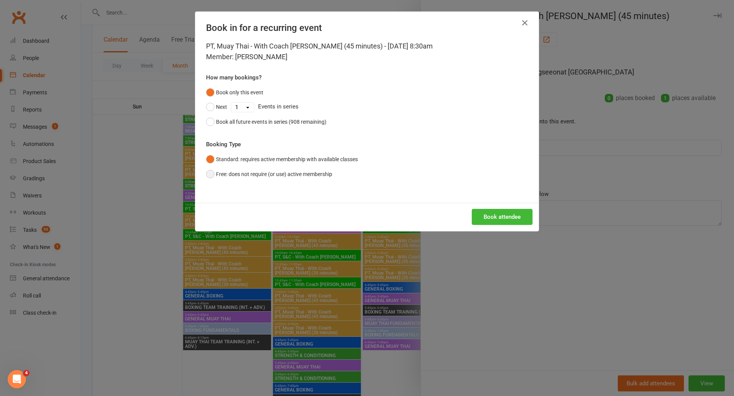
click at [281, 168] on button "Free: does not require (or use) active membership" at bounding box center [269, 174] width 126 height 15
click at [511, 217] on button "Book attendee" at bounding box center [502, 217] width 61 height 16
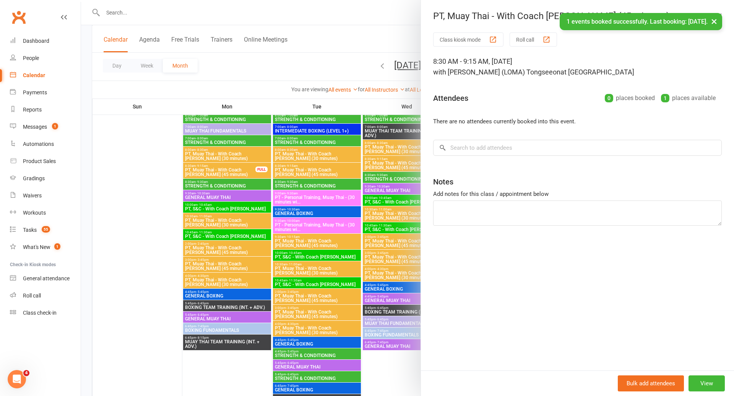
click at [339, 278] on div at bounding box center [407, 198] width 653 height 396
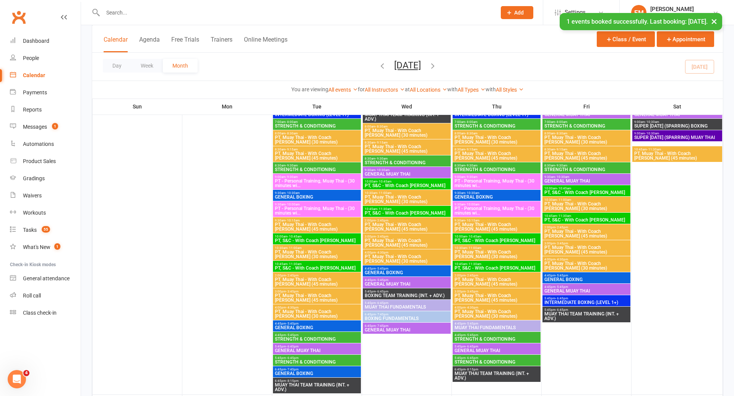
scroll to position [1395, 0]
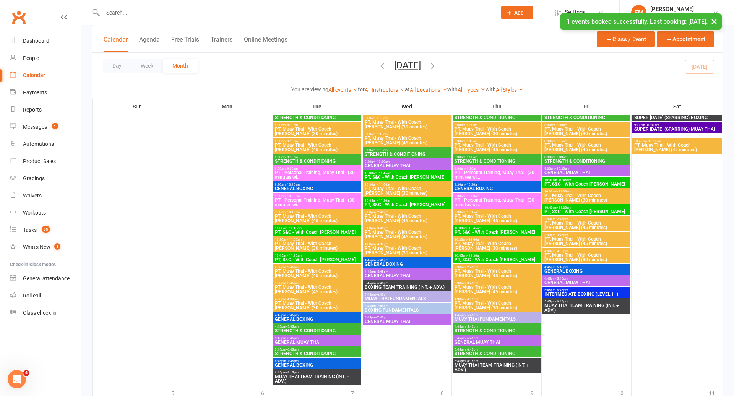
click at [397, 246] on span "PT, Muay Thai - With Coach [PERSON_NAME] (30 minutes)" at bounding box center [406, 250] width 85 height 9
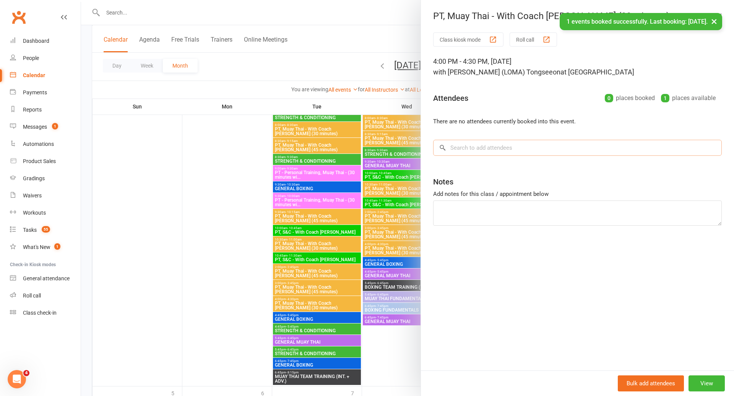
click at [506, 147] on input "search" at bounding box center [577, 148] width 288 height 16
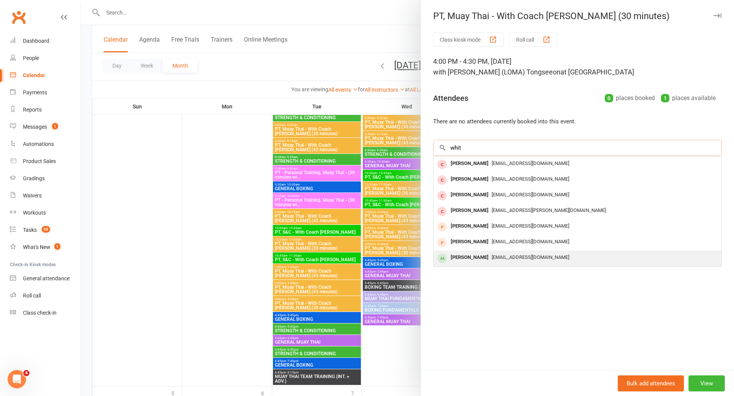
type input "whit"
click at [491, 255] on span "[EMAIL_ADDRESS][DOMAIN_NAME]" at bounding box center [530, 257] width 78 height 6
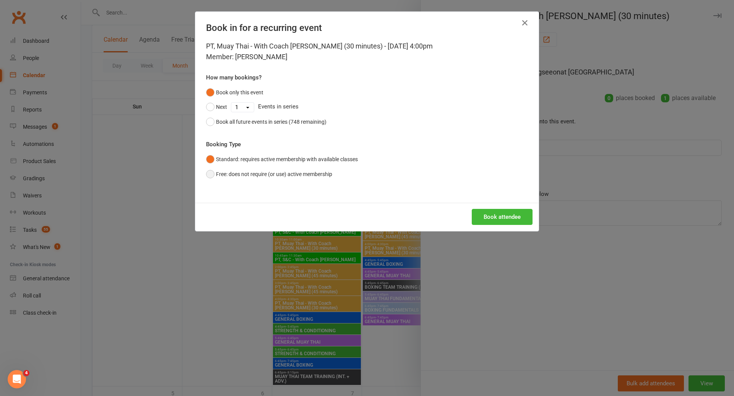
click at [279, 170] on button "Free: does not require (or use) active membership" at bounding box center [269, 174] width 126 height 15
click at [491, 221] on button "Book attendee" at bounding box center [502, 217] width 61 height 16
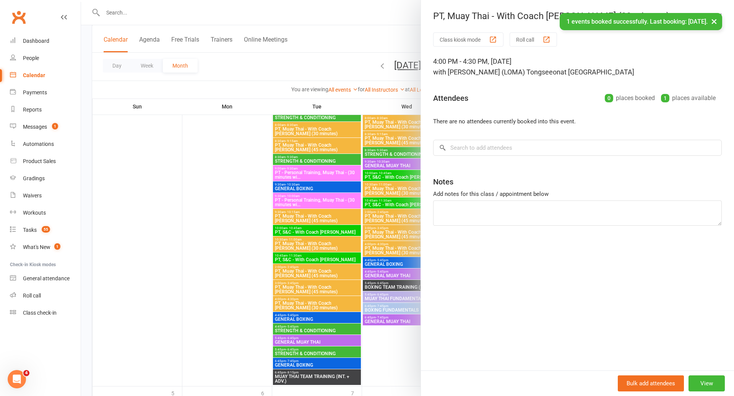
click at [358, 274] on div at bounding box center [407, 198] width 653 height 396
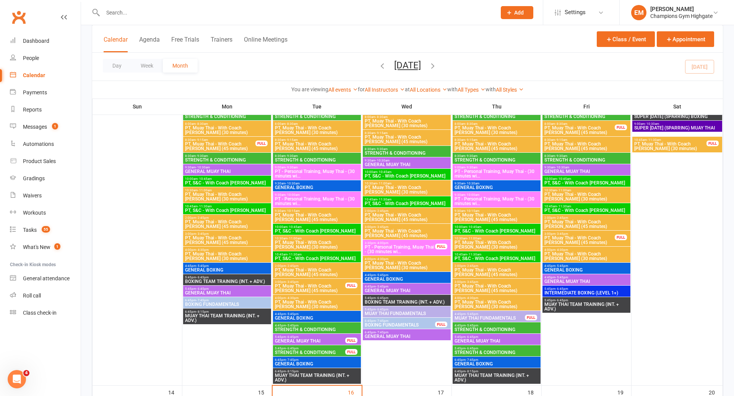
scroll to position [425, 0]
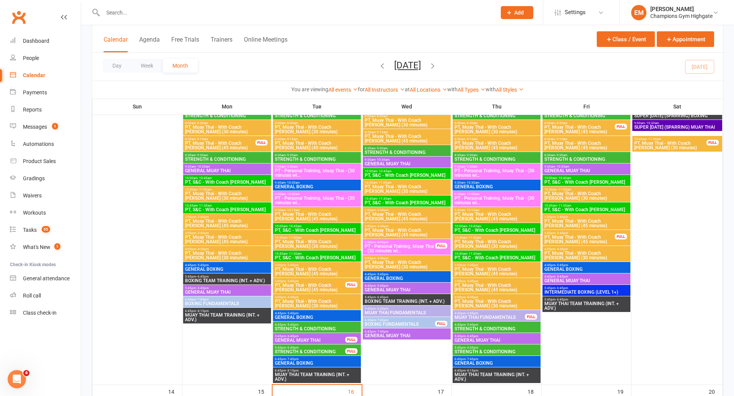
click at [318, 315] on span "GENERAL BOXING" at bounding box center [316, 317] width 85 height 5
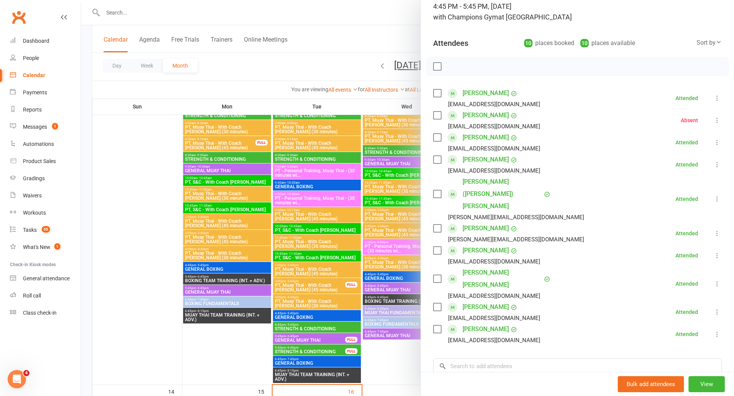
scroll to position [50, 0]
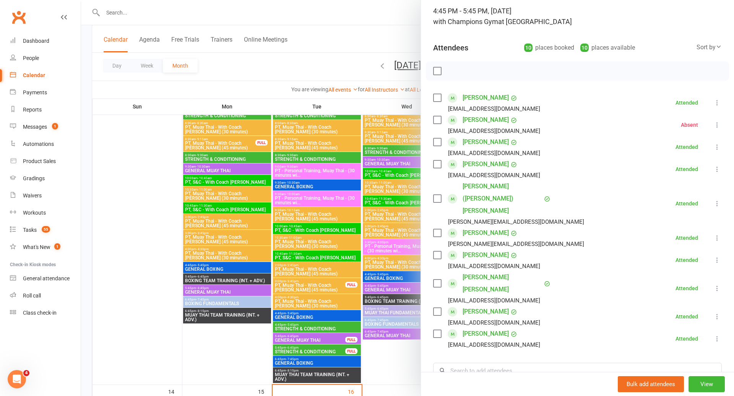
click at [335, 242] on div at bounding box center [407, 198] width 653 height 396
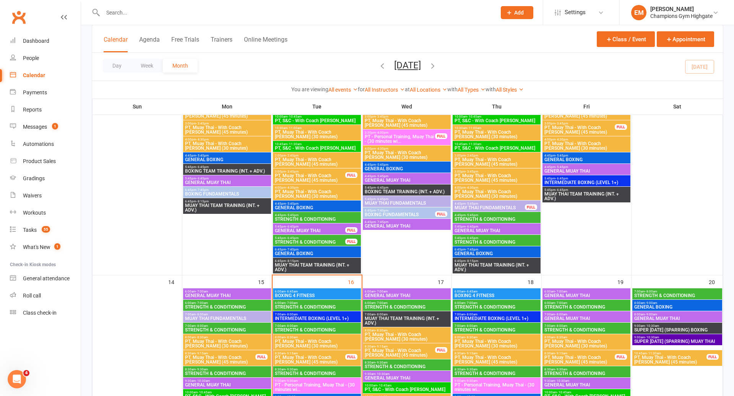
scroll to position [524, 0]
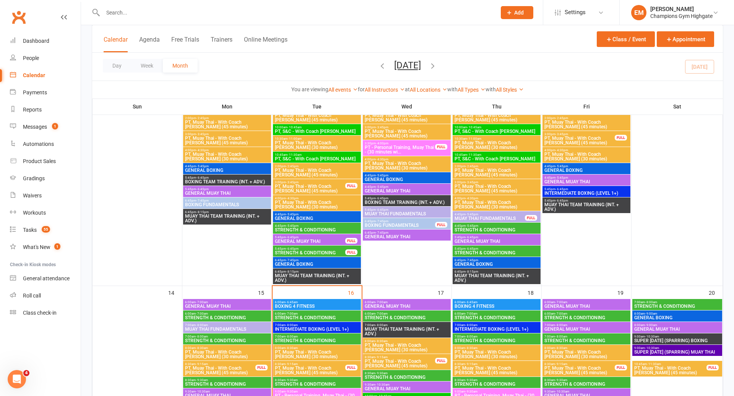
click at [303, 219] on span "GENERAL BOXING" at bounding box center [316, 218] width 85 height 5
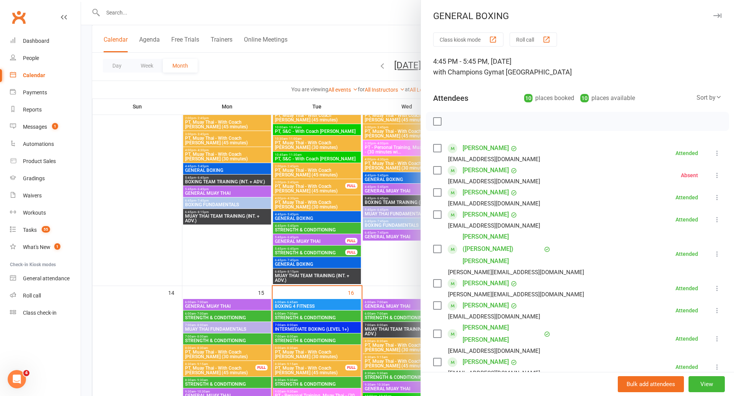
click at [304, 219] on div at bounding box center [407, 198] width 653 height 396
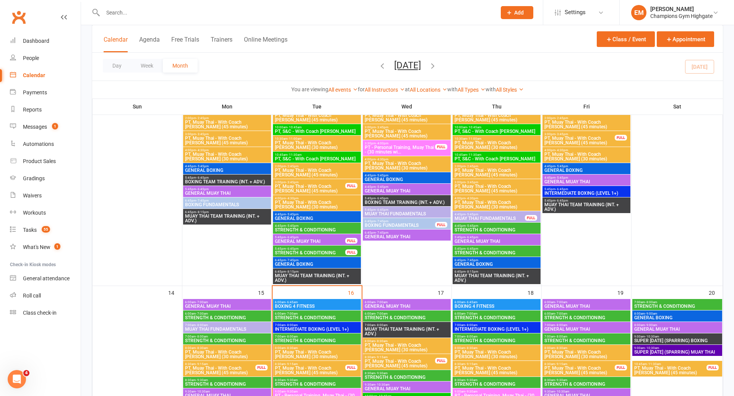
click at [217, 170] on span "GENERAL BOXING" at bounding box center [227, 170] width 85 height 5
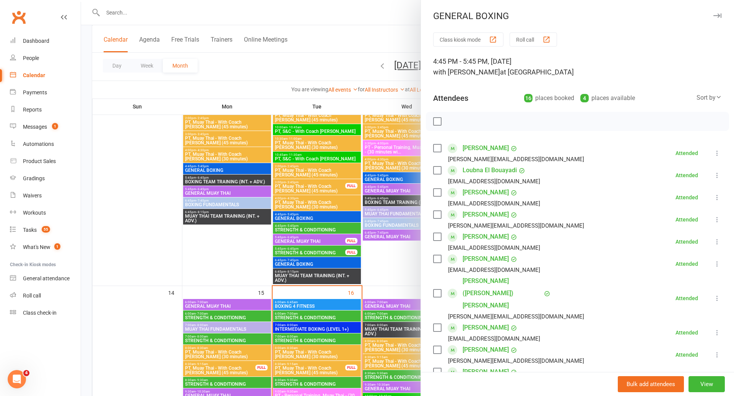
click at [328, 145] on div at bounding box center [407, 198] width 653 height 396
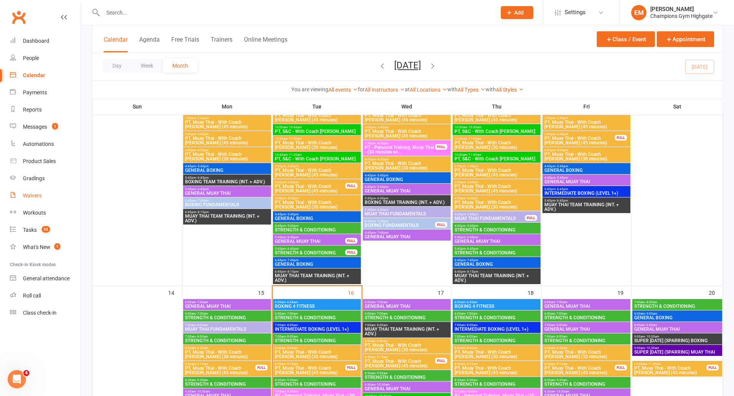
click at [34, 196] on div "Waivers" at bounding box center [32, 196] width 19 height 6
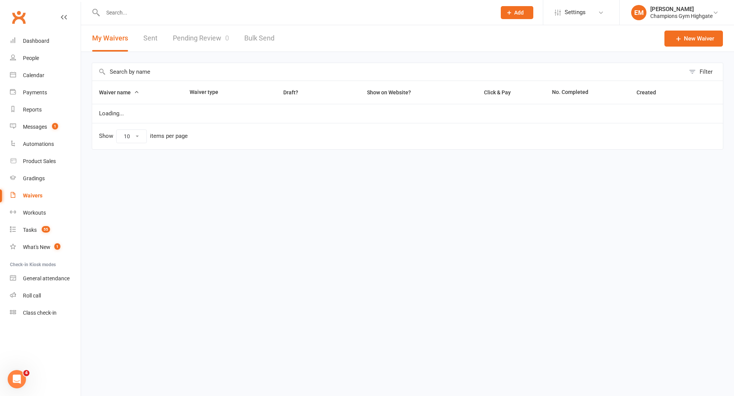
click at [223, 78] on input "text" at bounding box center [388, 72] width 593 height 18
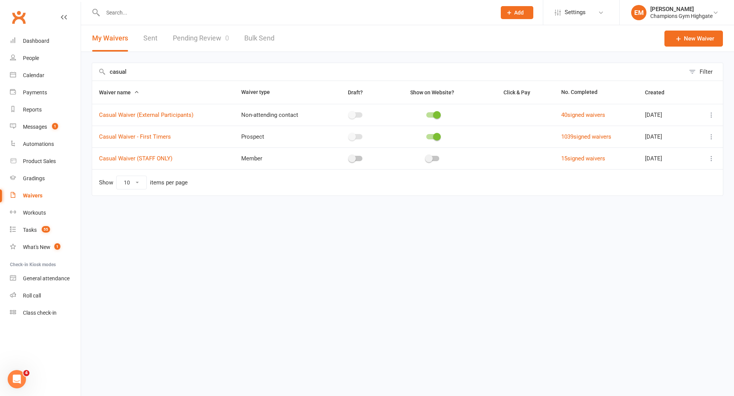
type input "casual"
click at [704, 136] on div at bounding box center [707, 136] width 16 height 9
click at [716, 137] on button at bounding box center [710, 136] width 9 height 9
click at [647, 186] on link "Copy external link to clipboard" at bounding box center [670, 181] width 90 height 15
click at [293, 7] on input "text" at bounding box center [295, 12] width 390 height 11
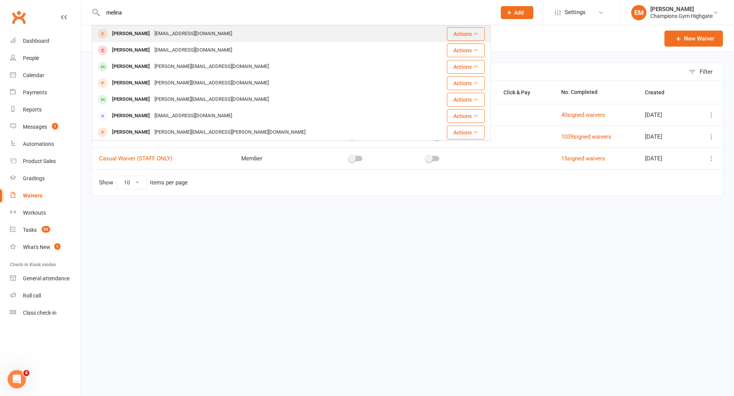
type input "melina"
click at [261, 41] on div "Melina aliakbari melina.a21@hotmail.com" at bounding box center [257, 34] width 331 height 16
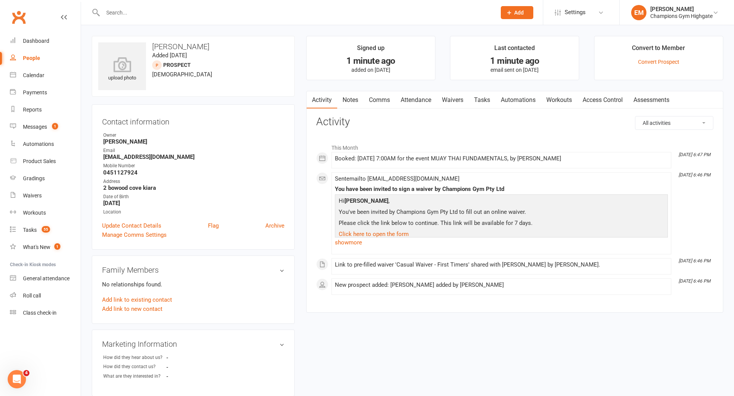
click at [345, 102] on link "Notes" at bounding box center [350, 100] width 26 height 18
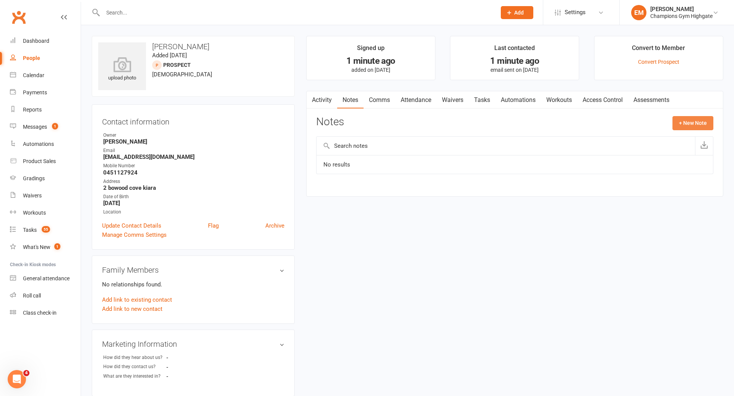
click at [697, 123] on button "+ New Note" at bounding box center [692, 123] width 41 height 14
click at [431, 192] on textarea at bounding box center [514, 197] width 397 height 25
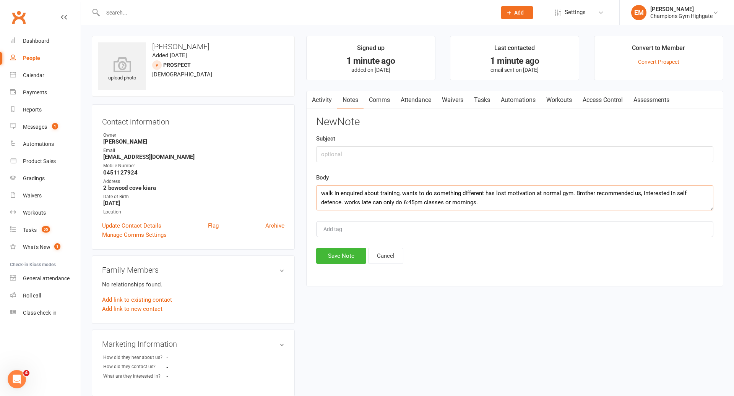
type textarea "walk in enquired about training, wants to do something different has lost motiv…"
click at [409, 146] on input "text" at bounding box center [514, 154] width 397 height 16
type input "FTT"
click at [464, 206] on textarea "walk in enquired about training, wants to do something different has lost motiv…" at bounding box center [514, 197] width 397 height 25
type textarea "walk in enquired about training, wants to do something different has lost motiv…"
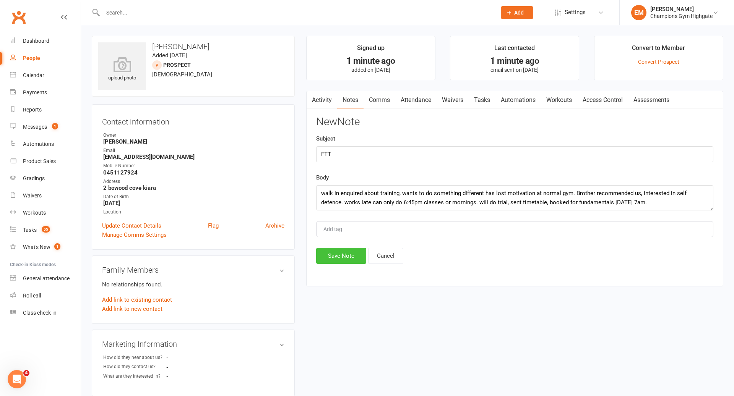
click at [333, 253] on button "Save Note" at bounding box center [341, 256] width 50 height 16
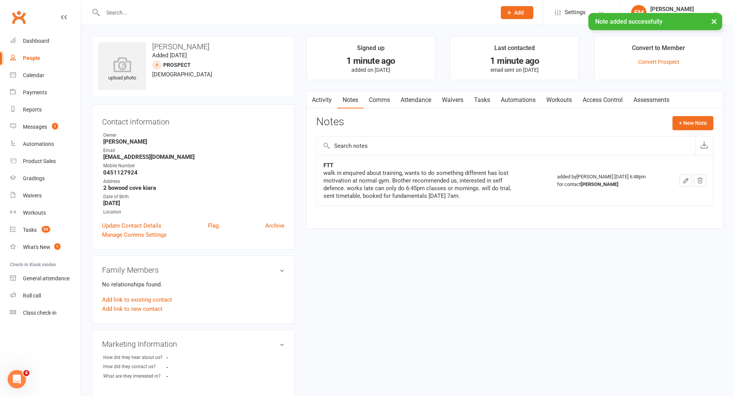
click at [333, 253] on div "upload photo Melina aliakbari Added 16 September, 2025 prospect 24 years old Co…" at bounding box center [407, 367] width 643 height 663
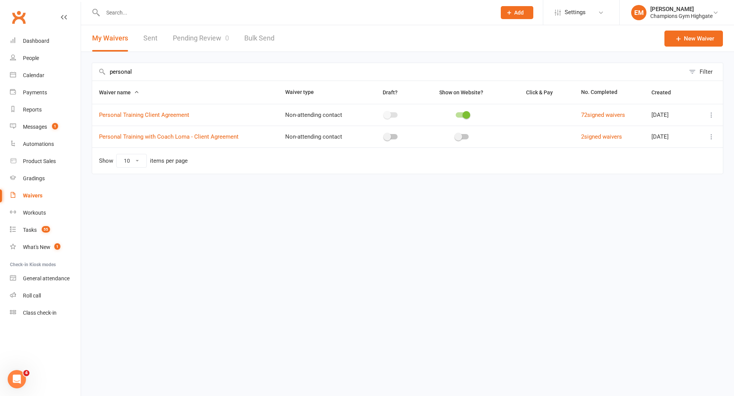
click at [156, 9] on input "text" at bounding box center [295, 12] width 390 height 11
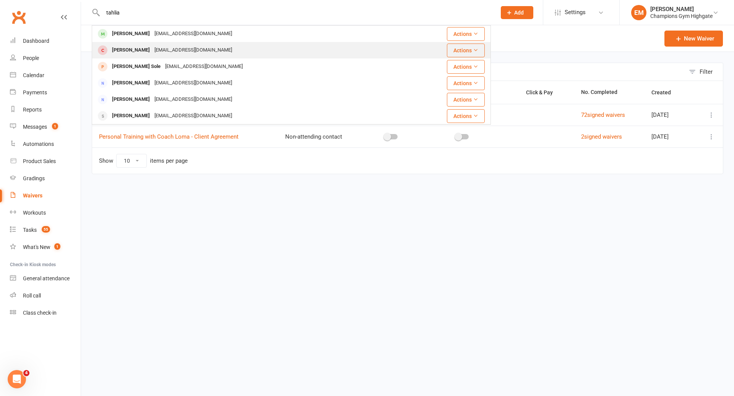
type input "tahlia"
click at [157, 42] on td "Tahleia Jackson t.ahleia@hotmail.com" at bounding box center [247, 50] width 311 height 16
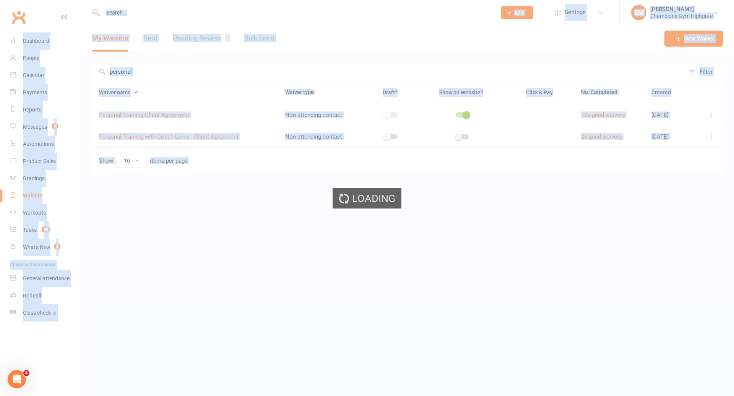
click at [157, 42] on div "Loading" at bounding box center [367, 198] width 734 height 396
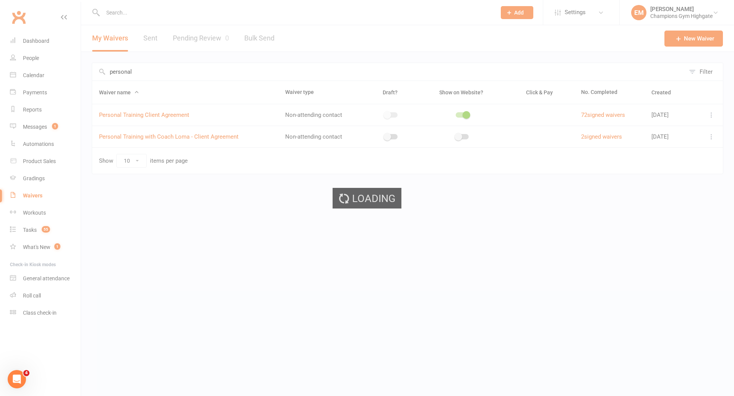
click at [142, 0] on div "Loading" at bounding box center [367, 198] width 734 height 396
click at [139, 8] on div "Loading" at bounding box center [367, 198] width 734 height 396
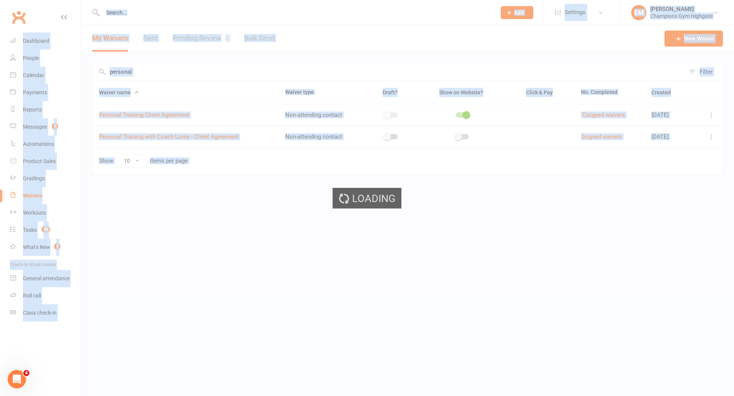
click at [139, 8] on div "Loading" at bounding box center [367, 198] width 734 height 396
click at [139, 8] on input "text" at bounding box center [295, 12] width 390 height 11
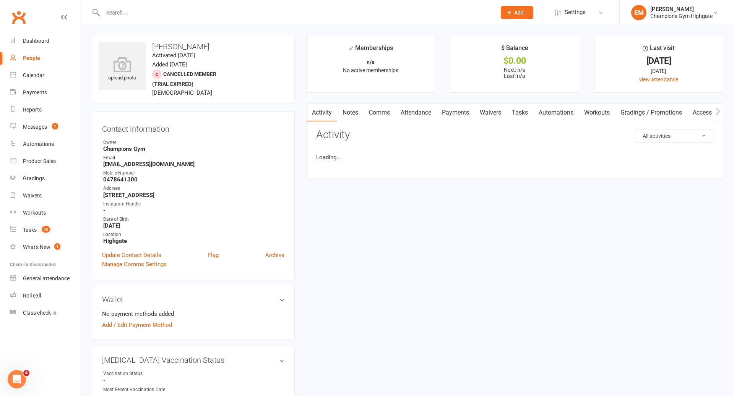
click at [139, 8] on input "text" at bounding box center [295, 12] width 390 height 11
click at [138, 9] on input "text" at bounding box center [295, 12] width 390 height 11
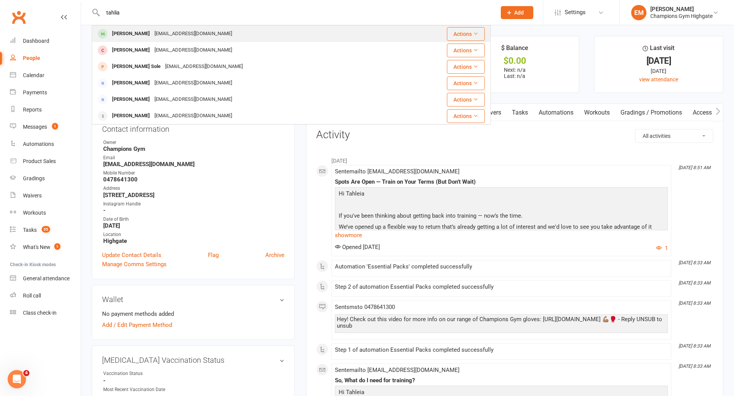
type input "tahlia"
click at [139, 31] on div "Tahlia Briggs" at bounding box center [131, 33] width 42 height 11
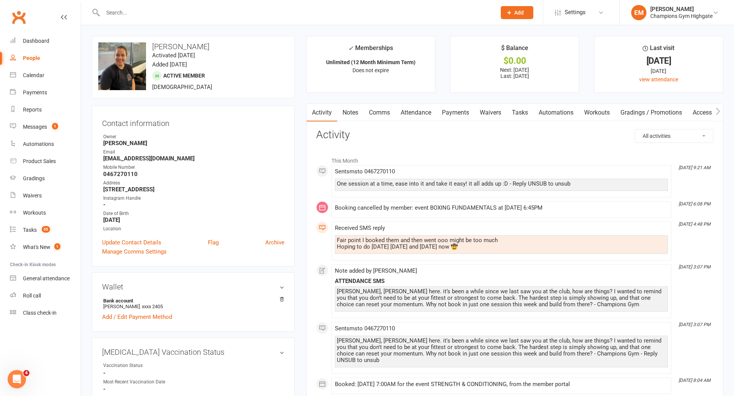
click at [468, 110] on link "Payments" at bounding box center [455, 113] width 38 height 18
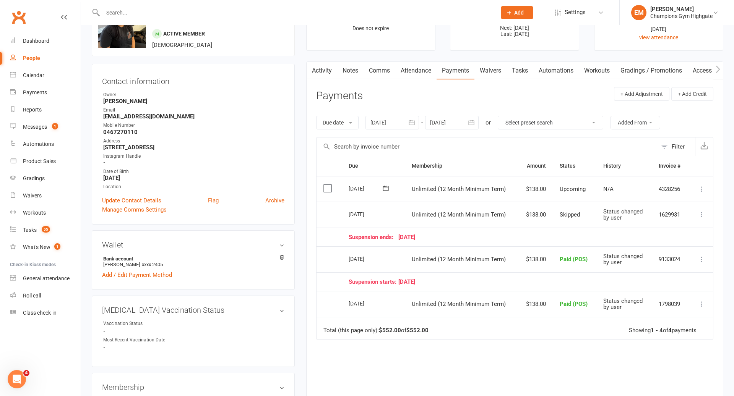
scroll to position [44, 0]
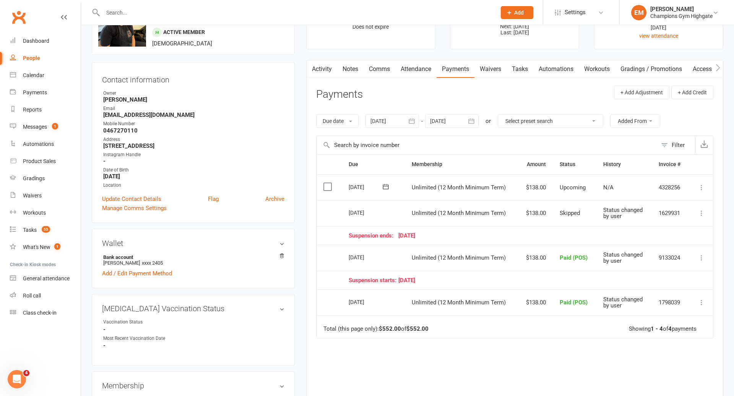
click at [352, 76] on link "Notes" at bounding box center [350, 69] width 26 height 18
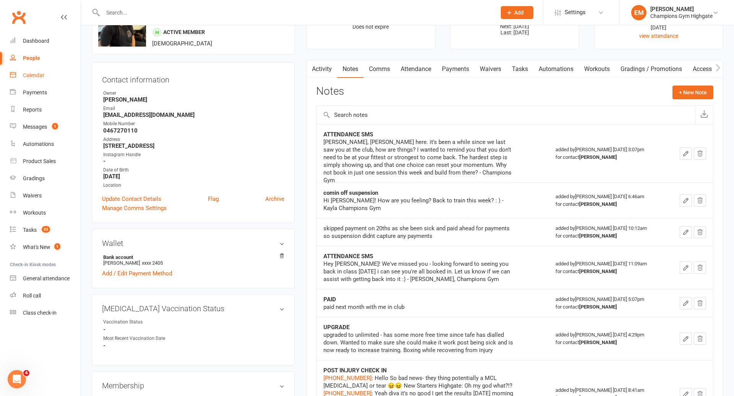
click at [38, 78] on div "Calendar" at bounding box center [33, 75] width 21 height 6
click at [0, 0] on div "Loading" at bounding box center [0, 0] width 0 height 0
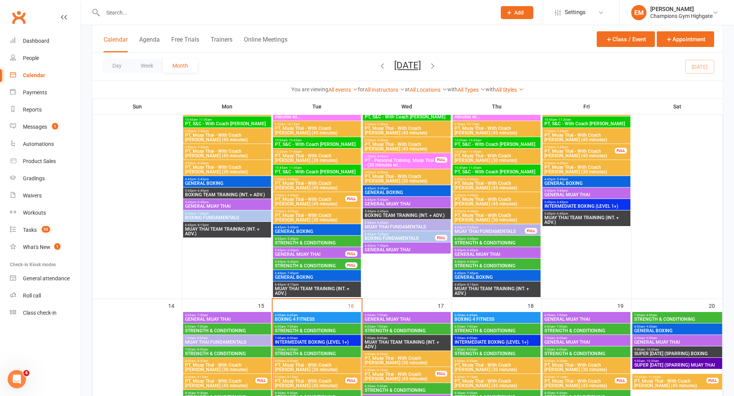
scroll to position [662, 0]
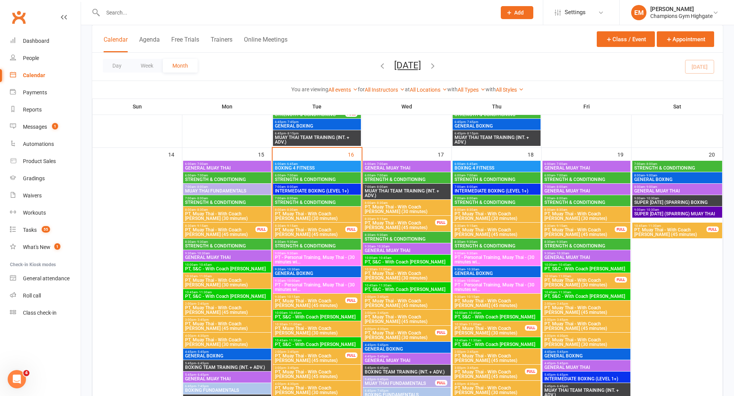
click at [522, 10] on span "Add" at bounding box center [519, 13] width 10 height 6
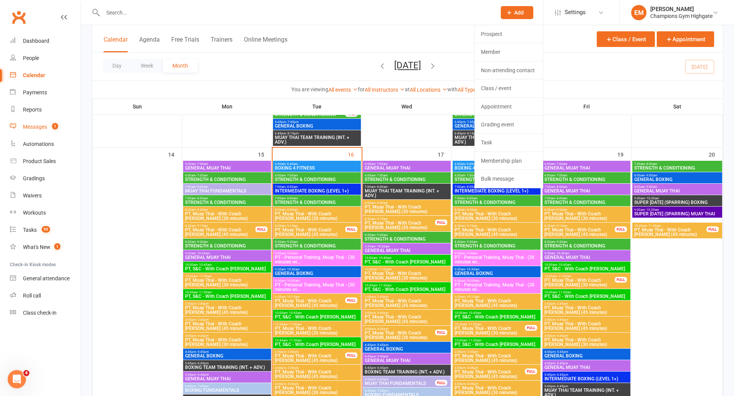
click at [34, 131] on link "Messages 1" at bounding box center [45, 126] width 71 height 17
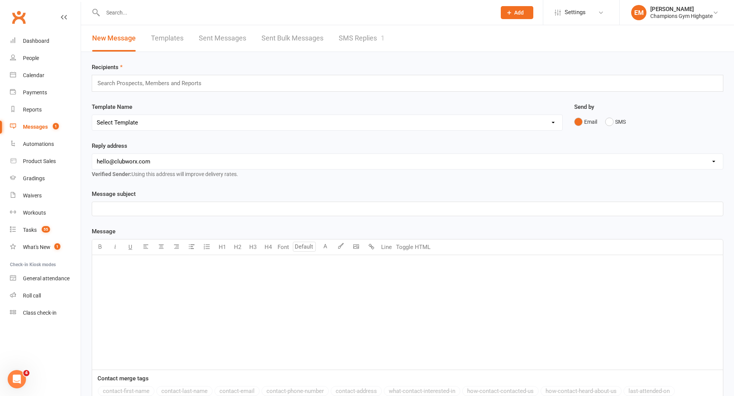
click at [184, 88] on div "Search Prospects, Members and Reports" at bounding box center [407, 83] width 631 height 17
click at [185, 83] on input "text" at bounding box center [153, 83] width 112 height 10
type input "0451127924"
click at [350, 158] on select "hello@clubworx.com membershighgate@championsgym.com.au helen@championsgym.com.a…" at bounding box center [407, 161] width 630 height 15
click at [281, 79] on div "0451127924 0451127924" at bounding box center [407, 83] width 631 height 17
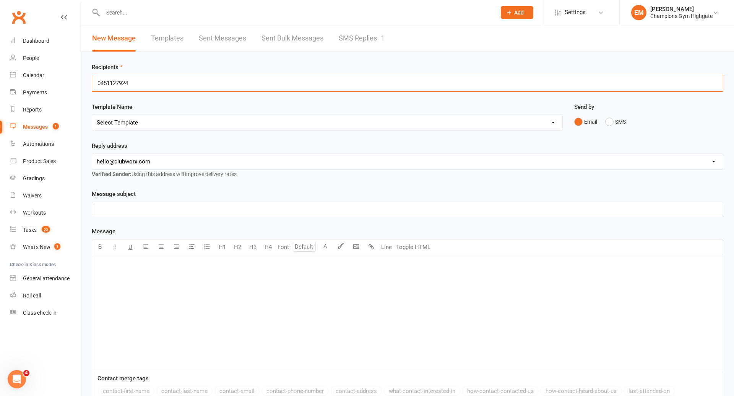
drag, startPoint x: 334, startPoint y: 86, endPoint x: 129, endPoint y: 81, distance: 204.9
click at [129, 81] on div "0451127924 0451127924" at bounding box center [407, 83] width 631 height 17
drag, startPoint x: 129, startPoint y: 81, endPoint x: 31, endPoint y: 68, distance: 99.1
click at [31, 67] on ui-view "Prospect Member Non-attending contact Class / event Appointment Grading event T…" at bounding box center [367, 238] width 734 height 472
click at [622, 123] on button "SMS" at bounding box center [615, 122] width 21 height 15
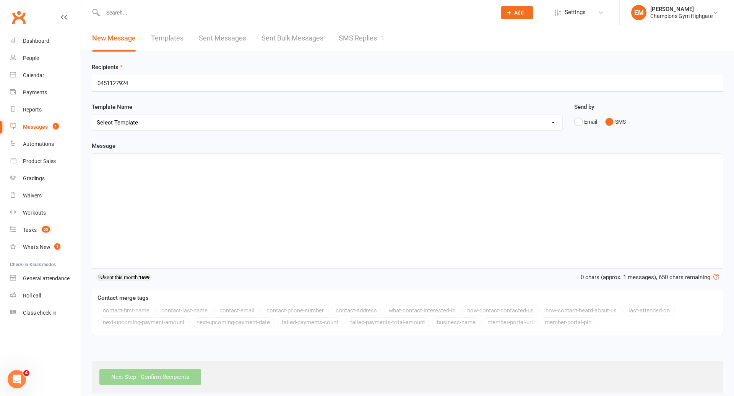
click at [143, 78] on div "0451127924 0451127924" at bounding box center [407, 83] width 631 height 17
click at [143, 86] on div "0451127924 0451127924" at bounding box center [407, 83] width 631 height 17
click at [161, 147] on div "Message ﻿ 0 chars (approx. 1 messages), 650 chars remaining. Sent this month: 1…" at bounding box center [407, 238] width 631 height 194
click at [148, 81] on input "text" at bounding box center [153, 83] width 112 height 10
paste input "0451127924"
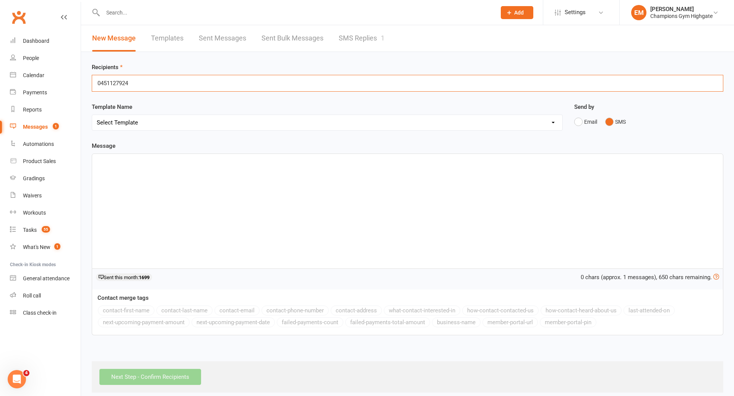
type input "0451127924"
drag, startPoint x: 157, startPoint y: 87, endPoint x: 77, endPoint y: 89, distance: 79.9
click at [82, 89] on div "Recipients 0451127924 0451127924 Template Name Select Template [SMS] 14 days no…" at bounding box center [407, 222] width 653 height 341
click at [506, 13] on icon at bounding box center [509, 12] width 7 height 7
click at [505, 32] on link "Prospect" at bounding box center [509, 34] width 68 height 18
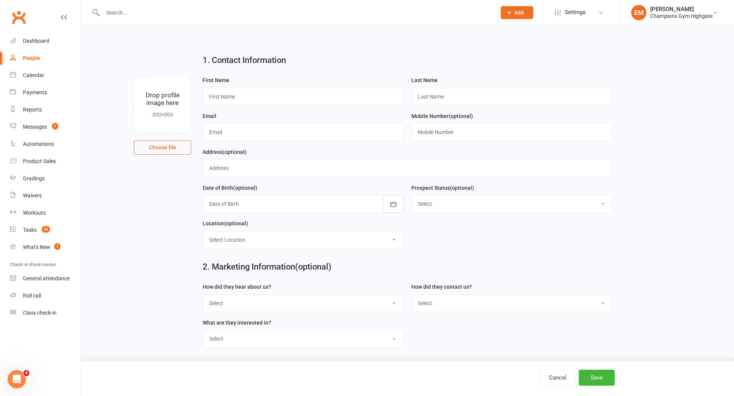
click at [251, 109] on div "First Name" at bounding box center [303, 94] width 209 height 36
click at [251, 103] on input "text" at bounding box center [303, 97] width 201 height 18
type input "Melina"
type input "aliakbari"
click at [217, 133] on input "text" at bounding box center [303, 132] width 201 height 18
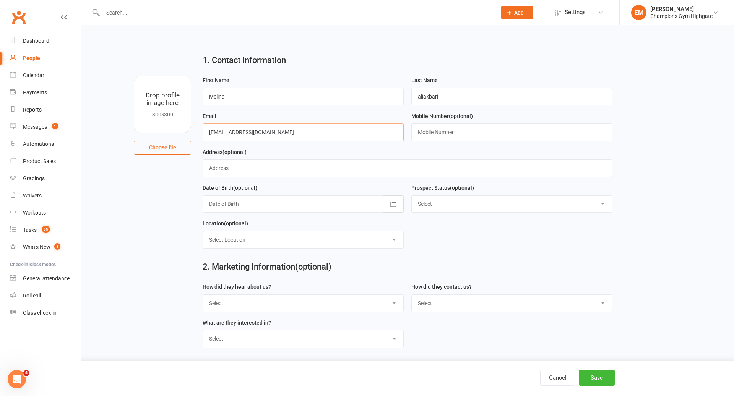
type input "melina.a21@hotmail.com"
click at [436, 134] on input "text" at bounding box center [511, 132] width 201 height 18
type input "0451127924"
click at [280, 211] on div at bounding box center [303, 204] width 201 height 18
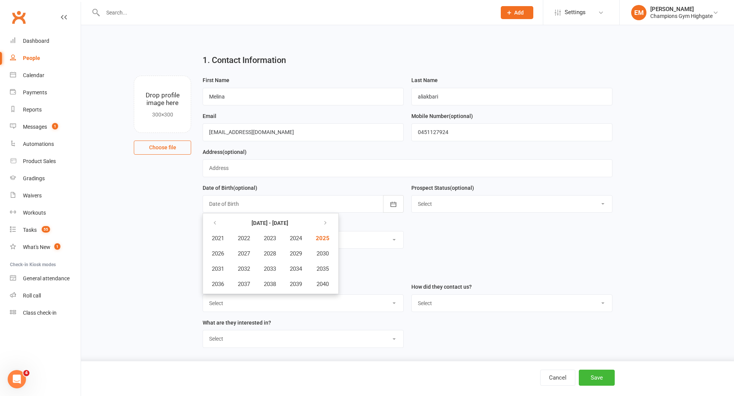
click at [276, 202] on div at bounding box center [303, 204] width 201 height 18
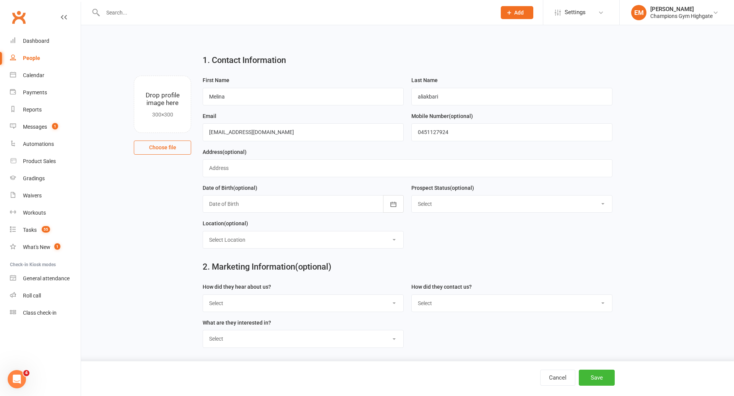
click at [276, 202] on div at bounding box center [303, 204] width 201 height 18
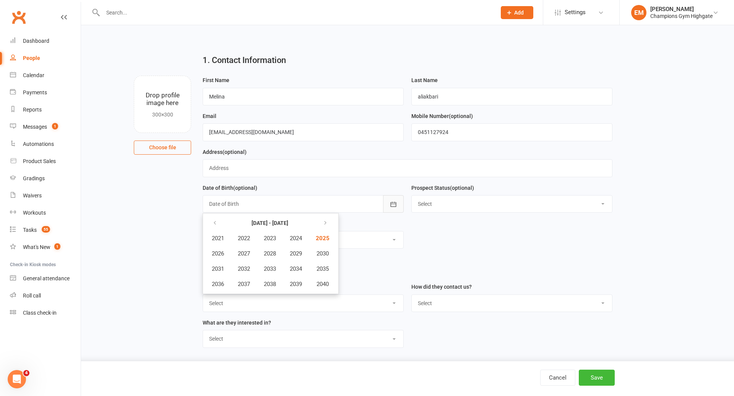
click at [392, 203] on icon "button" at bounding box center [393, 205] width 8 height 8
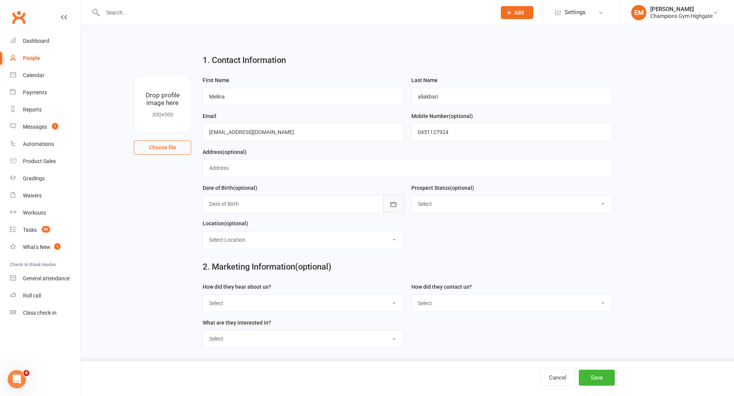
click at [392, 203] on icon "button" at bounding box center [393, 204] width 6 height 5
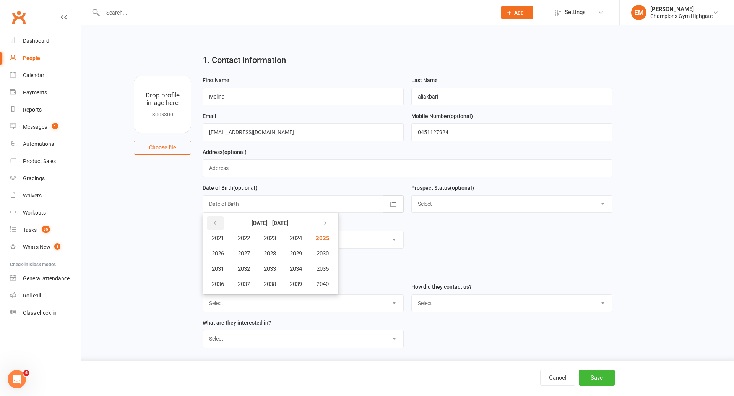
click at [218, 220] on button "button" at bounding box center [215, 223] width 16 height 14
click at [218, 221] on button "button" at bounding box center [215, 223] width 16 height 14
click at [318, 286] on button "2000" at bounding box center [321, 284] width 25 height 15
click at [261, 285] on span "November" at bounding box center [259, 284] width 26 height 7
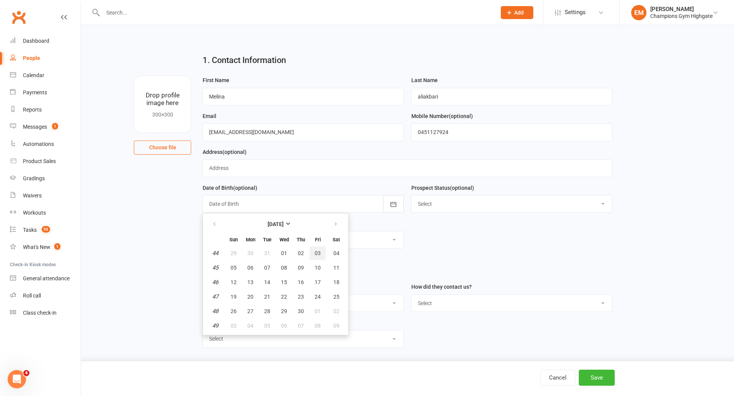
click at [318, 256] on span "03" at bounding box center [317, 253] width 6 height 6
type input "03 Nov 2000"
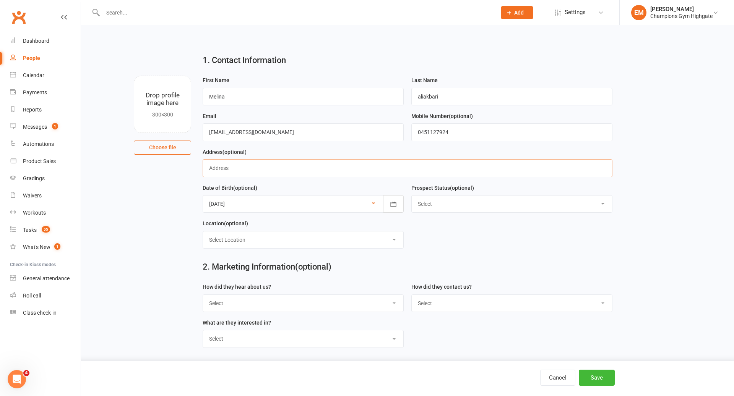
click at [263, 171] on input "text" at bounding box center [407, 168] width 409 height 18
type input "2 bowood cove kiara"
click at [286, 184] on div "Date of Birth (optional) 03 Nov 2000 November 2000 Sun Mon Tue Wed Thu Fri Sat …" at bounding box center [303, 198] width 201 height 30
click at [435, 204] on select "Select Initial Contact Follow-up Call Follow-up Email Almost Ready Not Ready No…" at bounding box center [512, 204] width 200 height 17
click at [605, 374] on button "Save" at bounding box center [596, 378] width 36 height 16
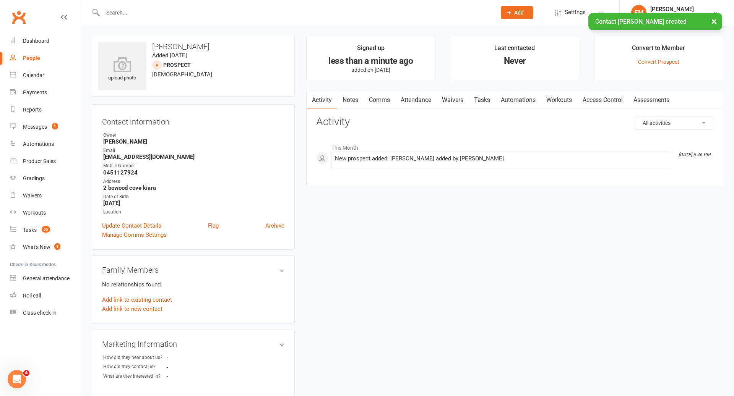
click at [454, 97] on link "Waivers" at bounding box center [452, 100] width 32 height 18
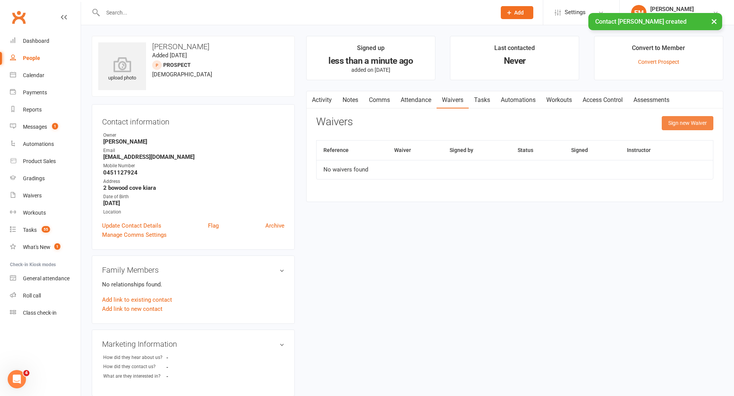
click at [685, 123] on button "Sign new Waiver" at bounding box center [687, 123] width 52 height 14
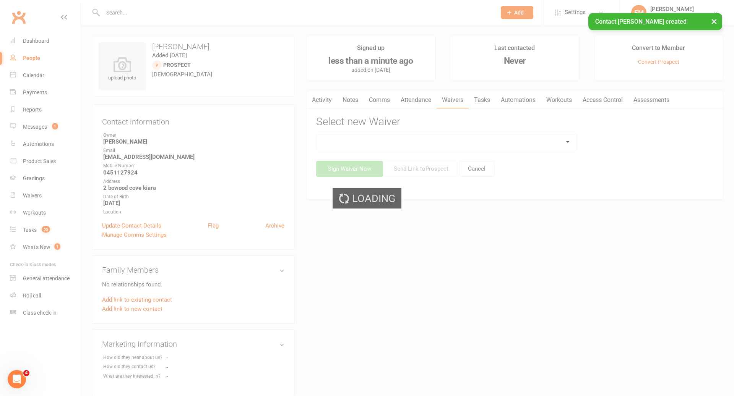
click at [418, 144] on div "Loading" at bounding box center [367, 198] width 734 height 396
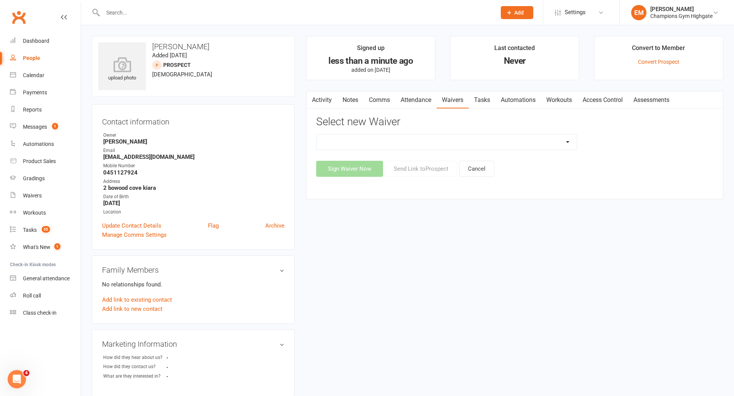
click at [418, 144] on select "Casual Waiver - First Timers Casual Waiver (STAFF ONLY) Champions Gym Cancellat…" at bounding box center [446, 141] width 260 height 15
select select "8209"
click at [426, 170] on button "Send Link to Prospect" at bounding box center [421, 169] width 72 height 16
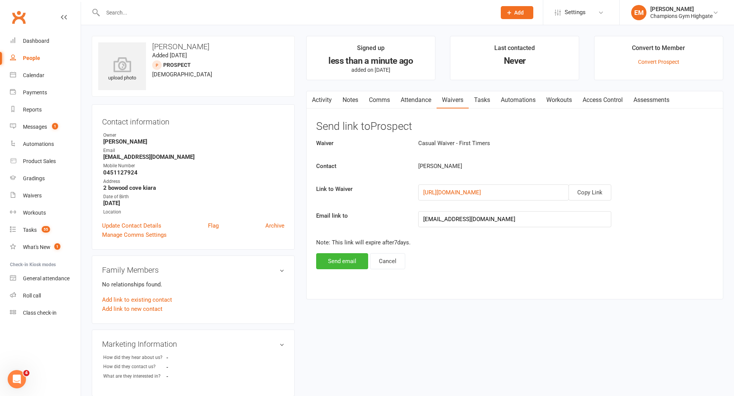
click at [335, 269] on div "Activity Notes Comms Attendance Waivers Tasks Automations Workouts Access Contr…" at bounding box center [514, 195] width 417 height 209
click at [339, 266] on button "Send email" at bounding box center [342, 261] width 52 height 16
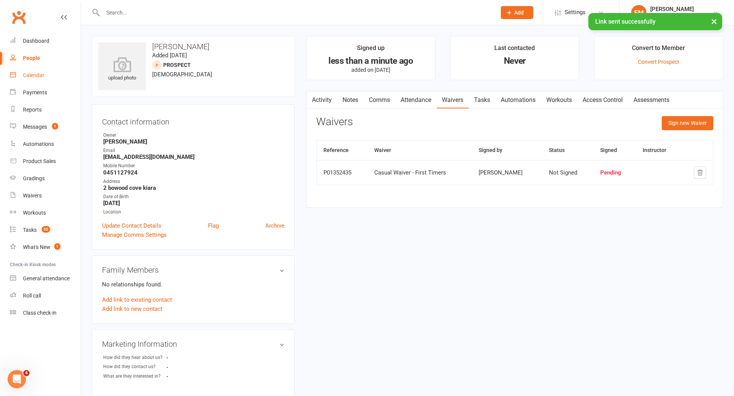
click at [32, 77] on div "Calendar" at bounding box center [33, 75] width 21 height 6
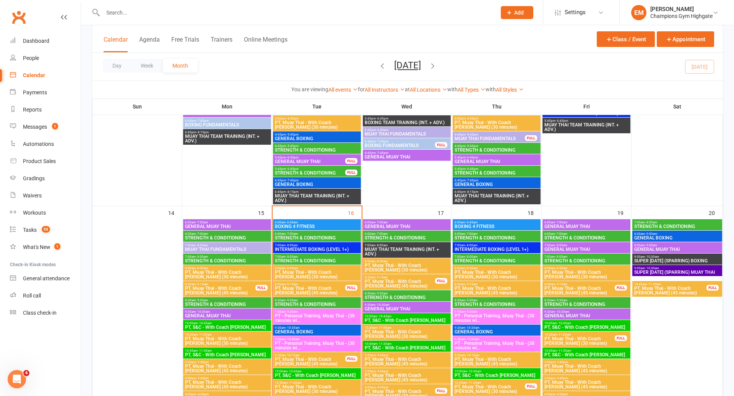
scroll to position [603, 0]
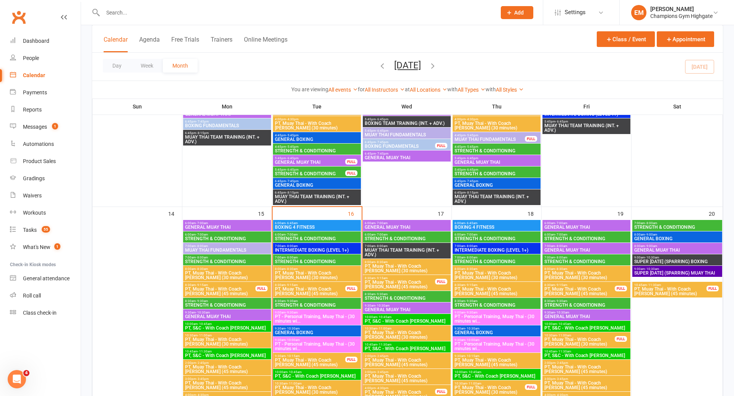
click at [238, 249] on span "MUAY THAI FUNDAMENTALS" at bounding box center [227, 250] width 85 height 5
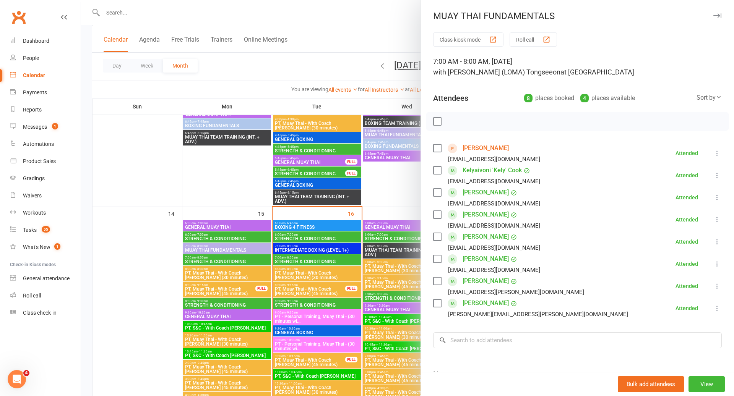
click at [349, 261] on div at bounding box center [407, 198] width 653 height 396
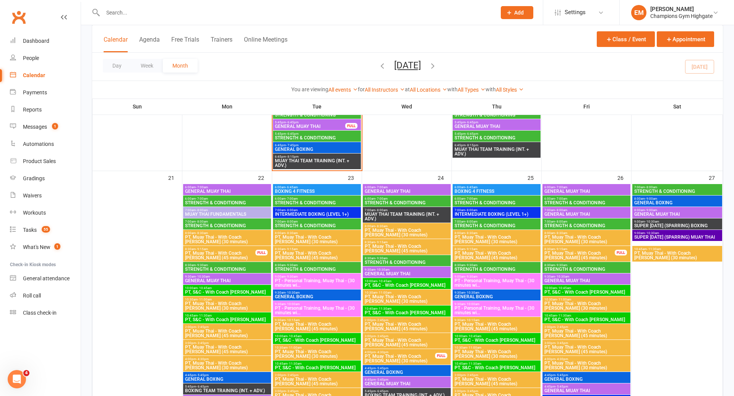
scroll to position [967, 0]
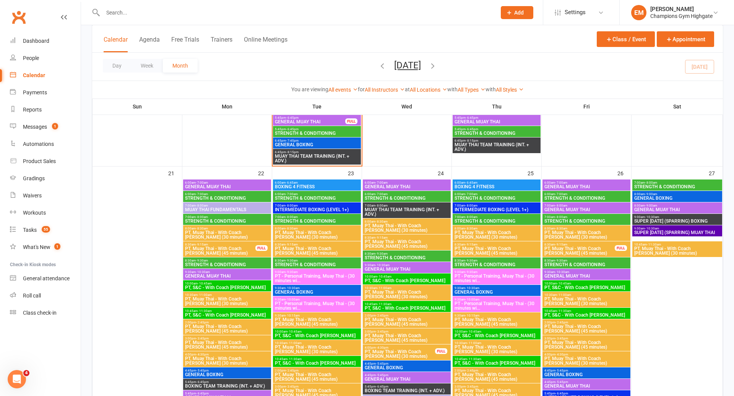
click at [230, 203] on div "7:00am - 8:00am MUAY THAI FUNDAMENTALS" at bounding box center [227, 208] width 88 height 11
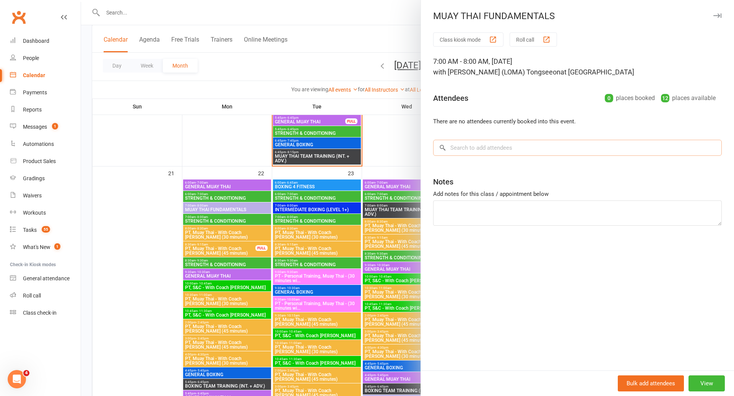
click at [536, 140] on input "search" at bounding box center [577, 148] width 288 height 16
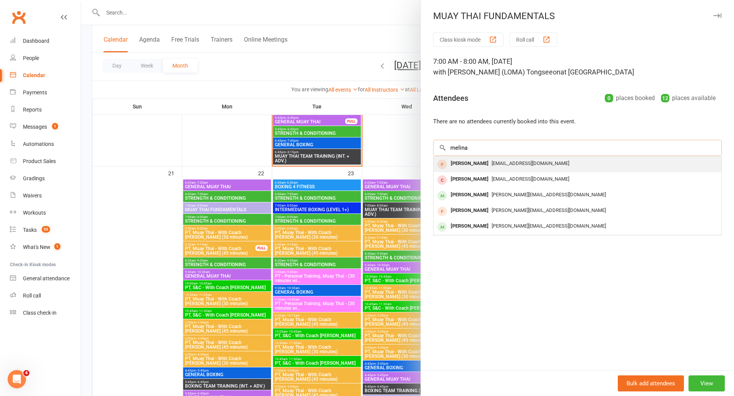
type input "melina"
click at [519, 164] on span "melina.a21@hotmail.com" at bounding box center [530, 163] width 78 height 6
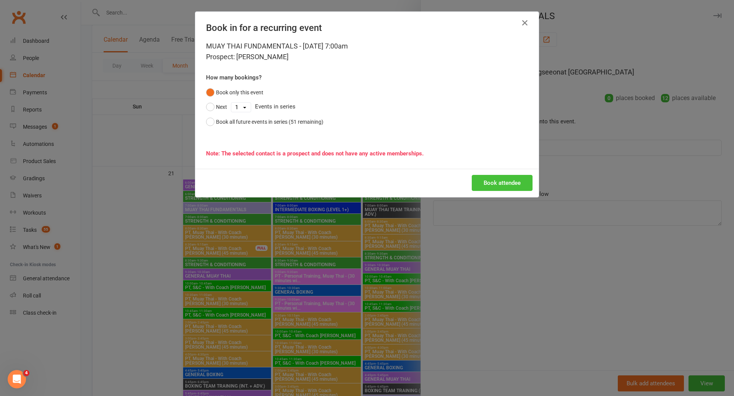
click at [514, 178] on button "Book attendee" at bounding box center [502, 183] width 61 height 16
